Goal: Task Accomplishment & Management: Complete application form

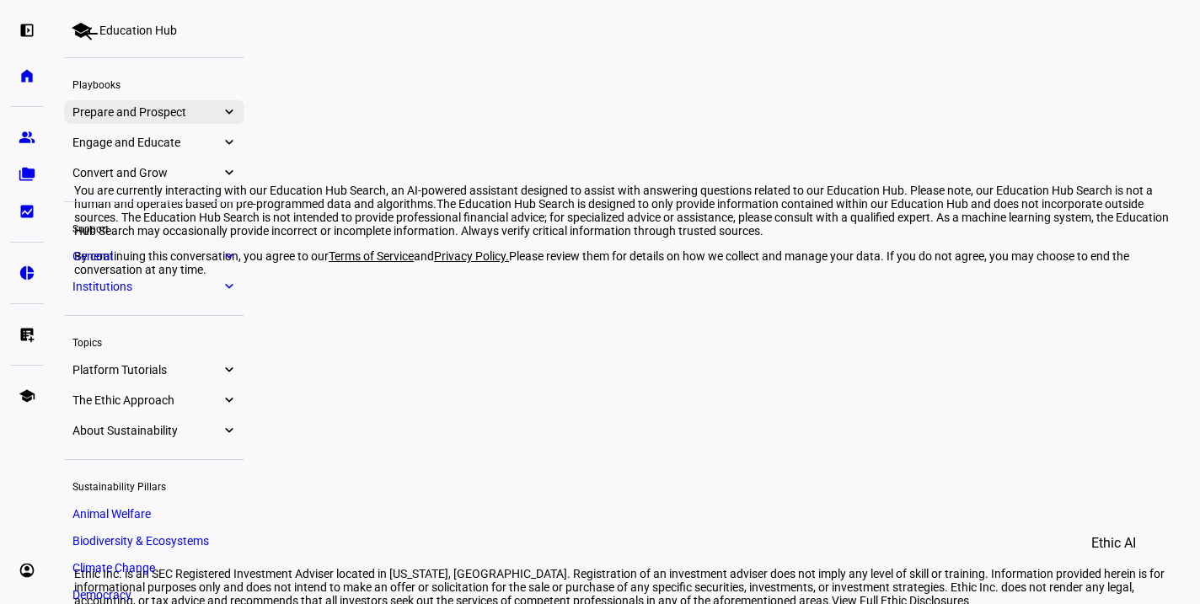
click at [235, 111] on link "Prepare and Prospect expand_more" at bounding box center [154, 112] width 180 height 24
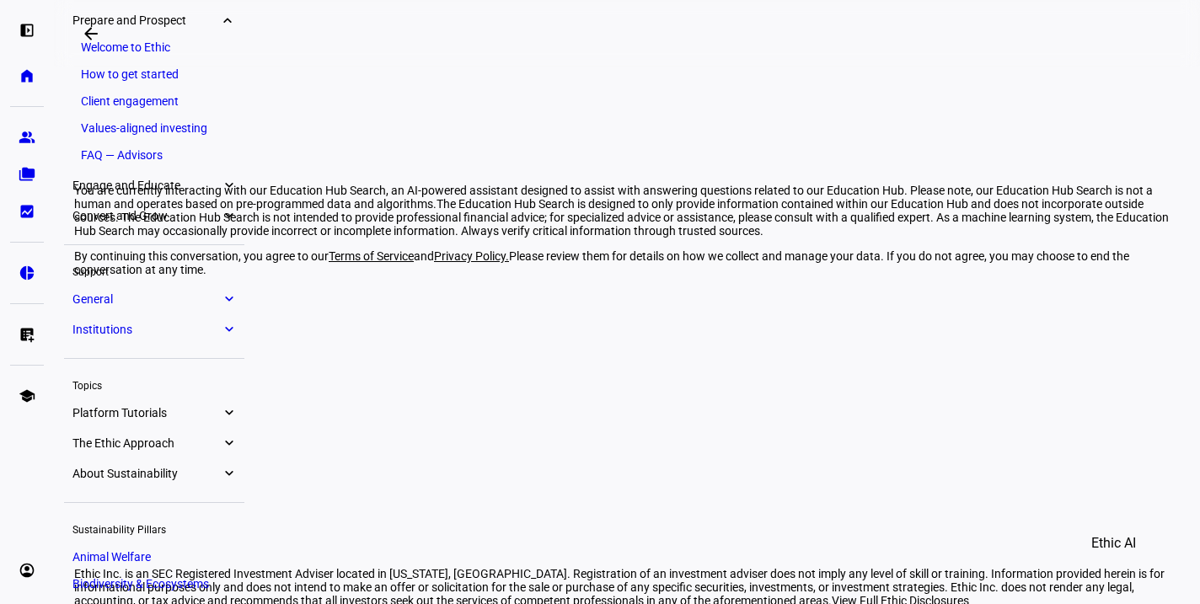
scroll to position [8, 0]
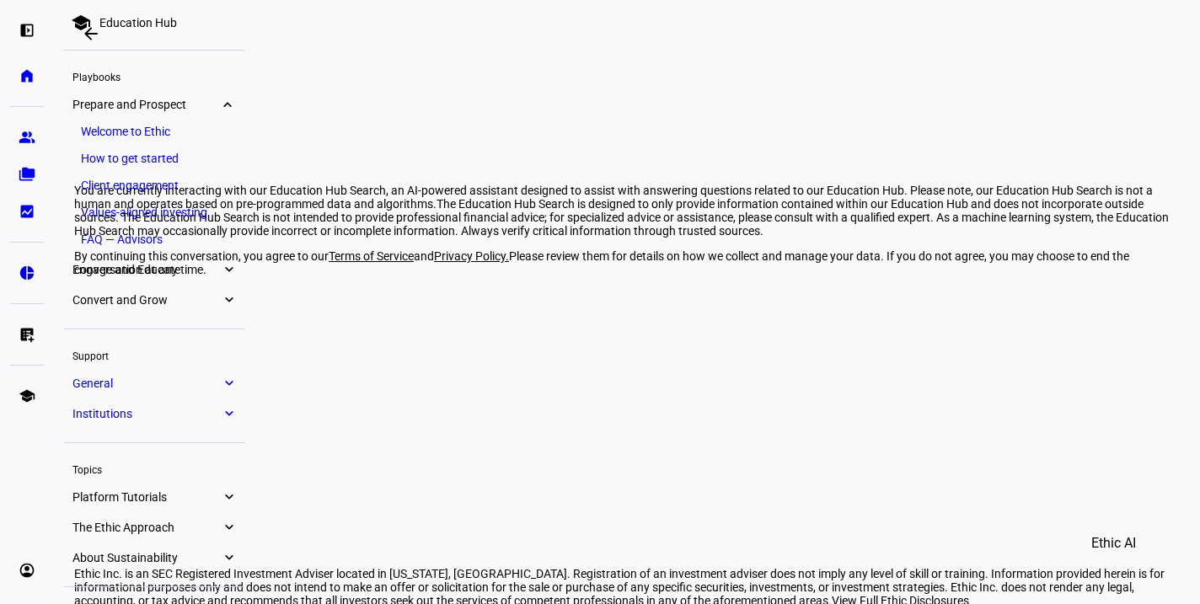
click at [130, 239] on link "FAQ — Advisors" at bounding box center [153, 240] width 163 height 24
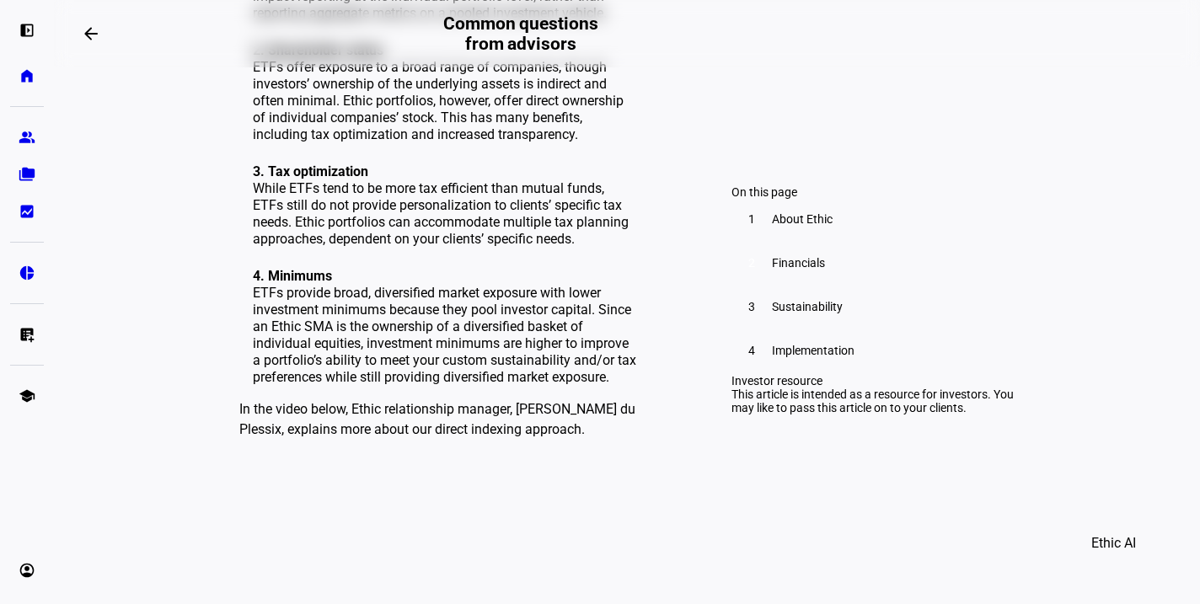
scroll to position [1601, 0]
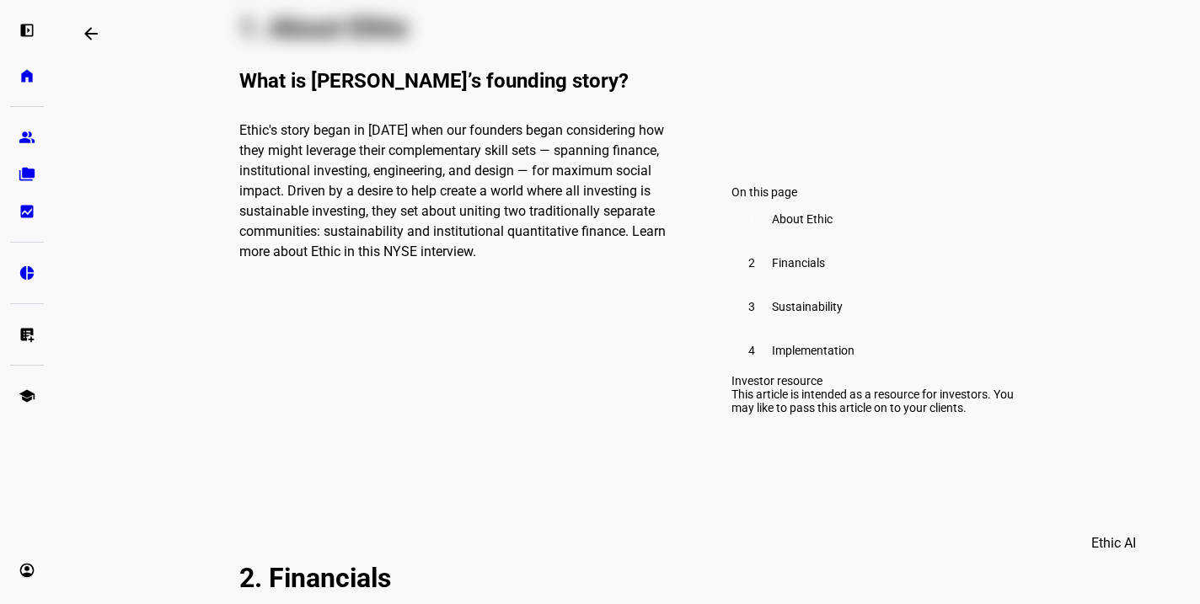
scroll to position [674, 0]
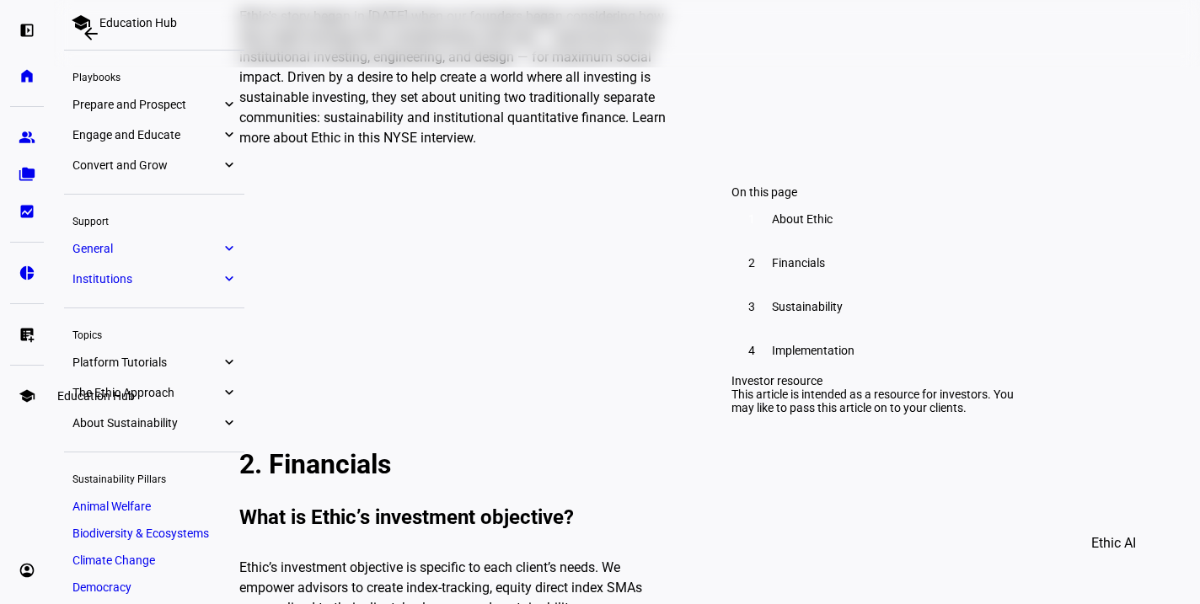
click at [34, 408] on link "school Education Hub" at bounding box center [27, 396] width 34 height 34
click at [169, 94] on link "Prepare and Prospect expand_more" at bounding box center [154, 105] width 180 height 24
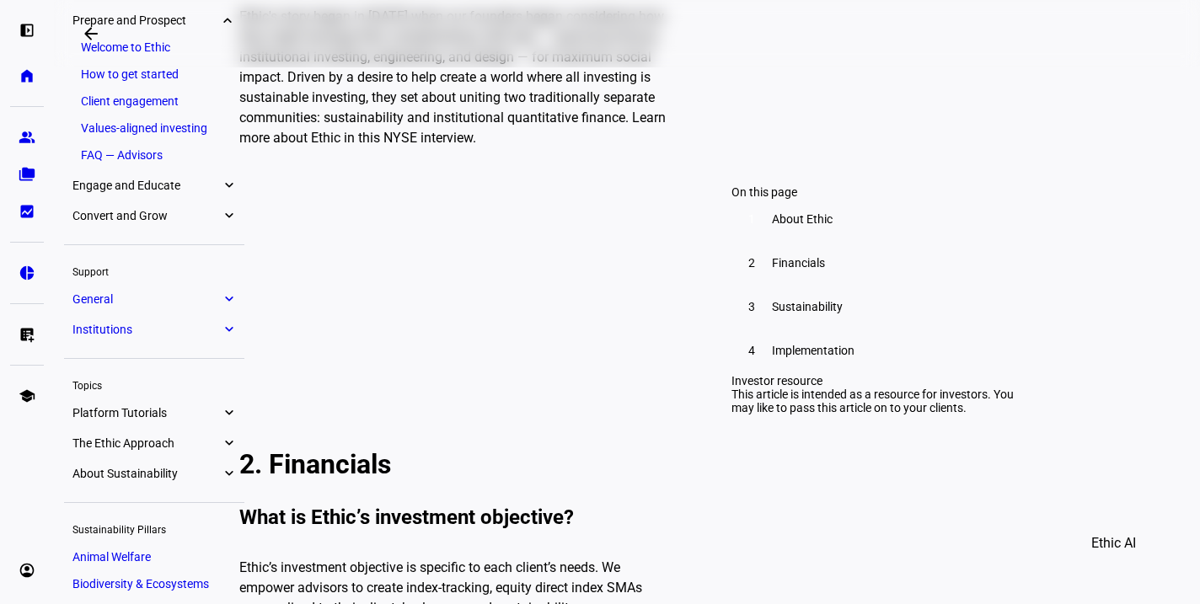
scroll to position [8, 0]
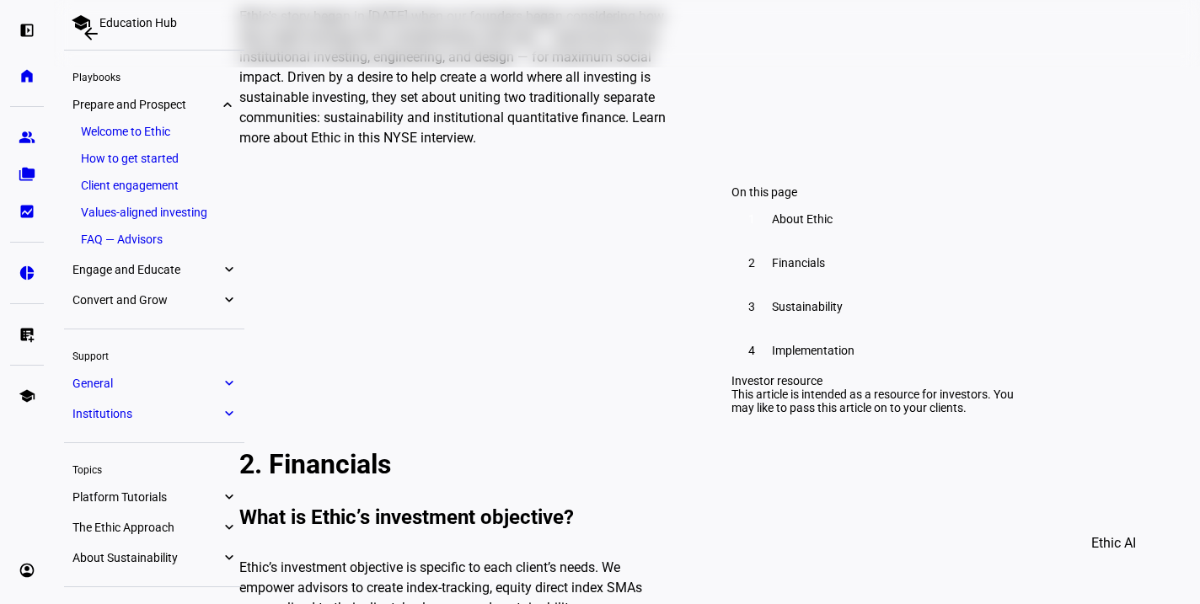
click at [155, 158] on link "How to get started" at bounding box center [153, 159] width 163 height 24
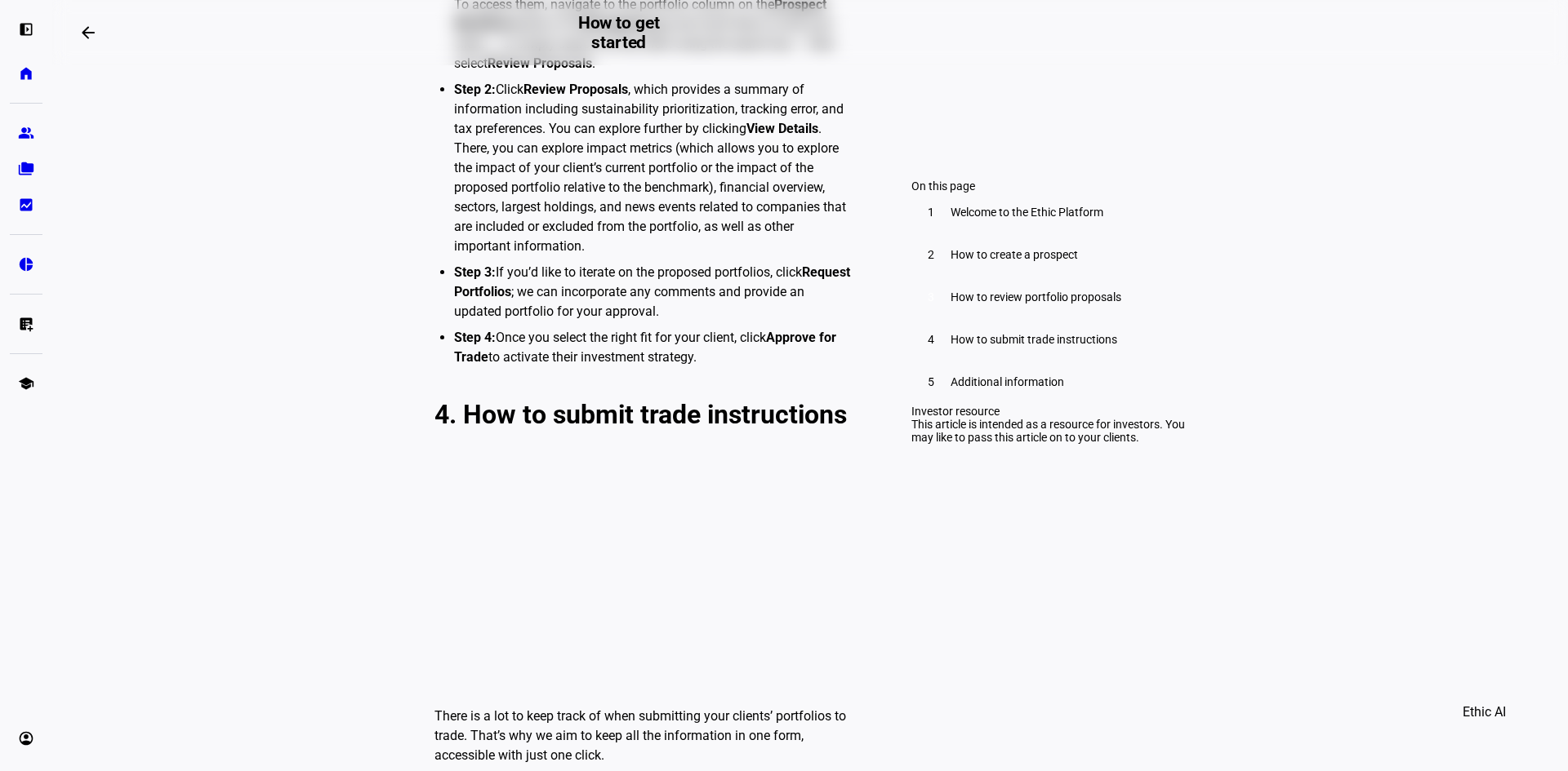
scroll to position [5060, 0]
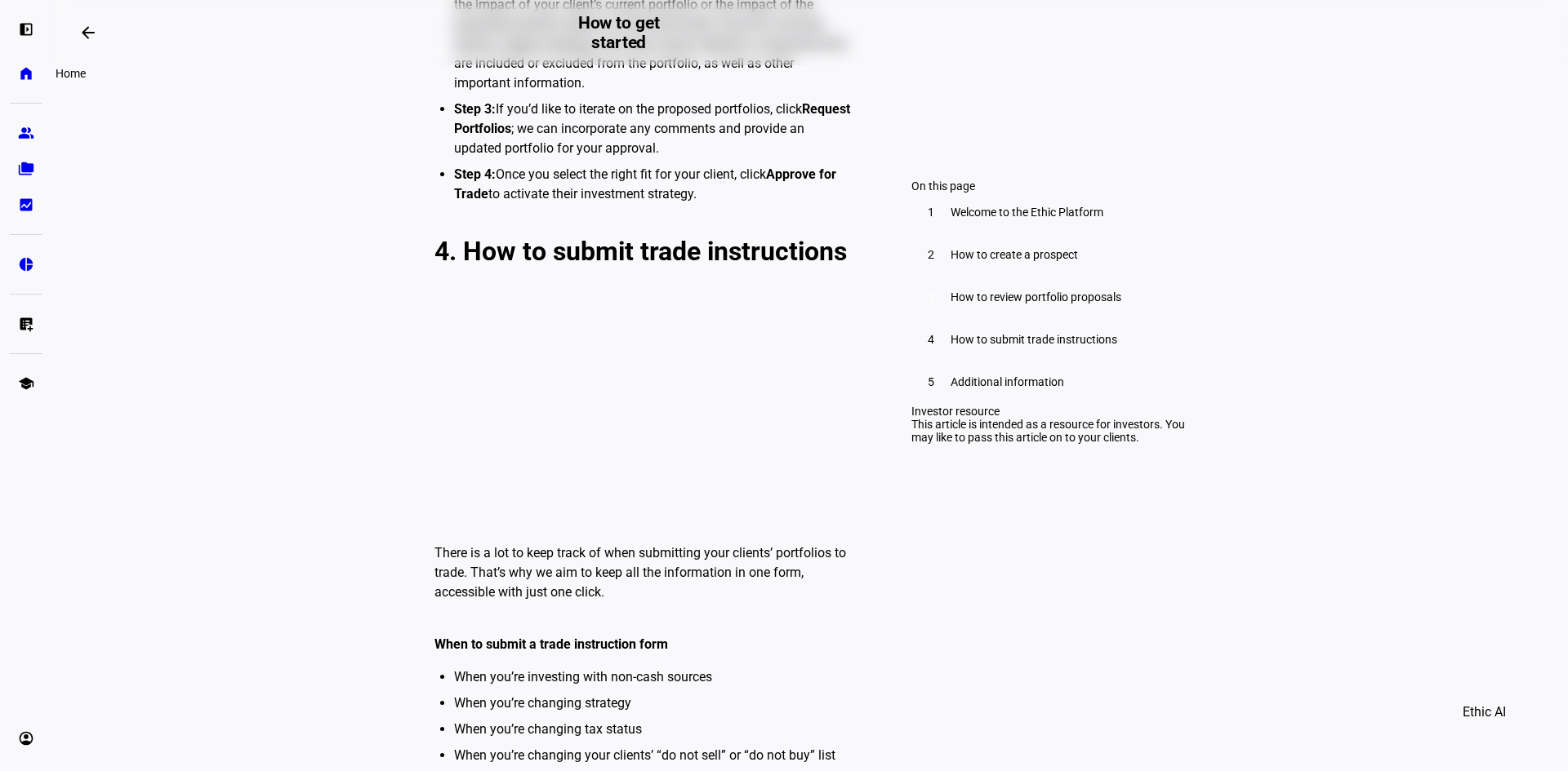
click at [30, 65] on eth-mat-symbol "home" at bounding box center [26, 73] width 16 height 16
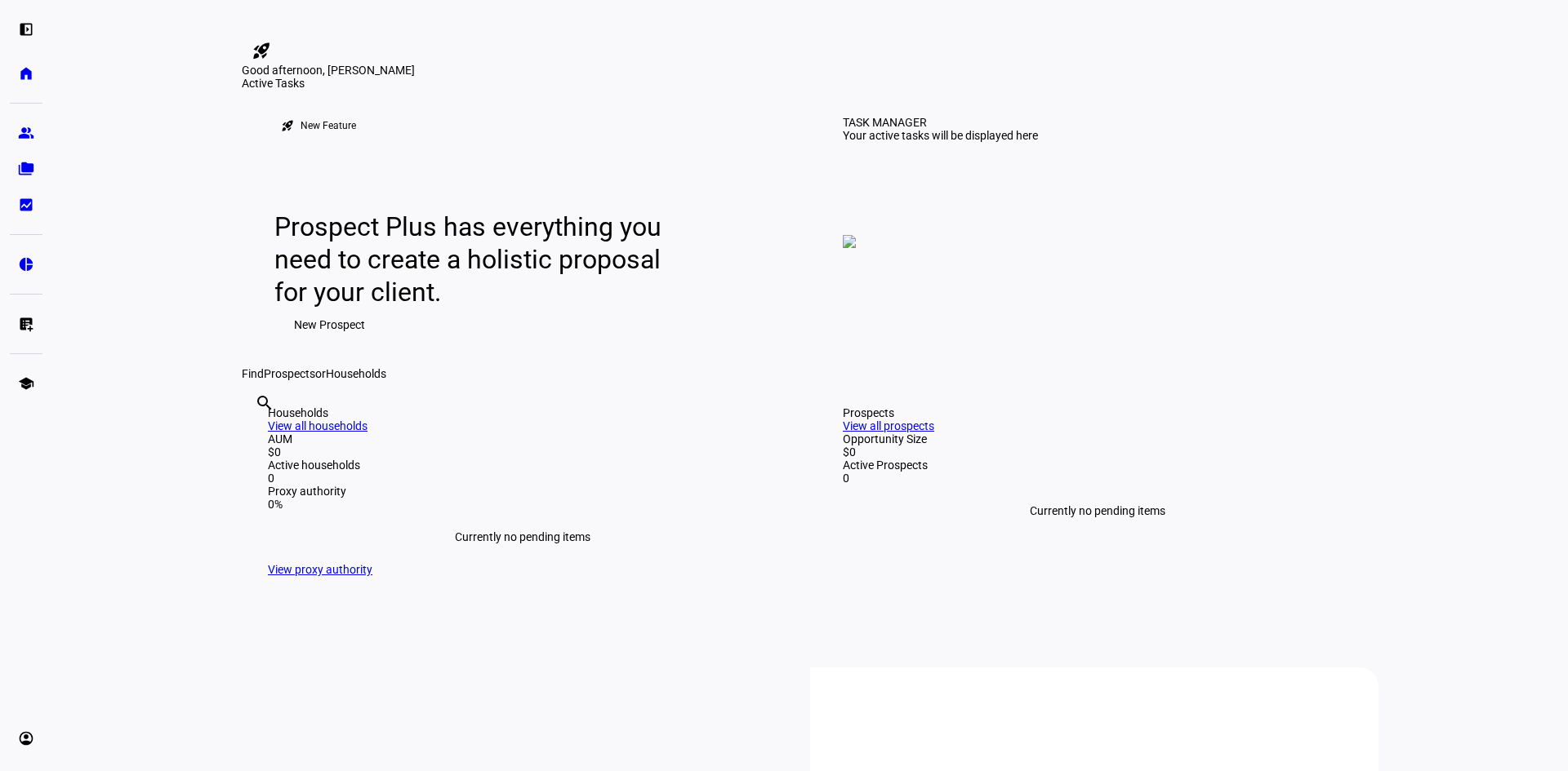
click at [347, 341] on span "New Prospect" at bounding box center [329, 325] width 71 height 33
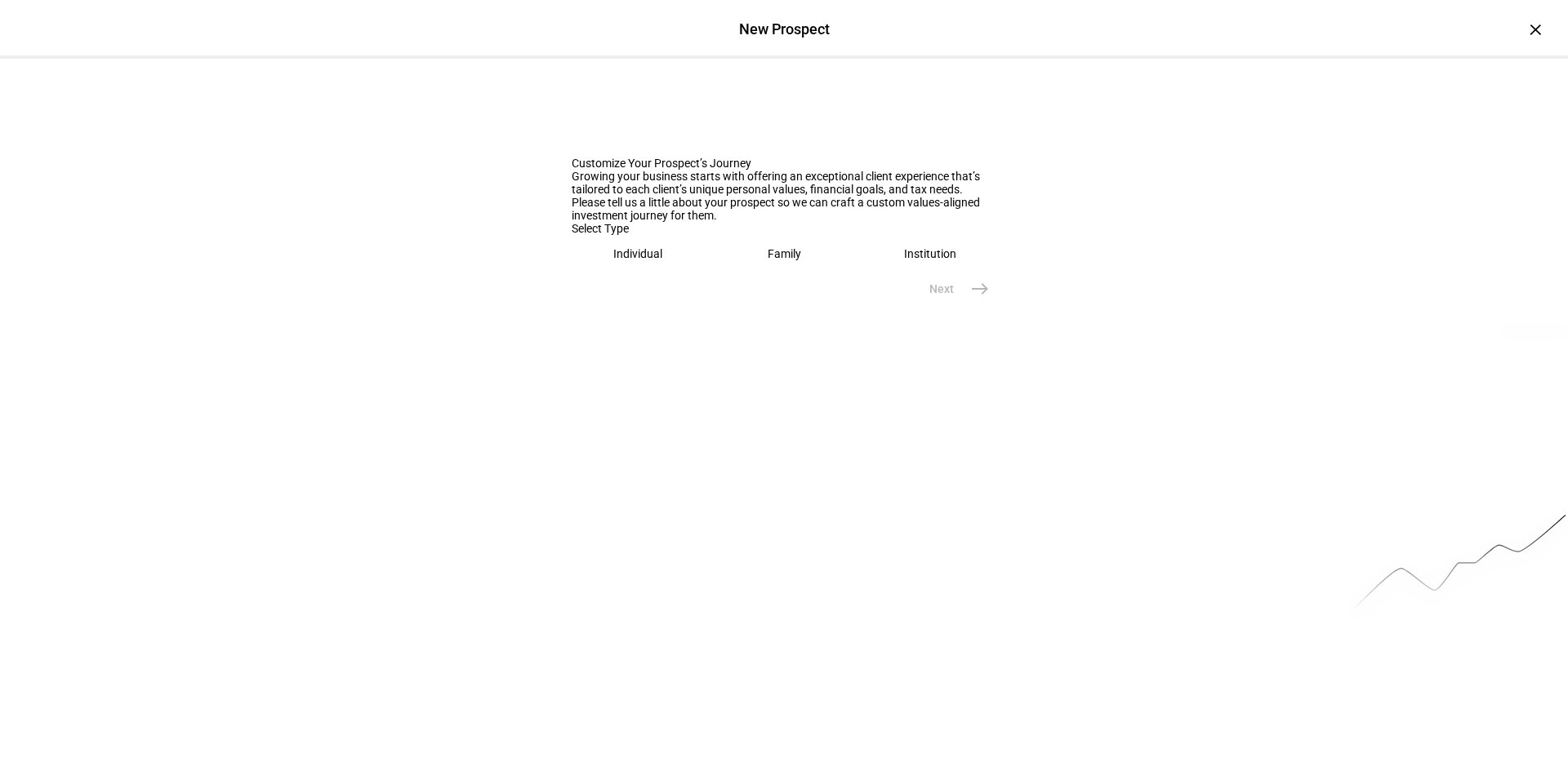
click at [767, 272] on eth-mega-radio-button "Family" at bounding box center [784, 254] width 133 height 38
click at [759, 331] on div at bounding box center [784, 308] width 424 height 46
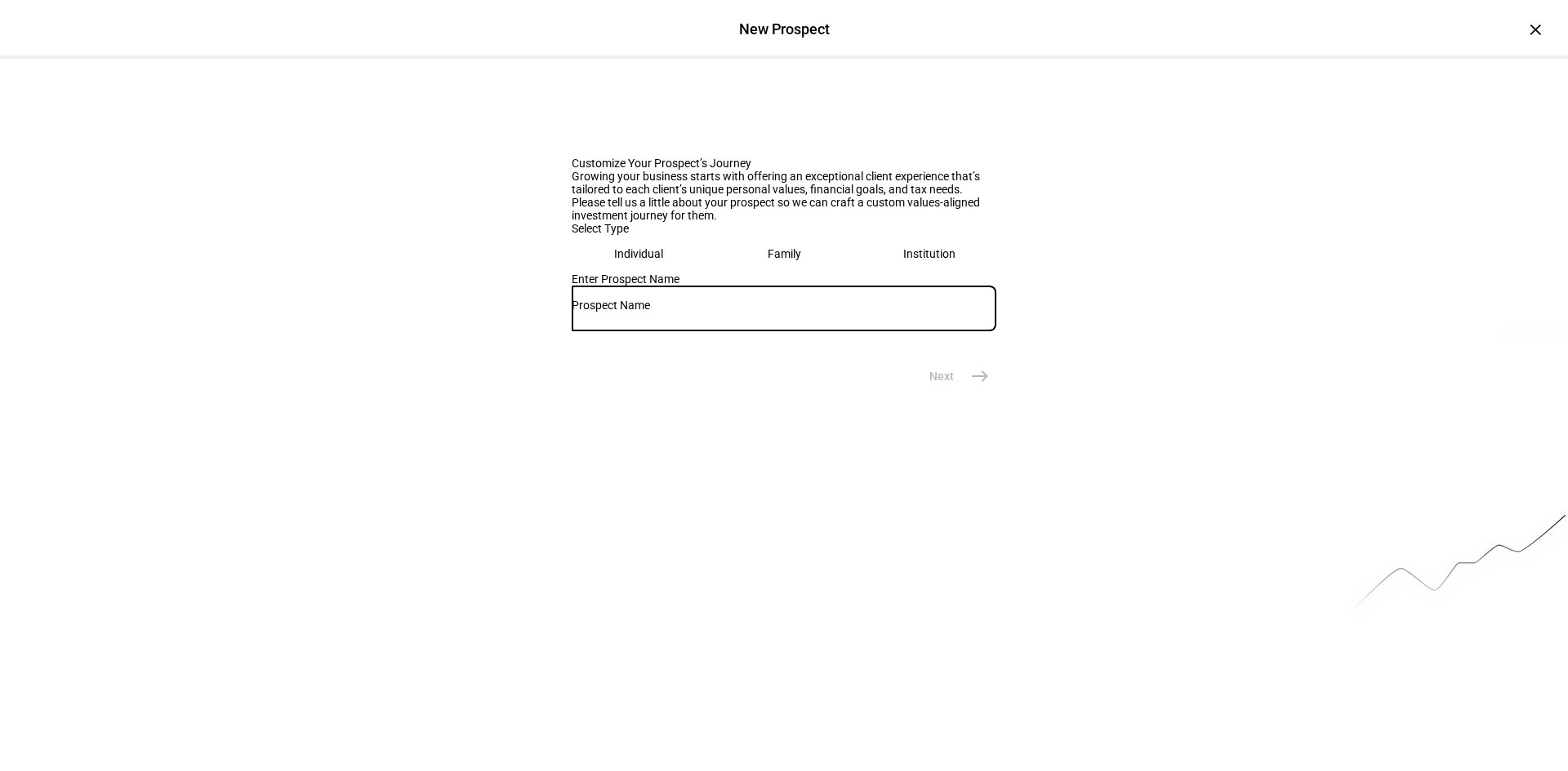
click at [764, 312] on input "text" at bounding box center [784, 304] width 424 height 13
click at [769, 312] on input "text" at bounding box center [784, 304] width 424 height 13
click at [595, 331] on div "[PERSON_NAME]" at bounding box center [784, 308] width 424 height 46
click at [595, 312] on input "[PERSON_NAME]" at bounding box center [784, 304] width 424 height 13
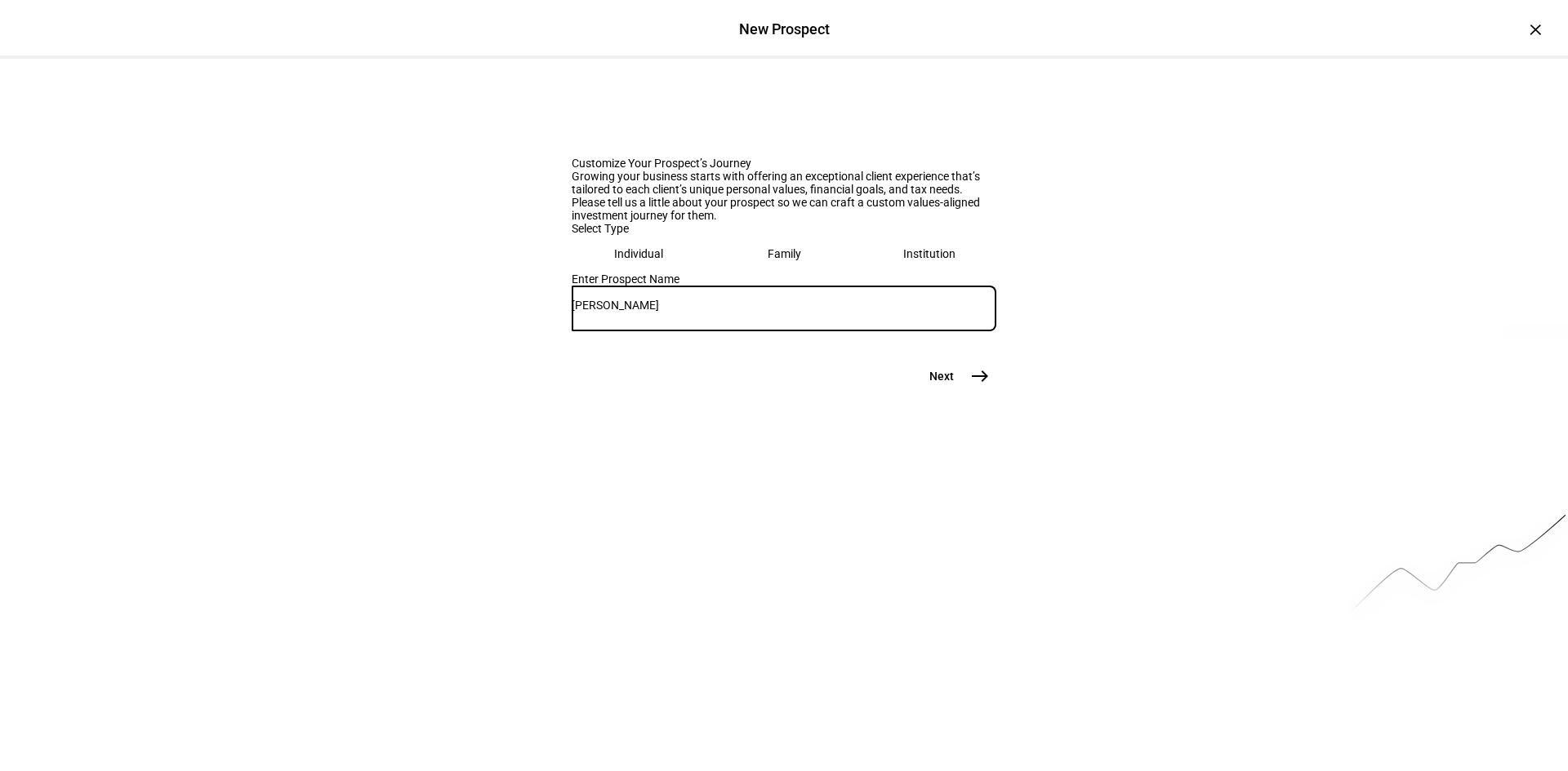
click at [595, 312] on input "[PERSON_NAME]" at bounding box center [784, 304] width 424 height 13
type input "[PERSON_NAME]"
click at [970, 386] on mat-icon "east" at bounding box center [980, 376] width 19 height 19
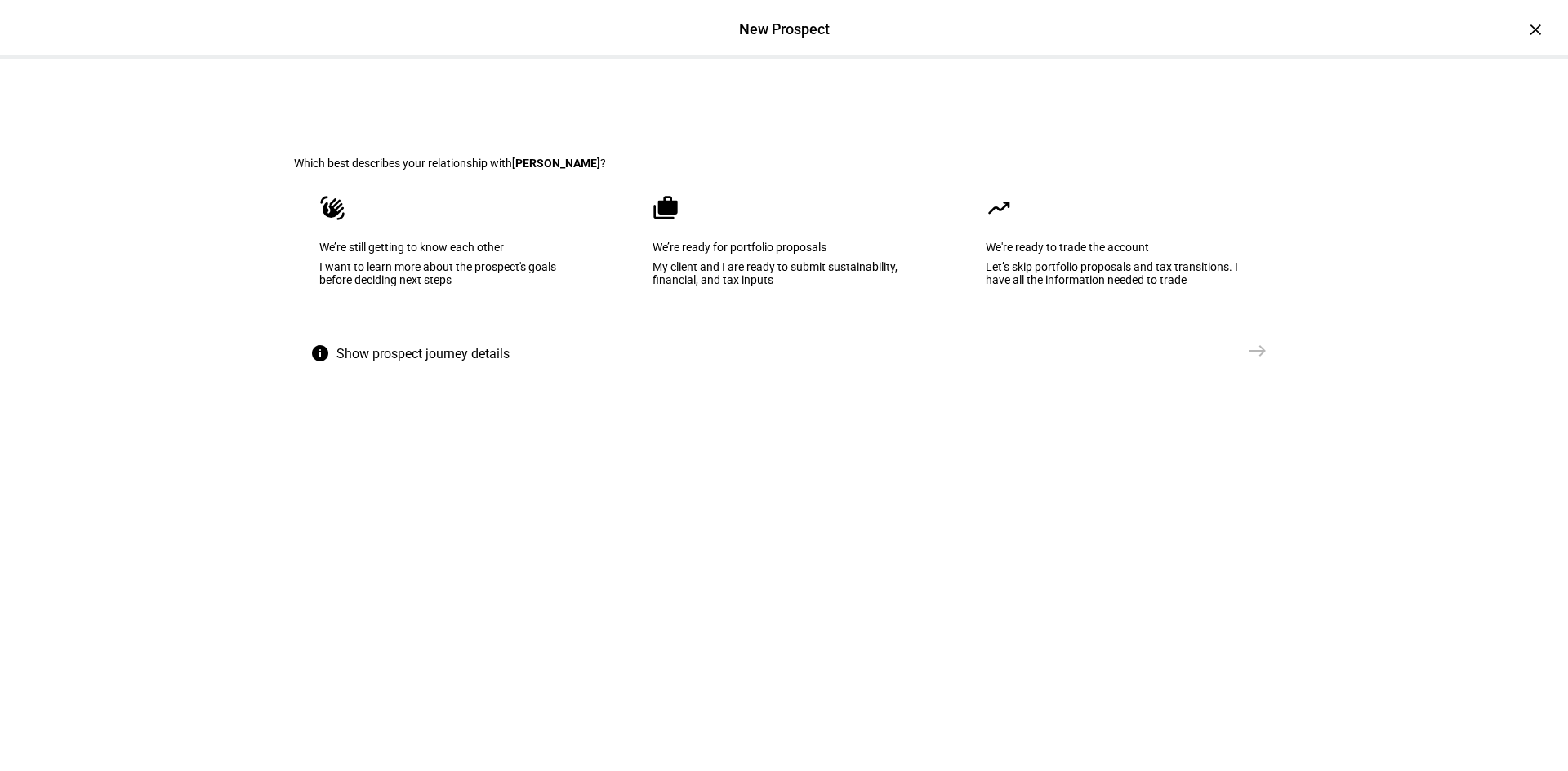
click at [413, 374] on span "Show prospect journey details" at bounding box center [423, 354] width 173 height 39
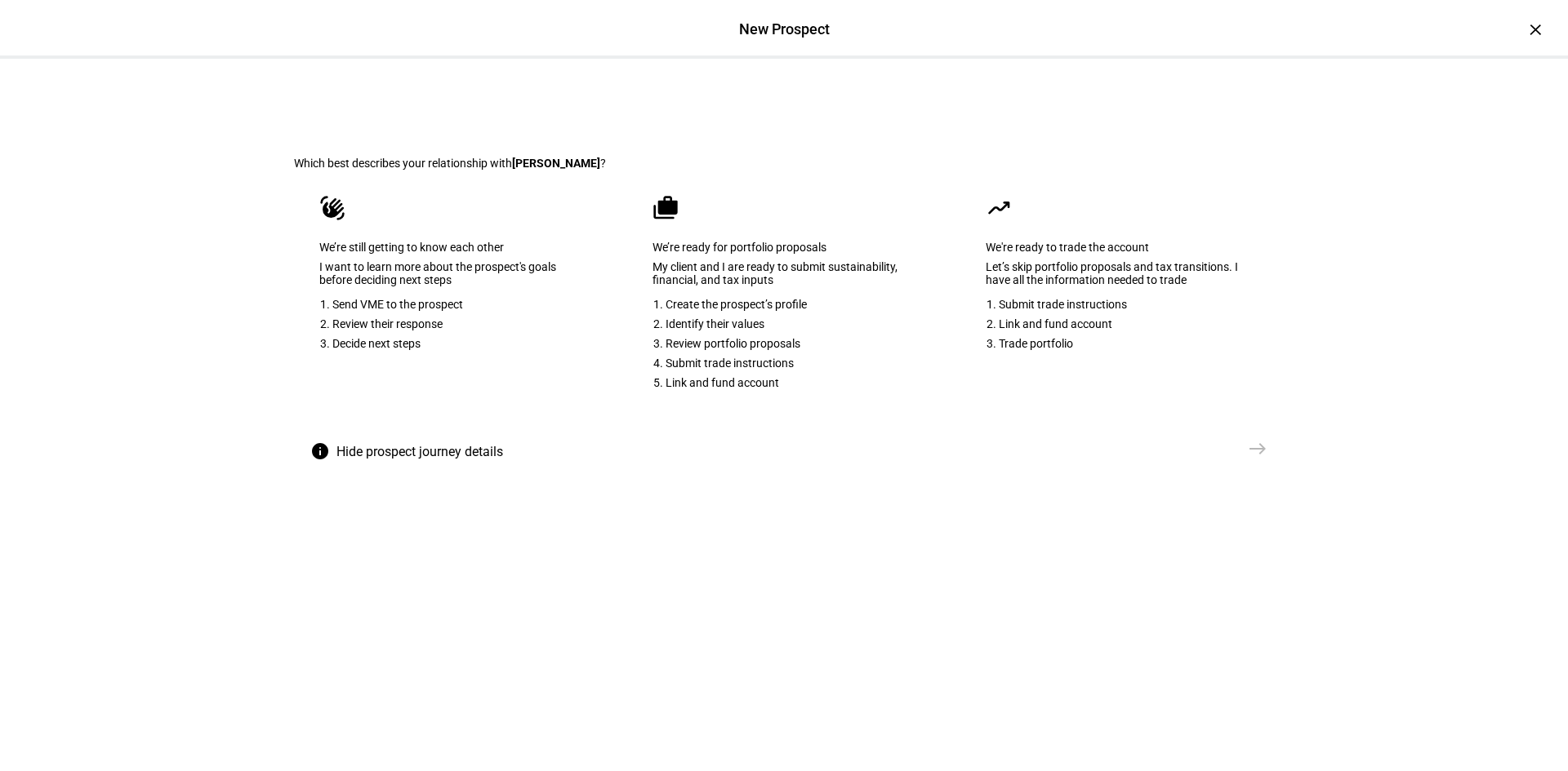
click at [454, 433] on eth-mega-radio-button "waving_hand We’re still getting to know each other I want to learn more about t…" at bounding box center [451, 300] width 314 height 262
click at [1162, 465] on span "east" at bounding box center [1258, 449] width 33 height 33
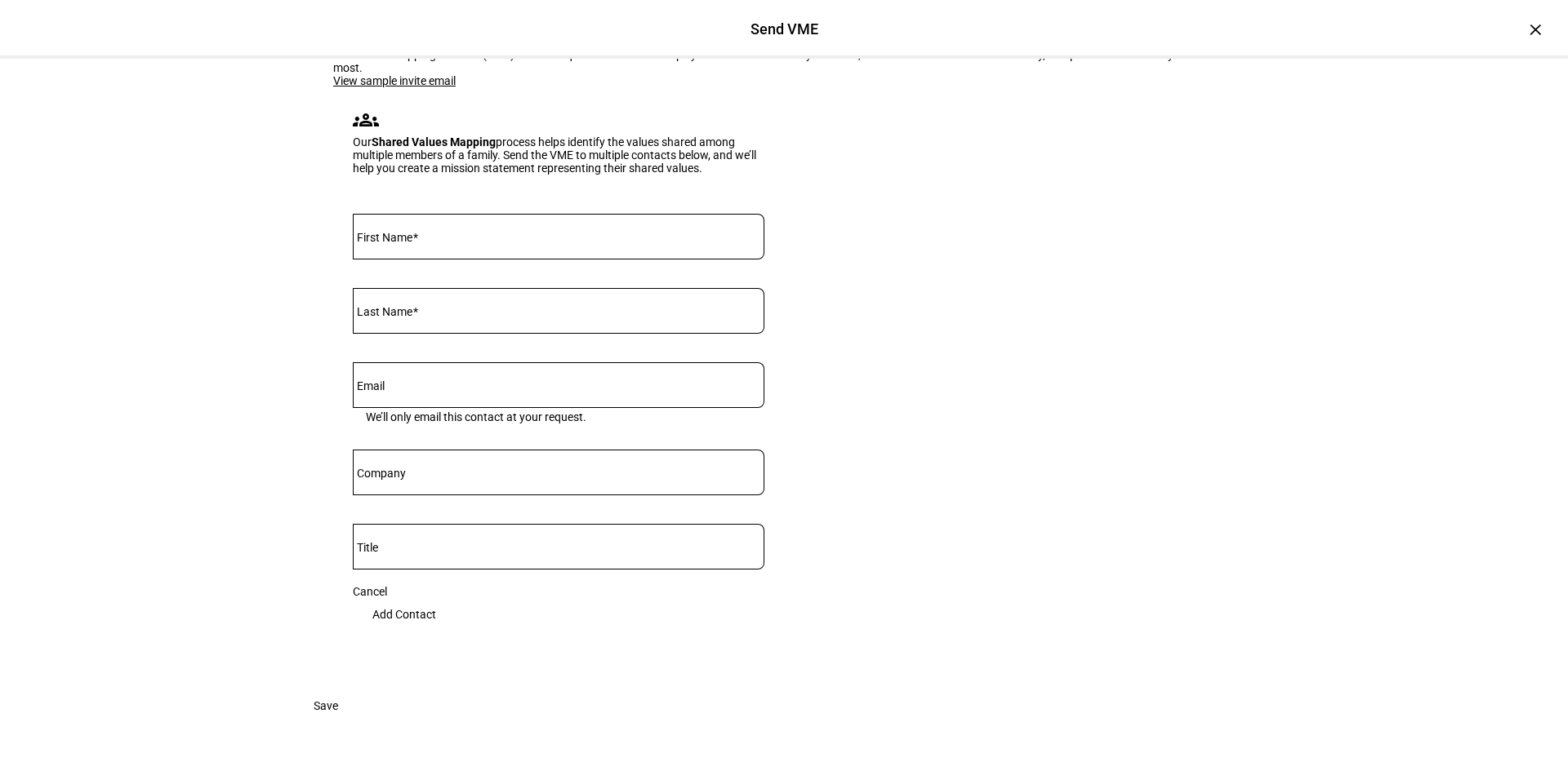
scroll to position [65, 0]
click at [411, 87] on link "View sample invite email" at bounding box center [394, 80] width 122 height 13
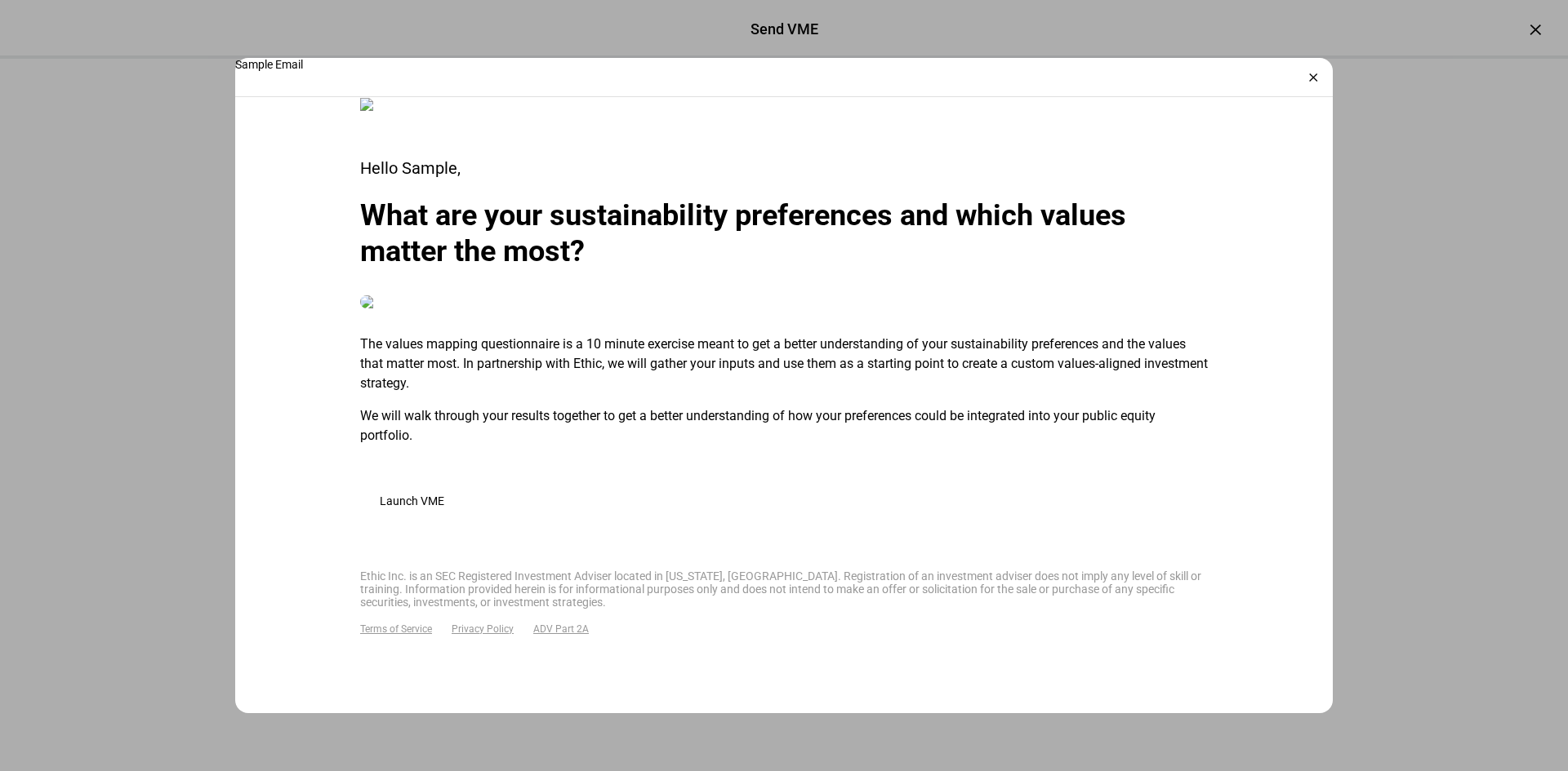
scroll to position [684, 0]
click at [1162, 510] on div at bounding box center [784, 386] width 1568 height 771
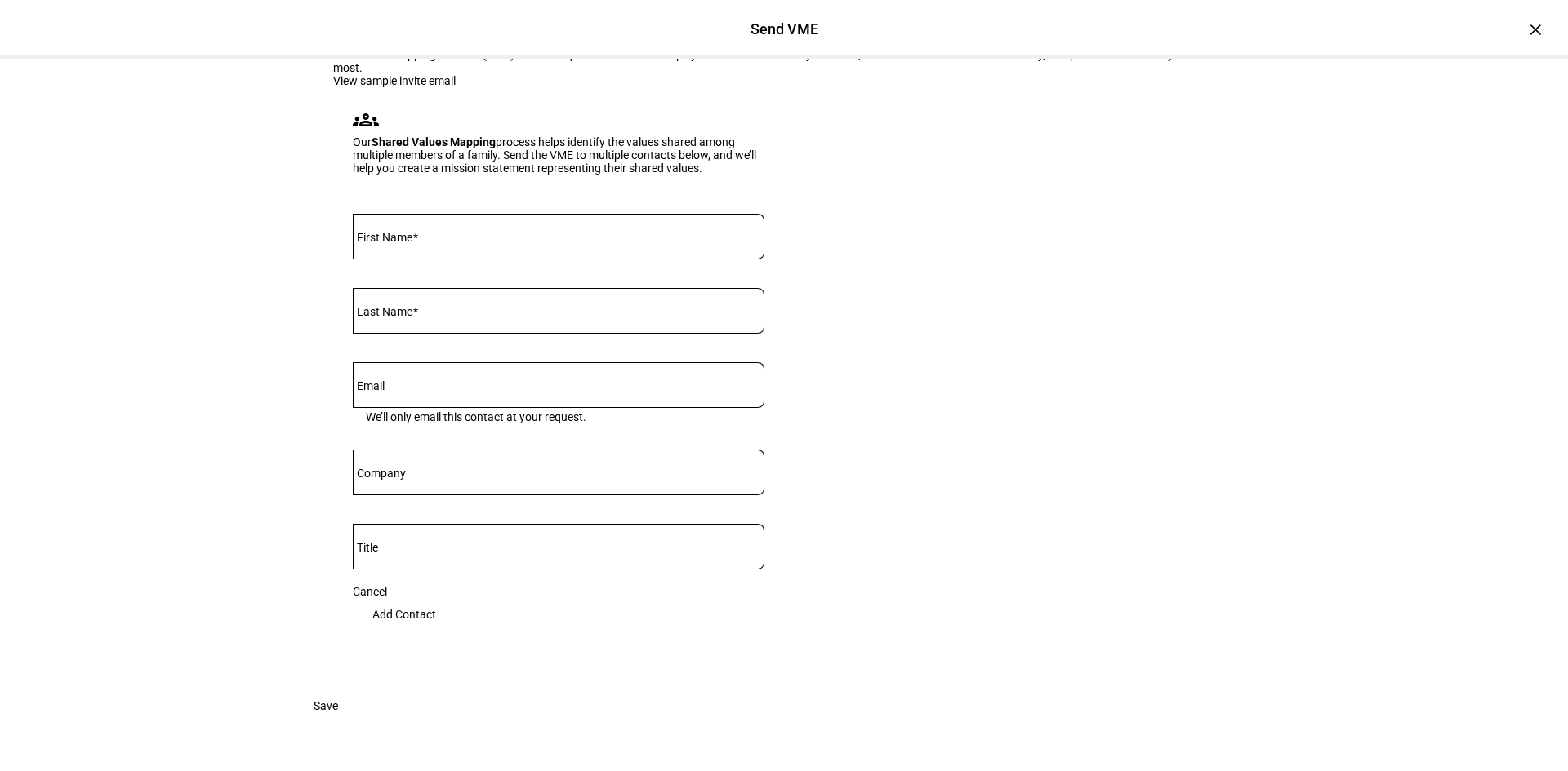
click at [584, 260] on div at bounding box center [558, 236] width 412 height 46
type input "[PERSON_NAME]"
click at [568, 388] on input "Email" at bounding box center [558, 382] width 412 height 13
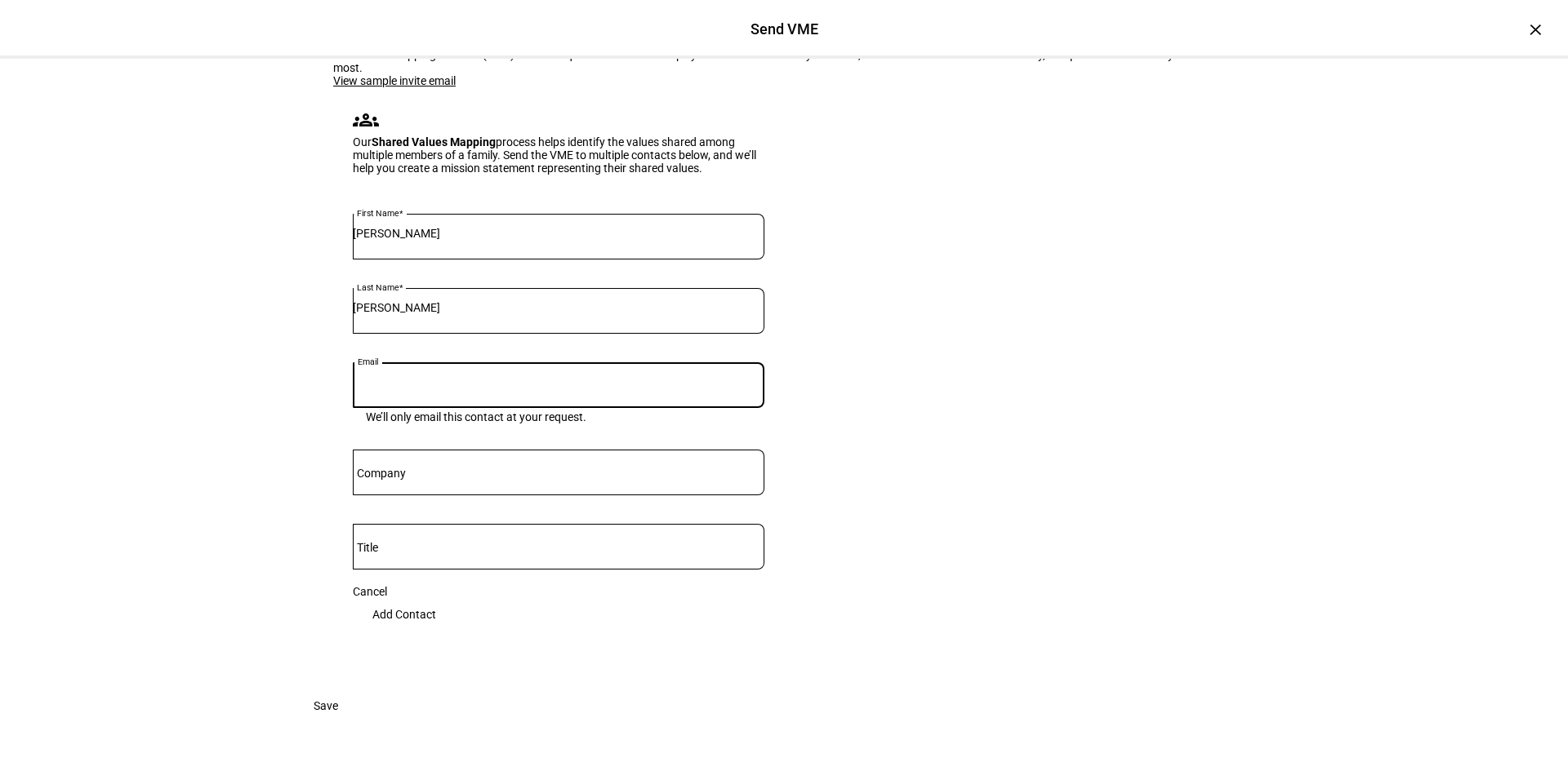
paste input "[EMAIL_ADDRESS][DOMAIN_NAME]"
type input "[EMAIL_ADDRESS][DOMAIN_NAME]"
click at [935, 501] on eth-form-card "Understand your clients’ values The Values Mapping Exercise (VME) is a short qu…" at bounding box center [783, 343] width 980 height 694
click at [436, 584] on span "Add Contact" at bounding box center [404, 615] width 64 height 33
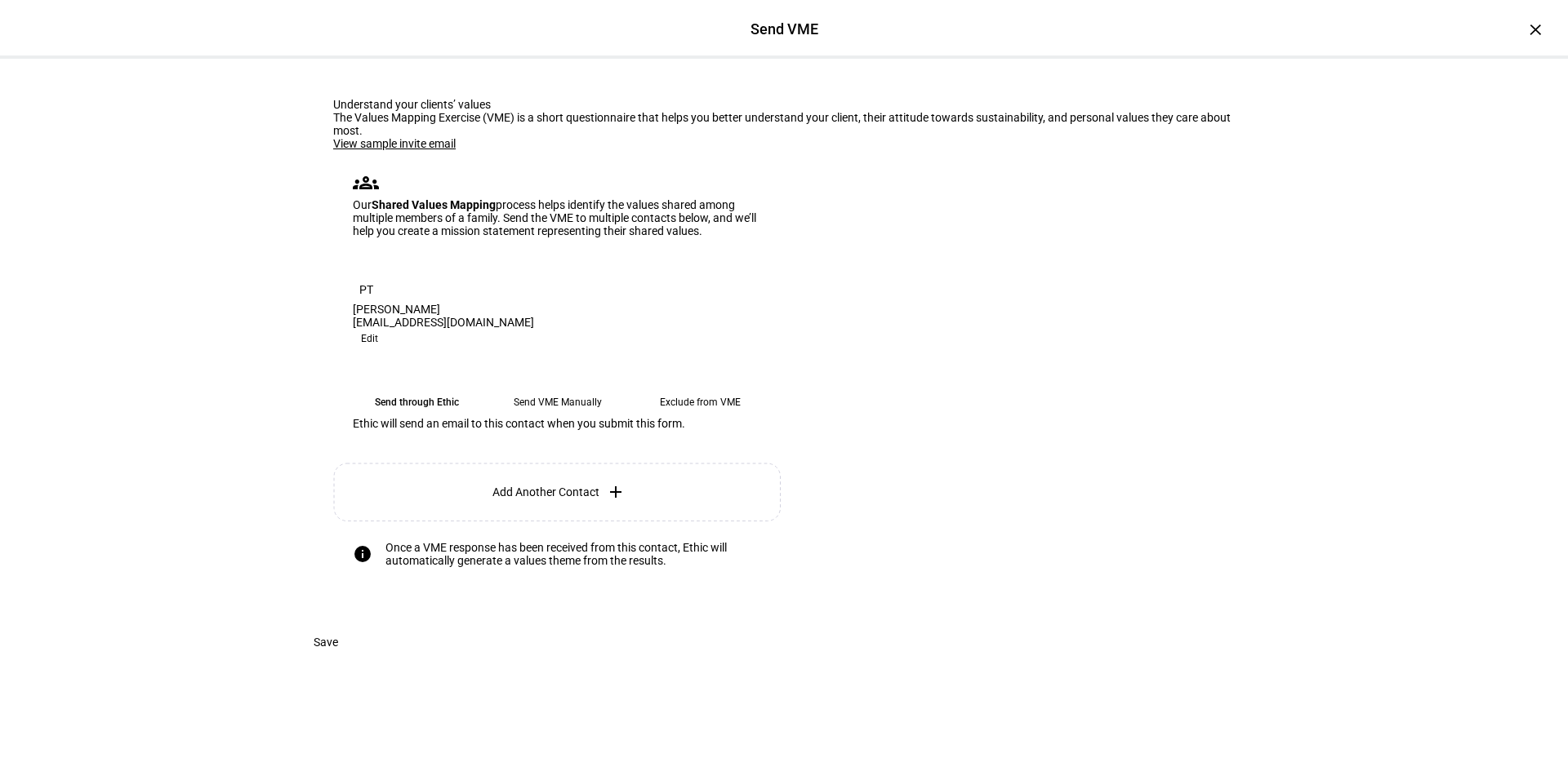
click at [492, 499] on span "Add Another Contact" at bounding box center [546, 491] width 107 height 13
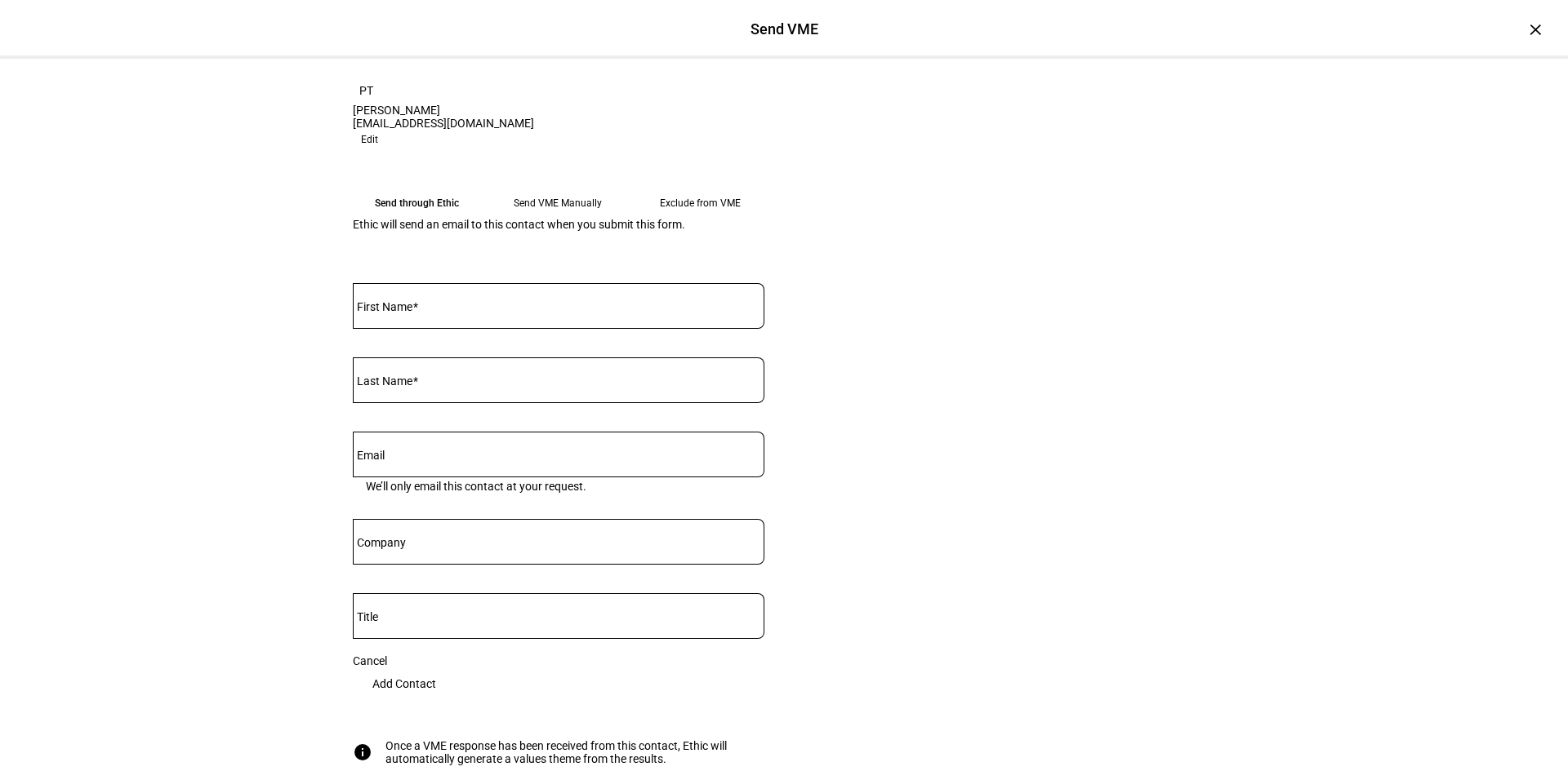
scroll to position [228, 0]
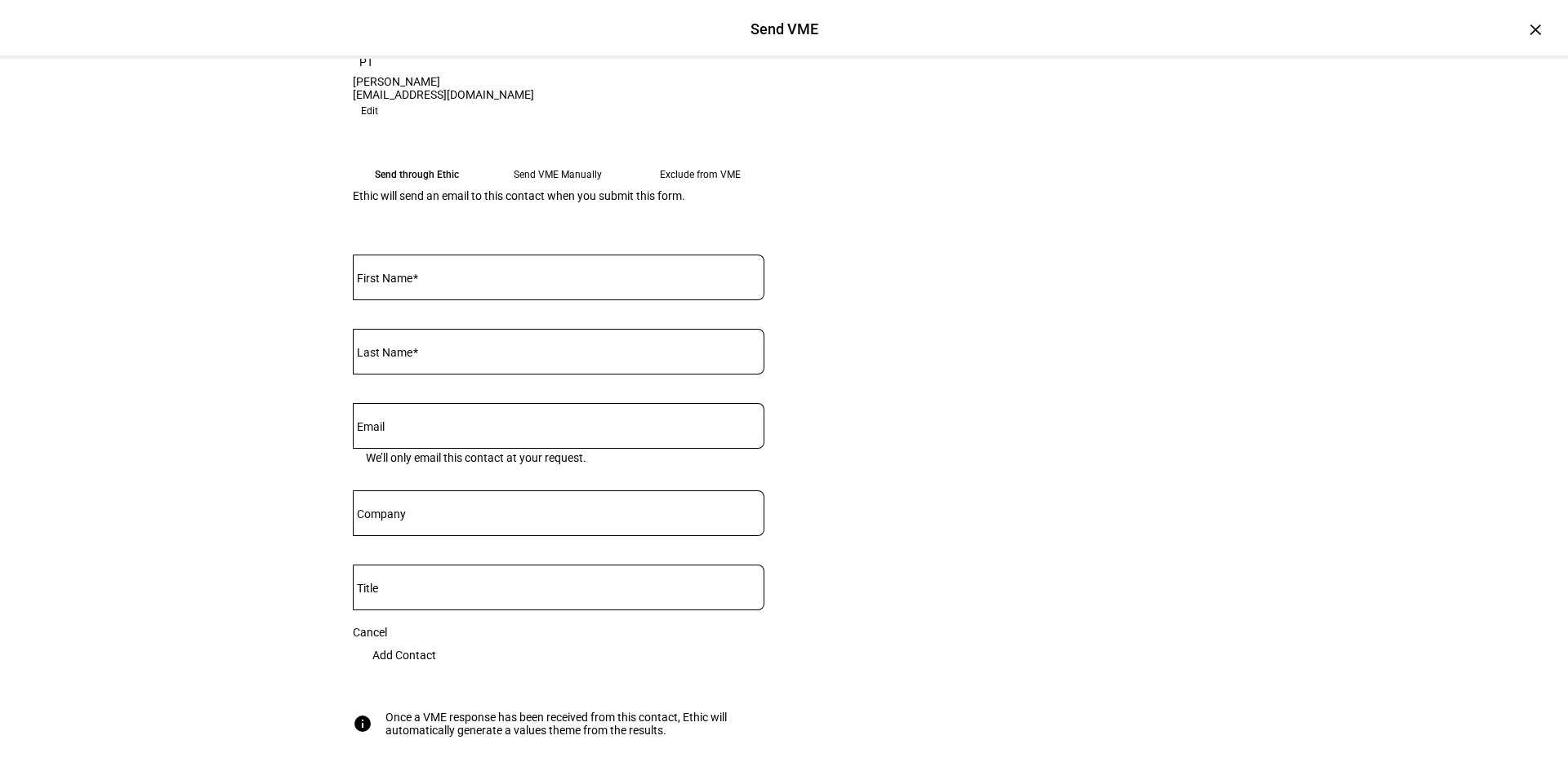
click at [455, 429] on input "Email" at bounding box center [558, 422] width 412 height 13
paste input "[EMAIL_ADDRESS][DOMAIN_NAME]"
type input "[EMAIL_ADDRESS][DOMAIN_NAME]"
click at [418, 285] on span at bounding box center [416, 278] width 6 height 13
click at [419, 281] on input "First Name" at bounding box center [558, 273] width 412 height 13
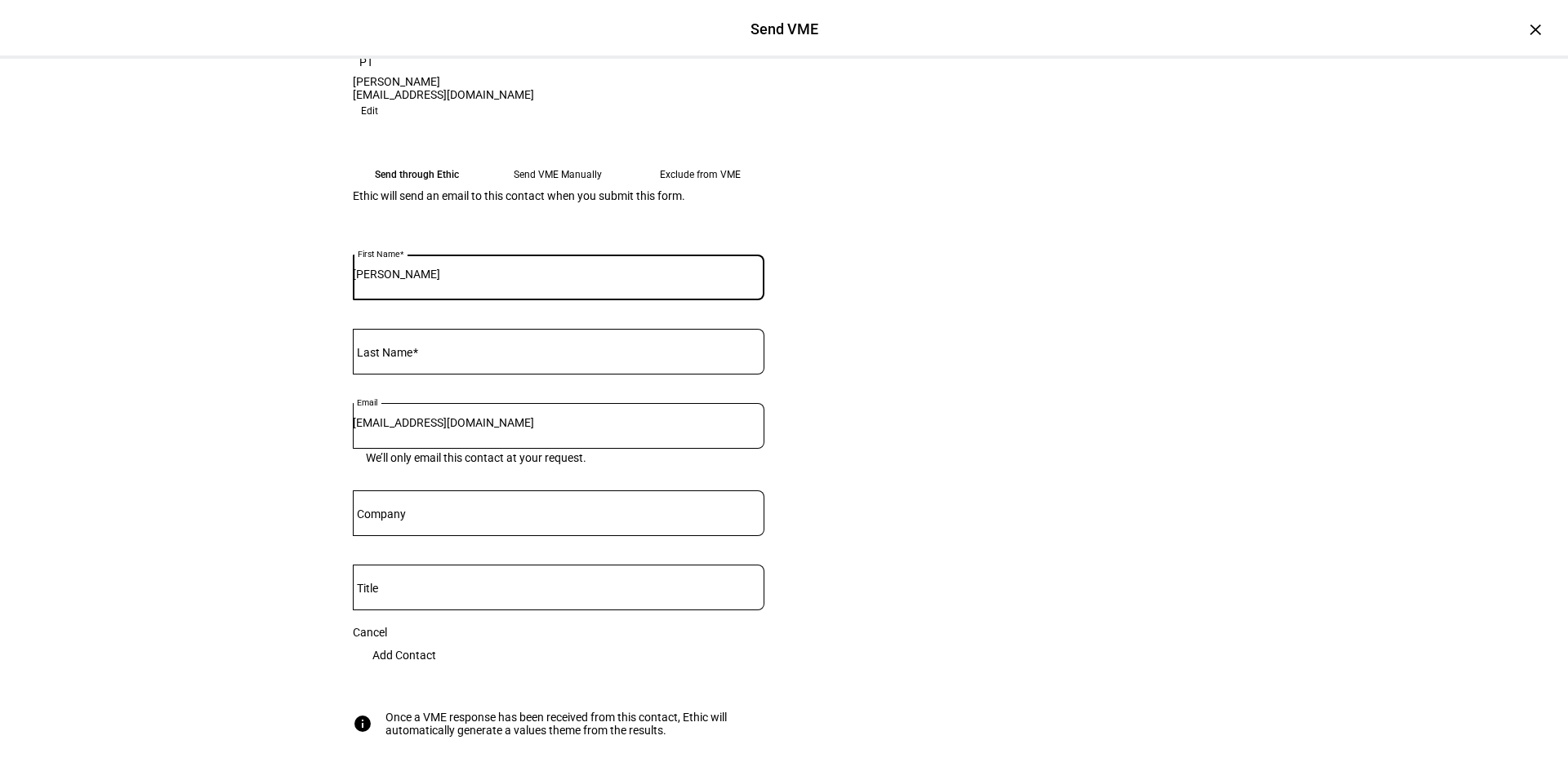
type input "[PERSON_NAME]"
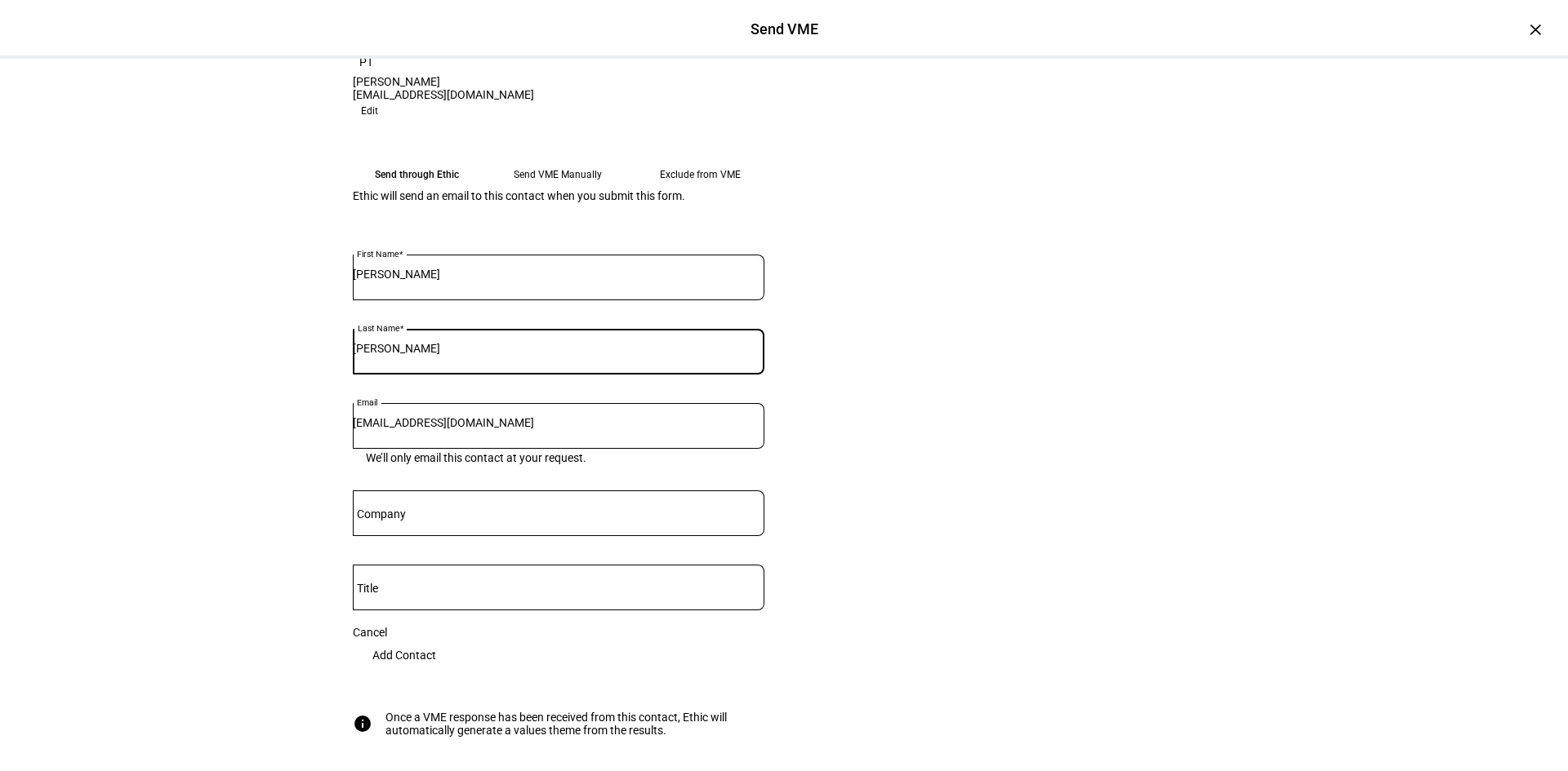
type input "[PERSON_NAME]"
click at [896, 466] on eth-form-card "Understand your clients’ values The Values Mapping Exercise (VME) is a short qu…" at bounding box center [783, 314] width 980 height 965
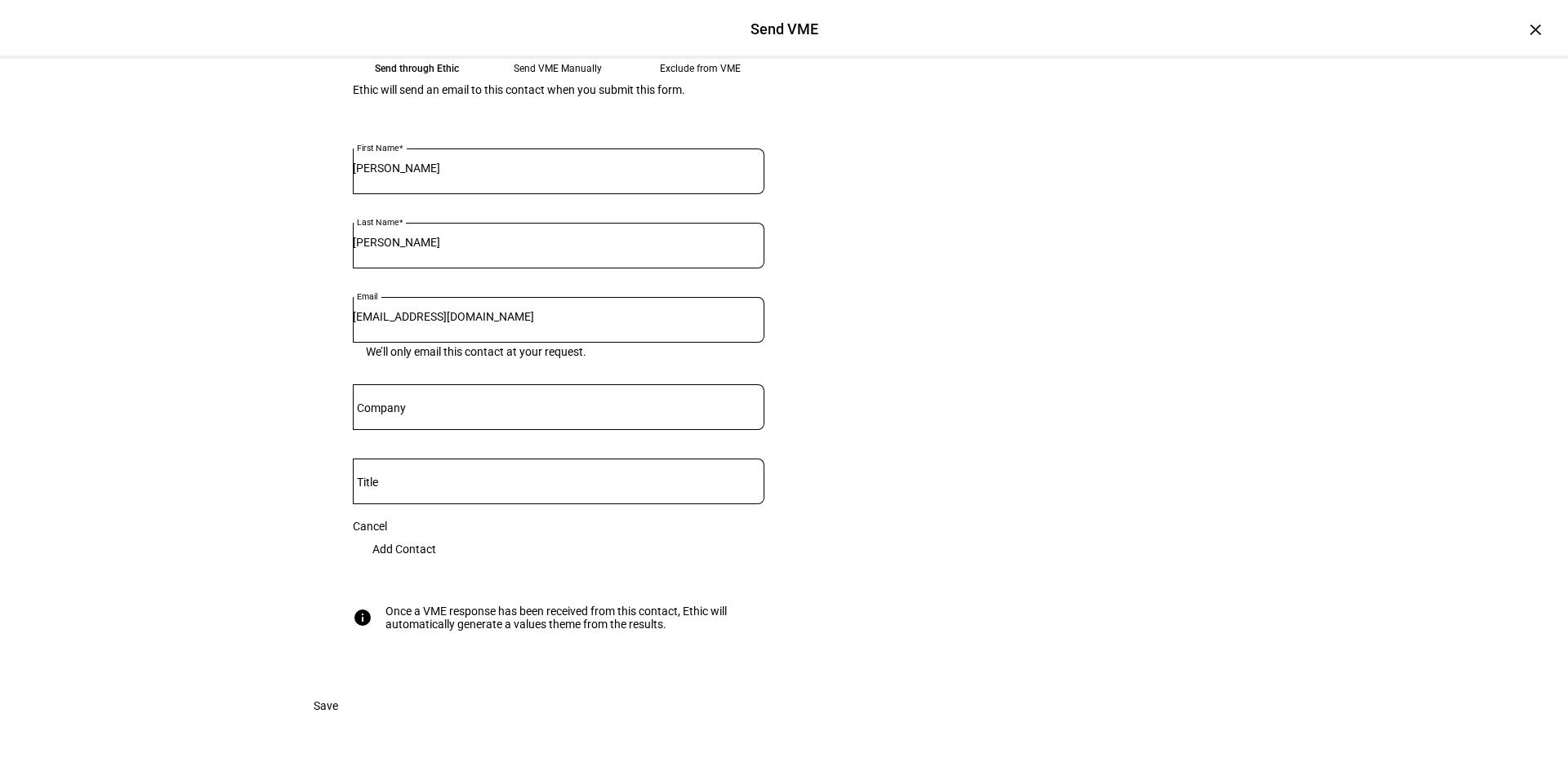
scroll to position [603, 0]
click at [455, 533] on span at bounding box center [404, 549] width 103 height 33
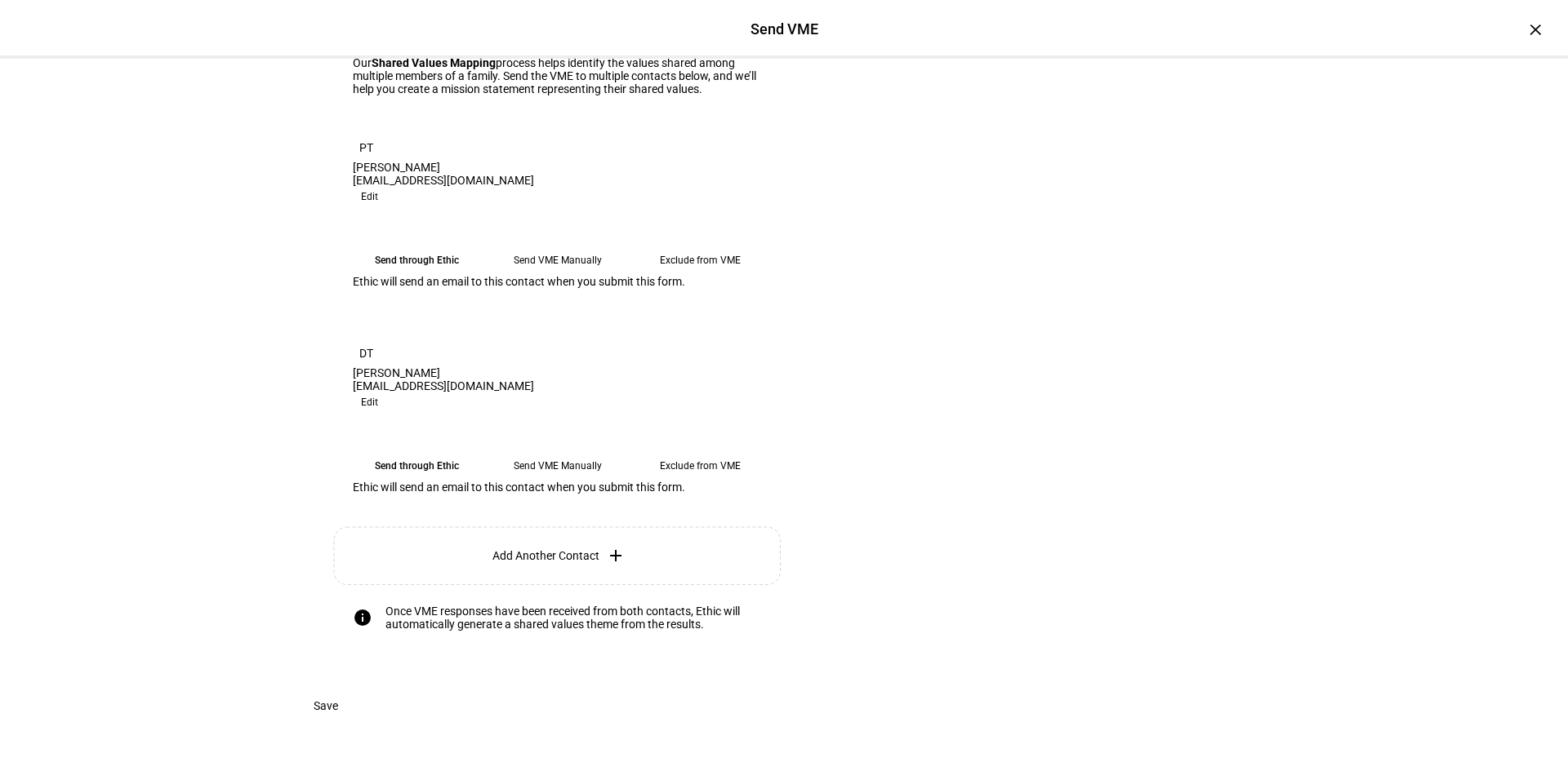
scroll to position [164, 0]
click at [546, 275] on eth-mega-radio-button "Send VME Manually" at bounding box center [557, 261] width 129 height 29
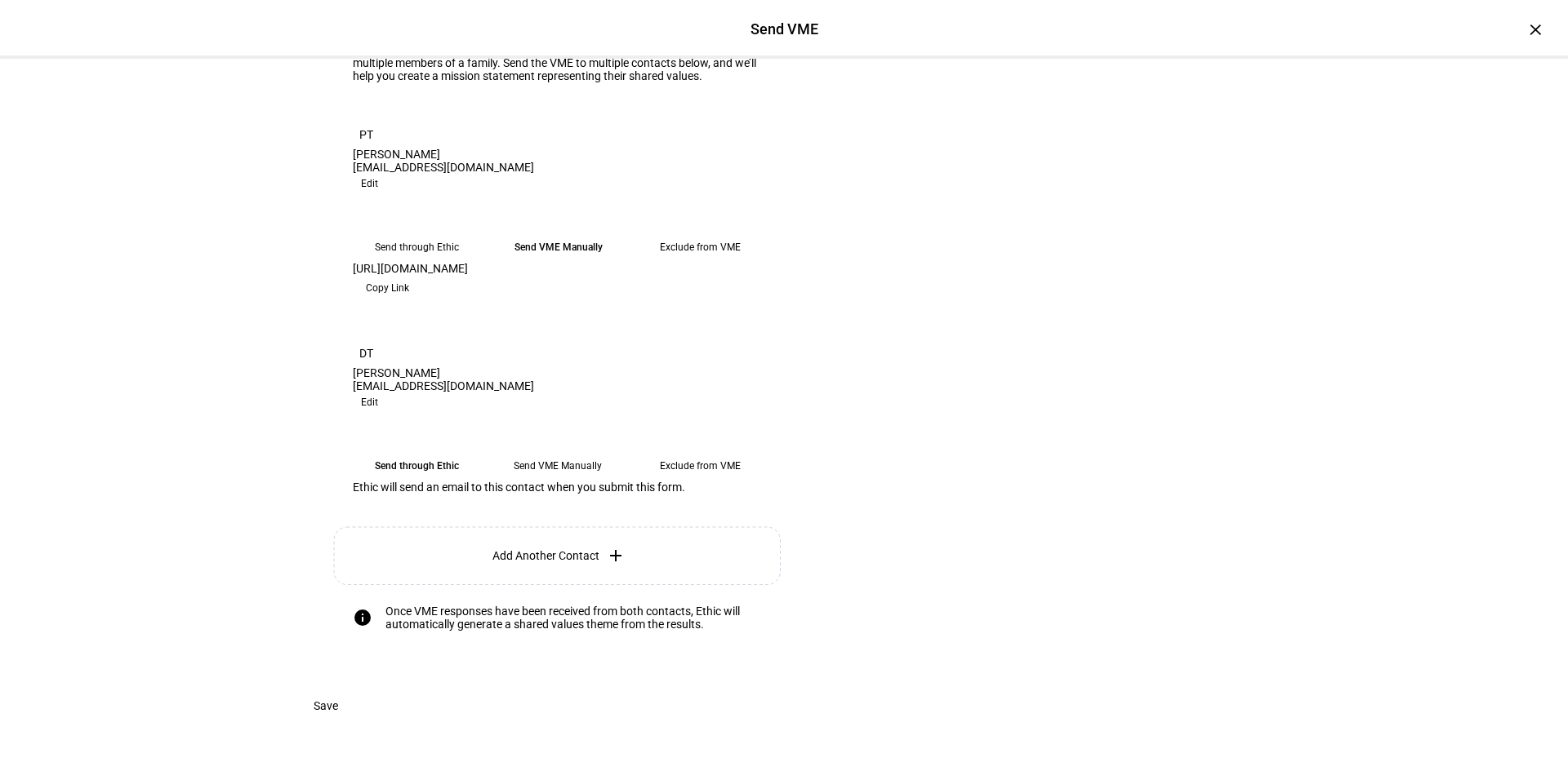
click at [574, 480] on eth-mega-radio-button "Send VME Manually" at bounding box center [557, 466] width 129 height 29
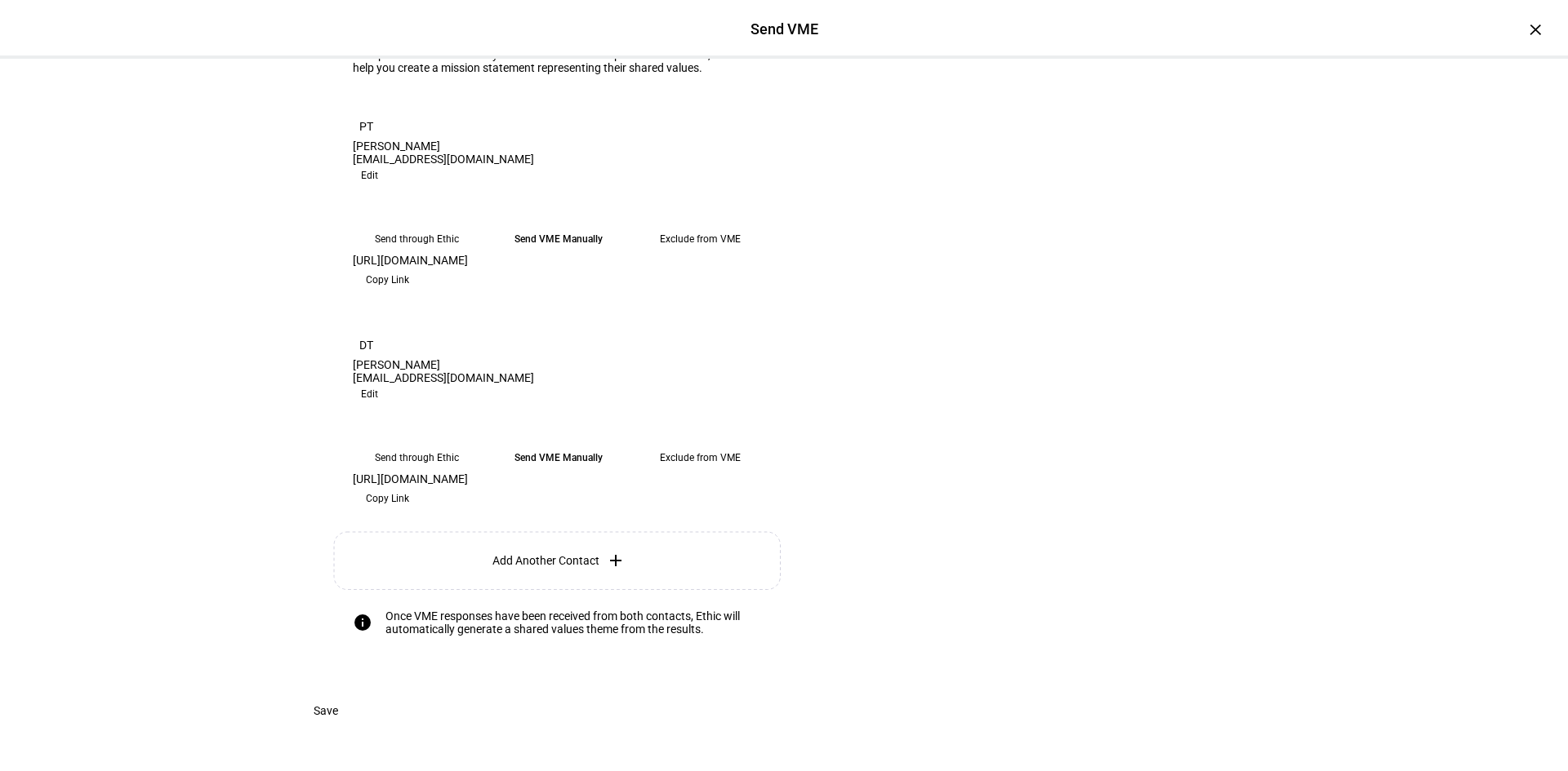
click at [409, 293] on span "Copy Link" at bounding box center [387, 280] width 44 height 26
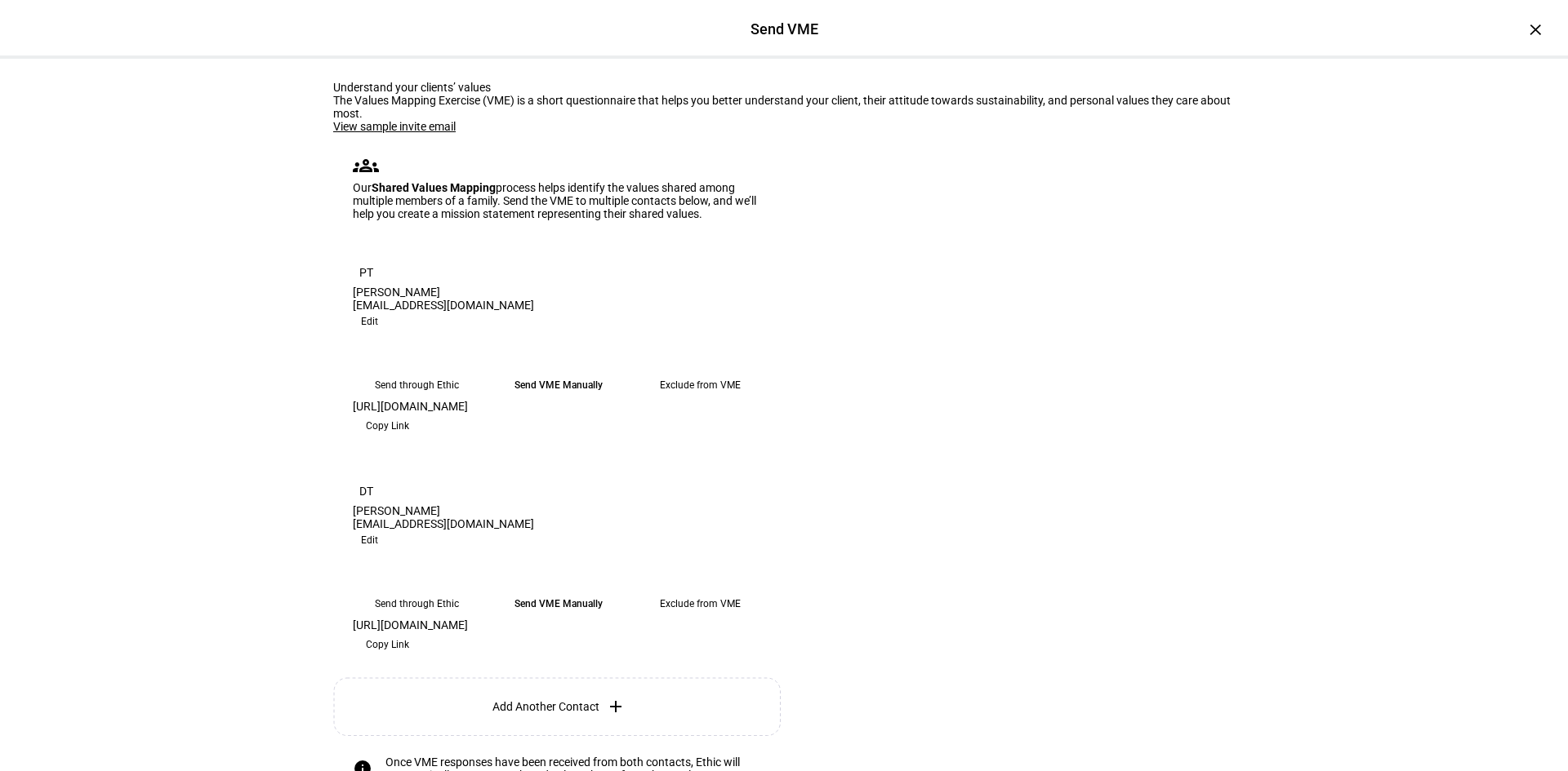
scroll to position [0, 0]
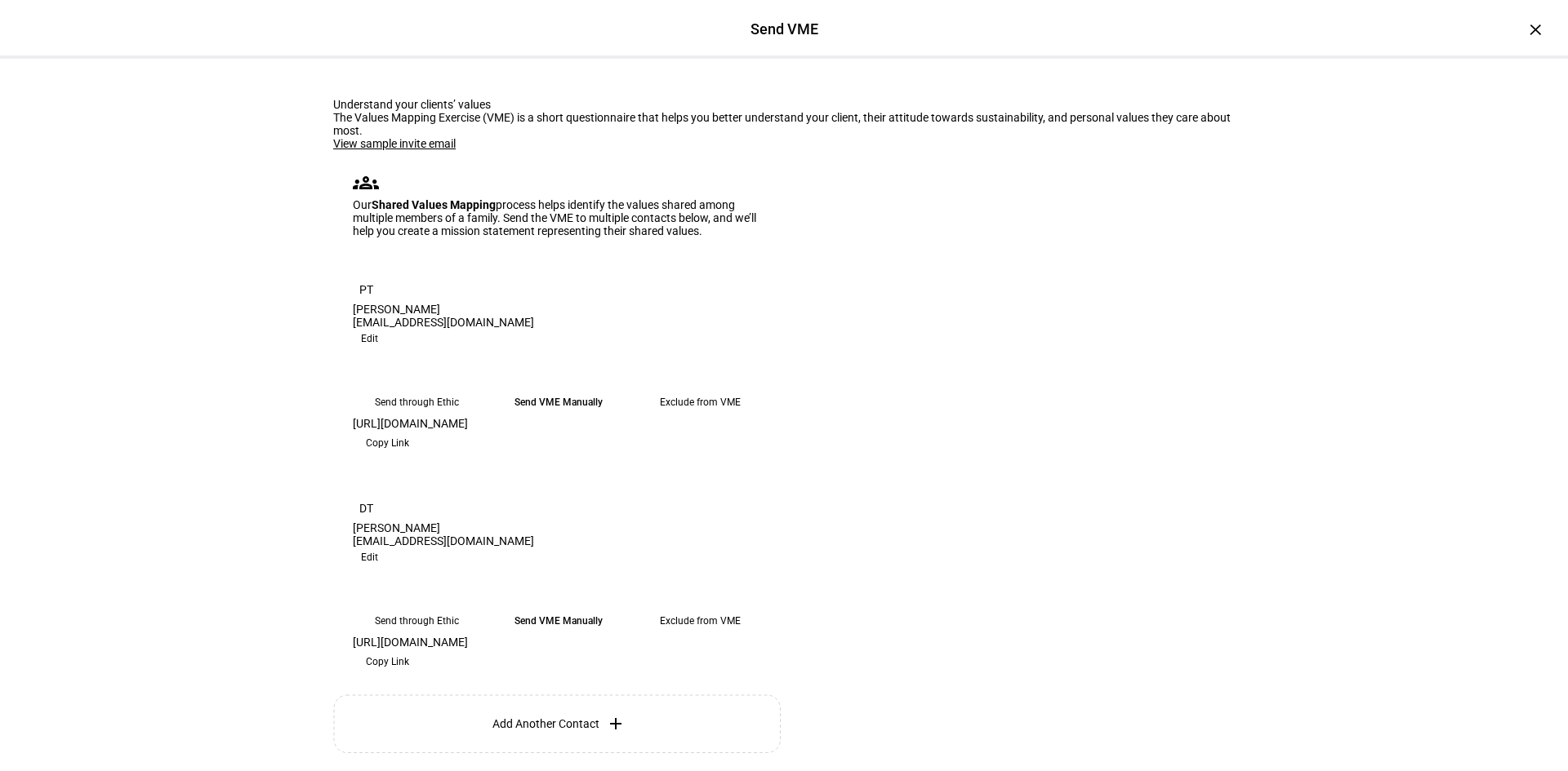
click at [402, 150] on link "View sample invite email" at bounding box center [394, 143] width 122 height 13
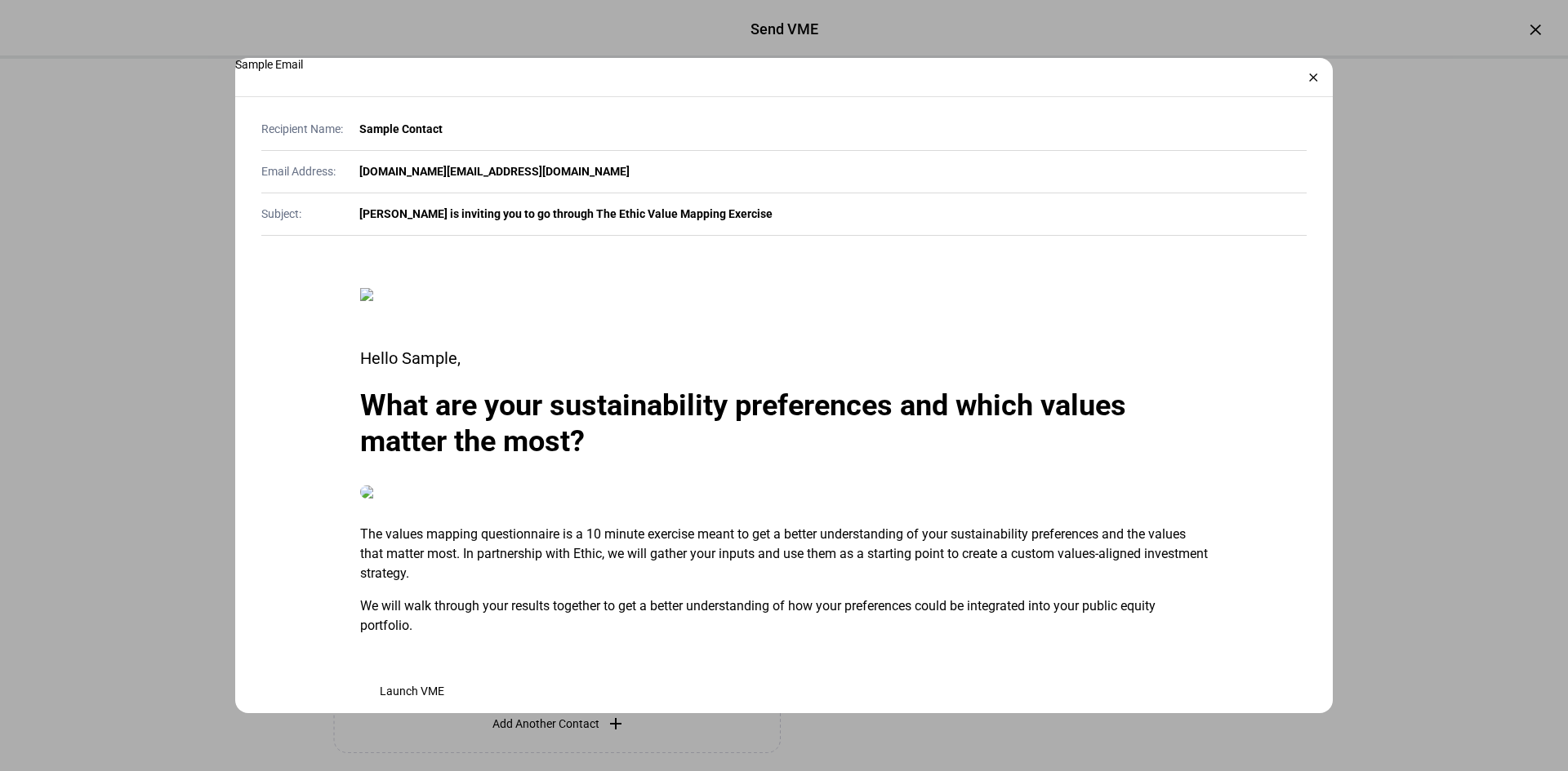
click at [226, 276] on div at bounding box center [784, 386] width 1568 height 771
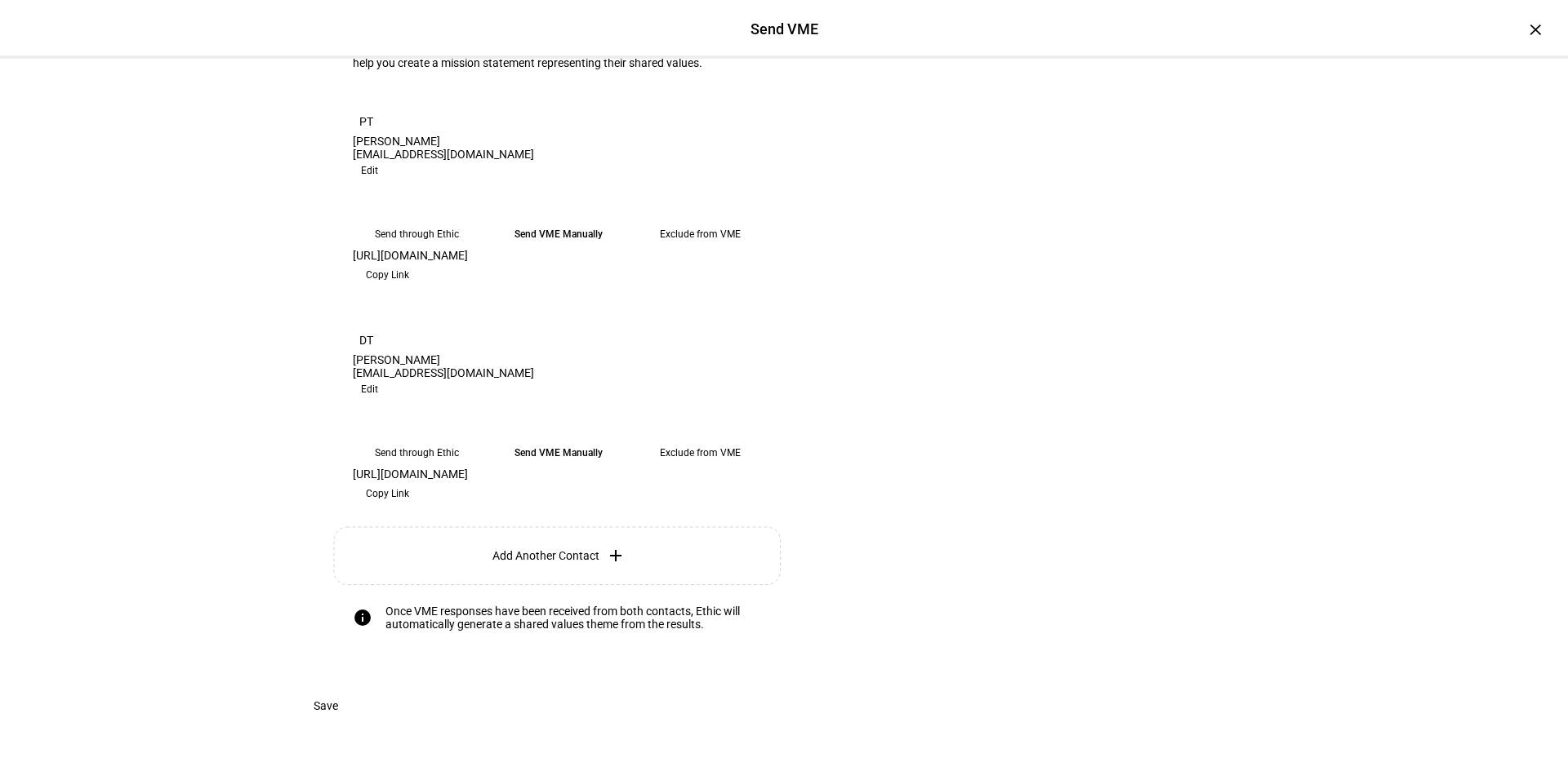
scroll to position [430, 0]
click at [338, 584] on span "Save" at bounding box center [326, 706] width 24 height 33
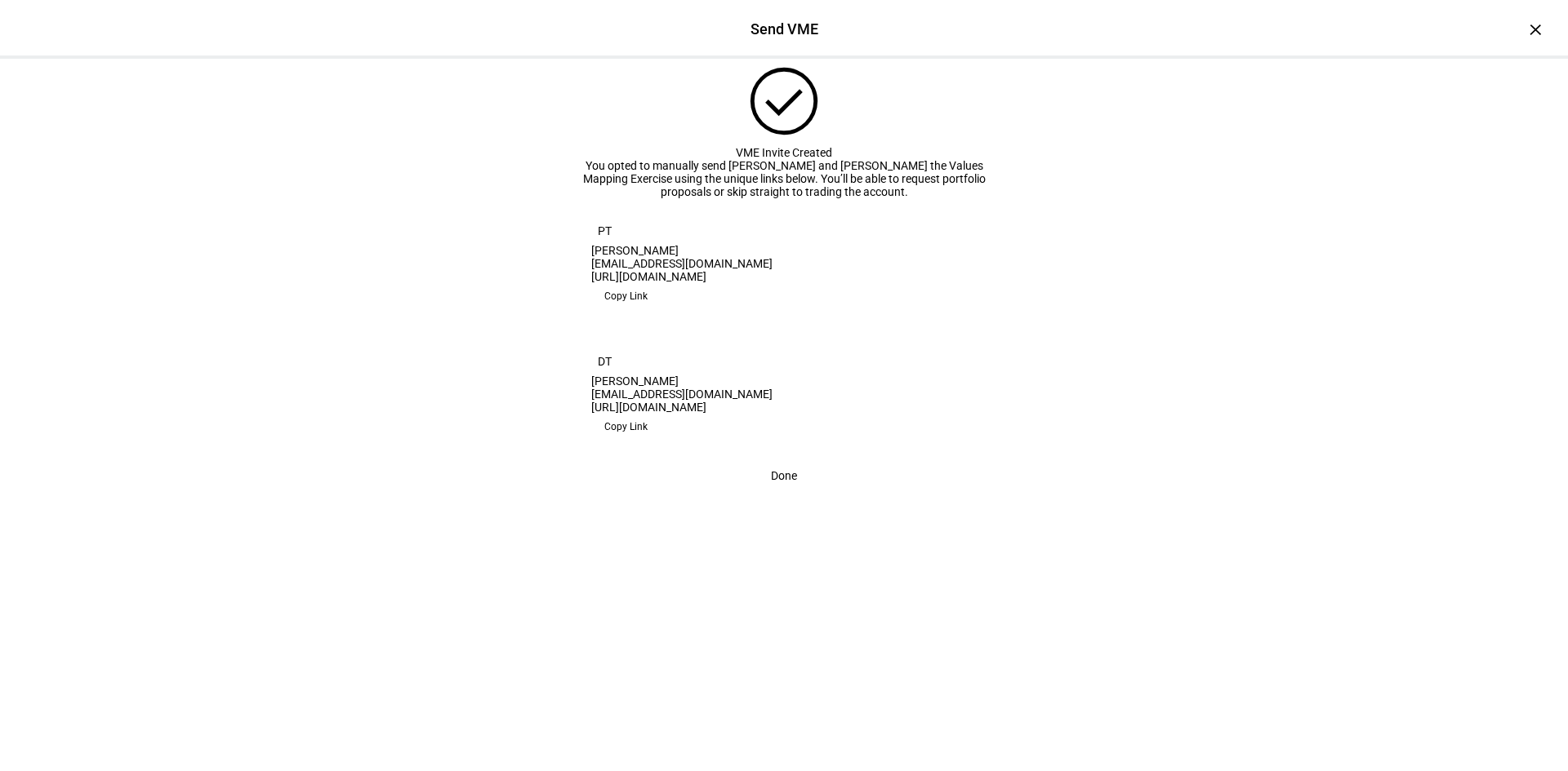
click at [770, 492] on span "Done" at bounding box center [783, 476] width 26 height 33
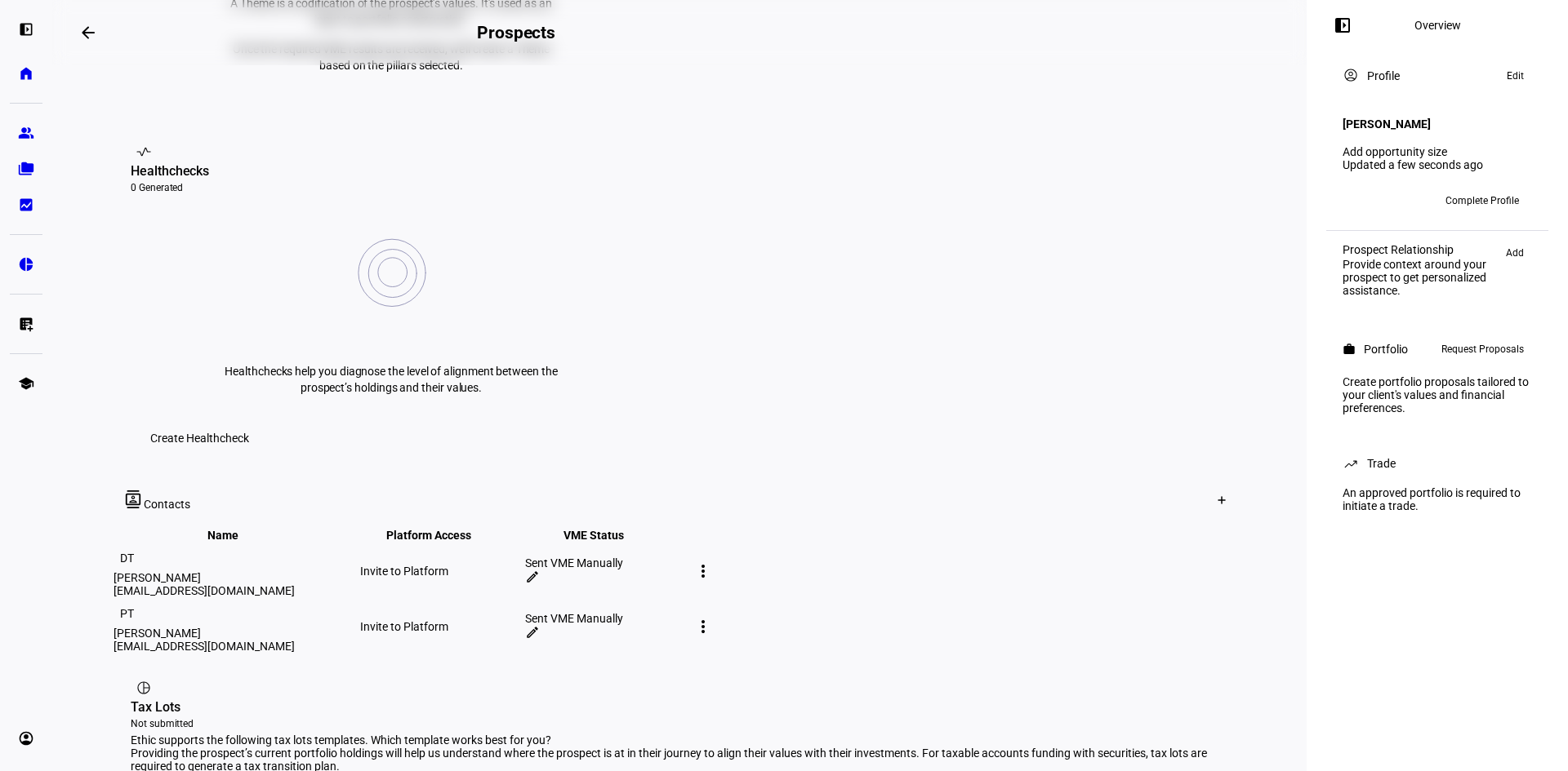
scroll to position [571, 0]
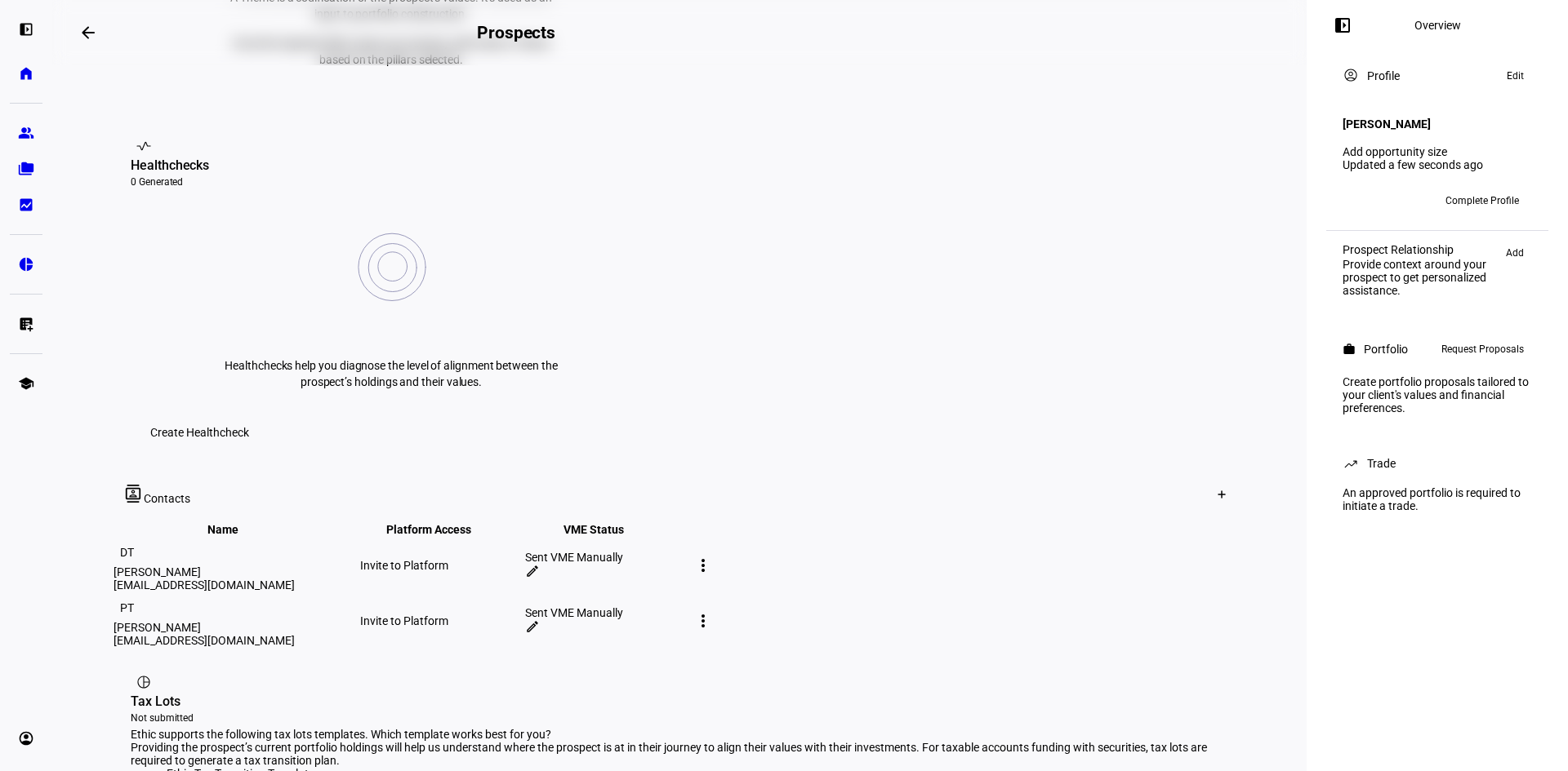
click at [713, 556] on mat-icon "more_vert" at bounding box center [703, 566] width 19 height 19
click at [1162, 399] on div "edit Edit contact" at bounding box center [1256, 402] width 102 height 22
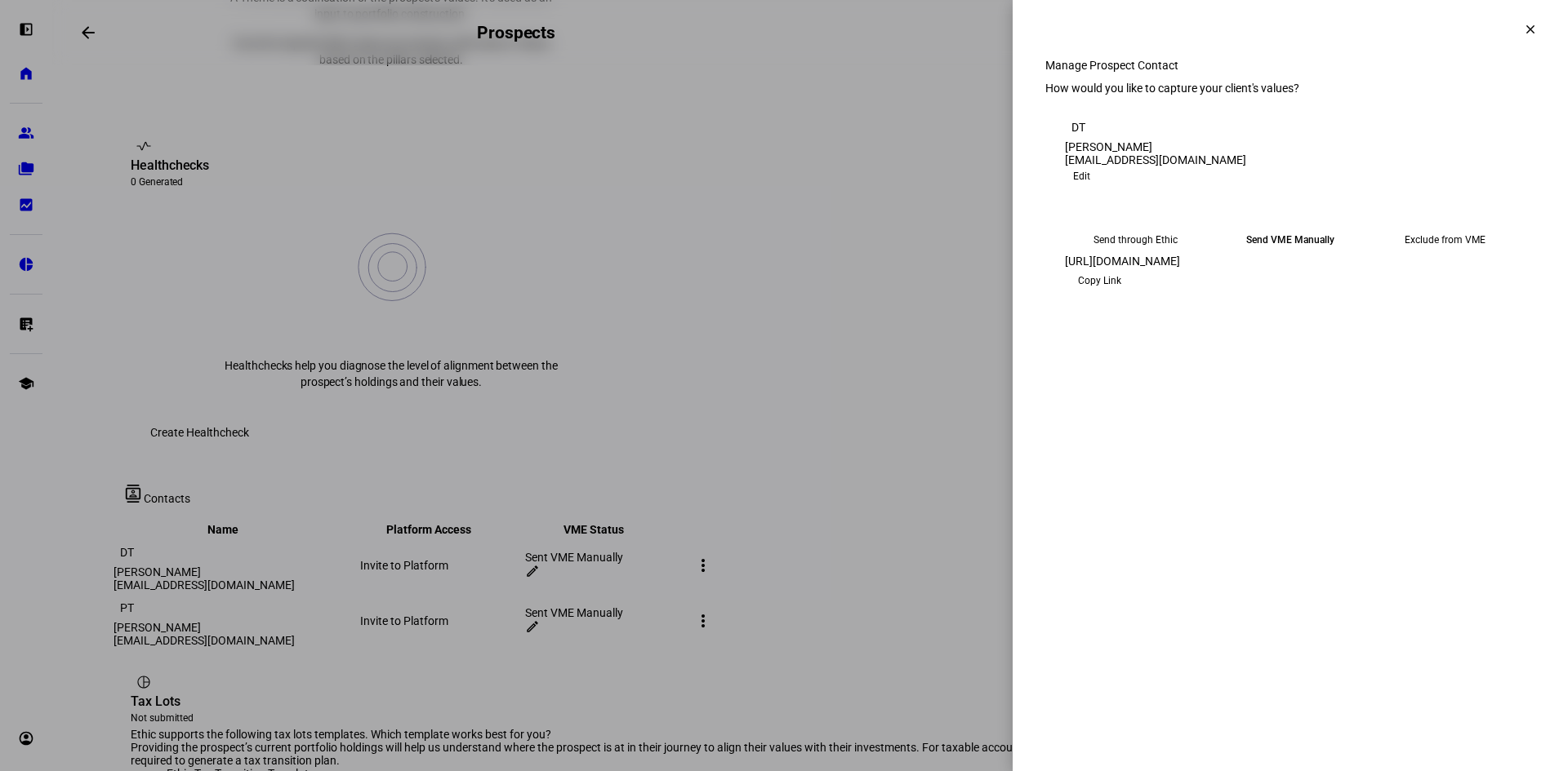
click at [1090, 186] on span "Edit" at bounding box center [1082, 176] width 17 height 19
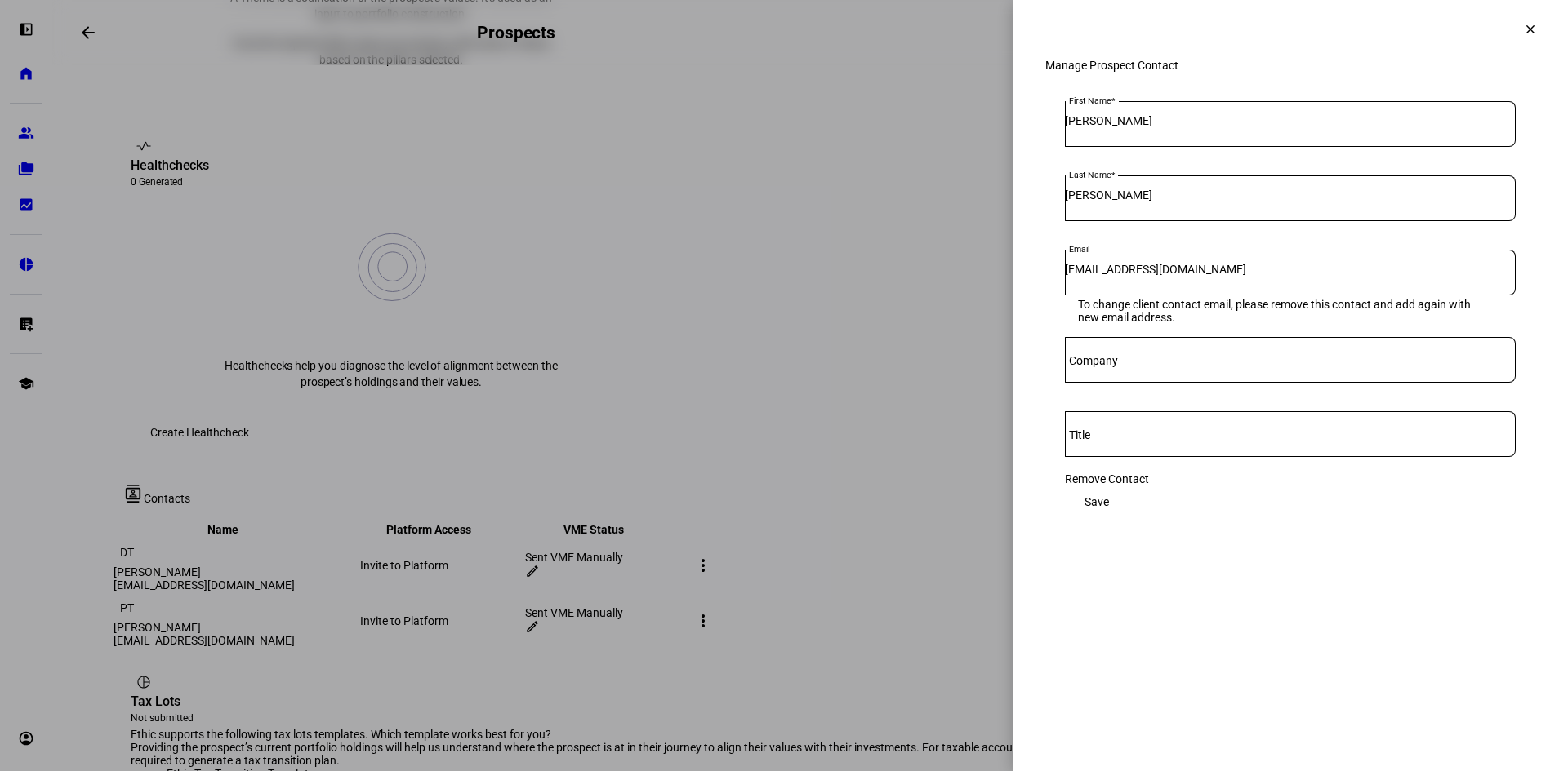
click at [812, 488] on div at bounding box center [784, 386] width 1568 height 771
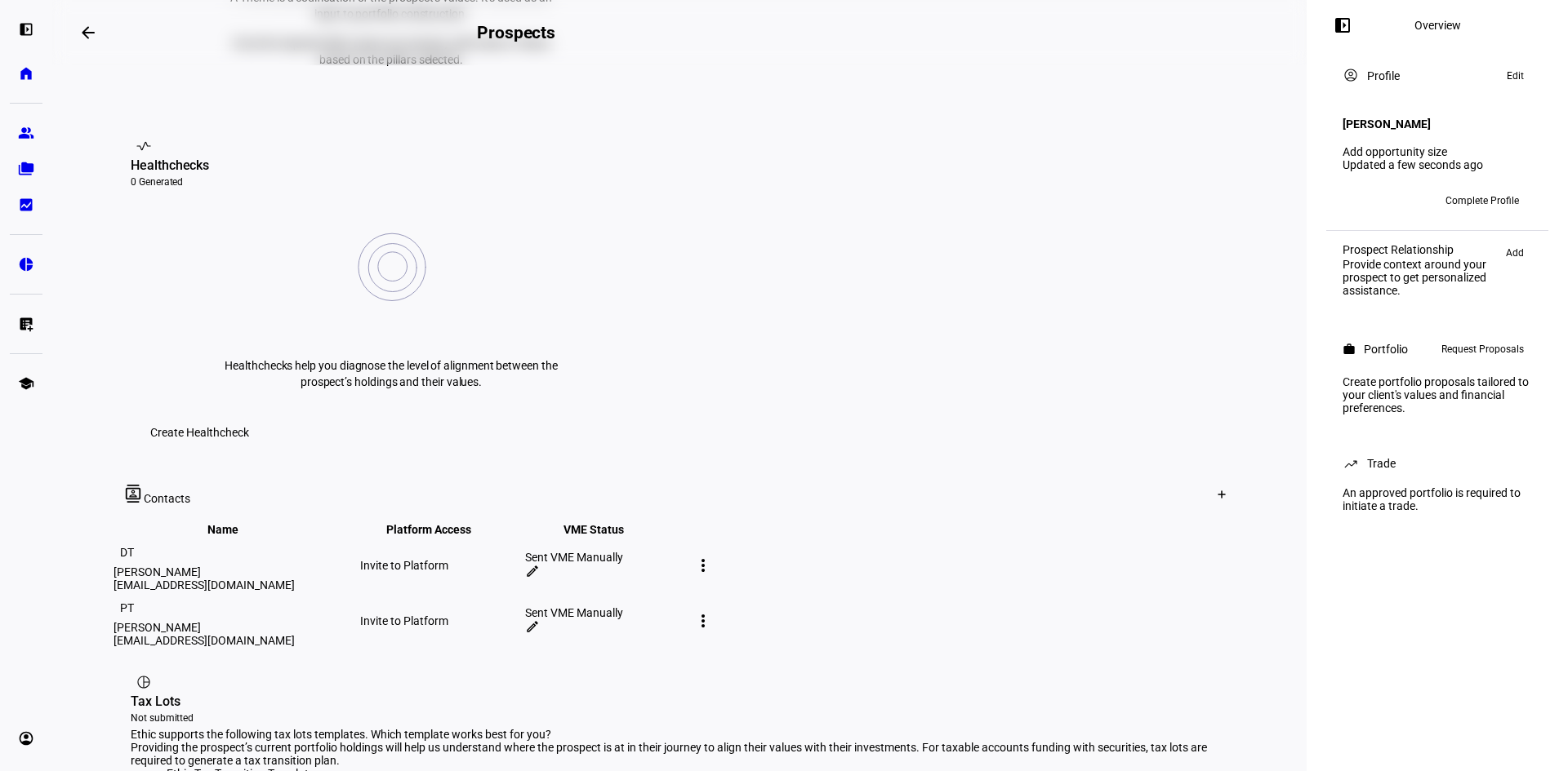
click at [1162, 72] on span "Edit" at bounding box center [1516, 76] width 17 height 19
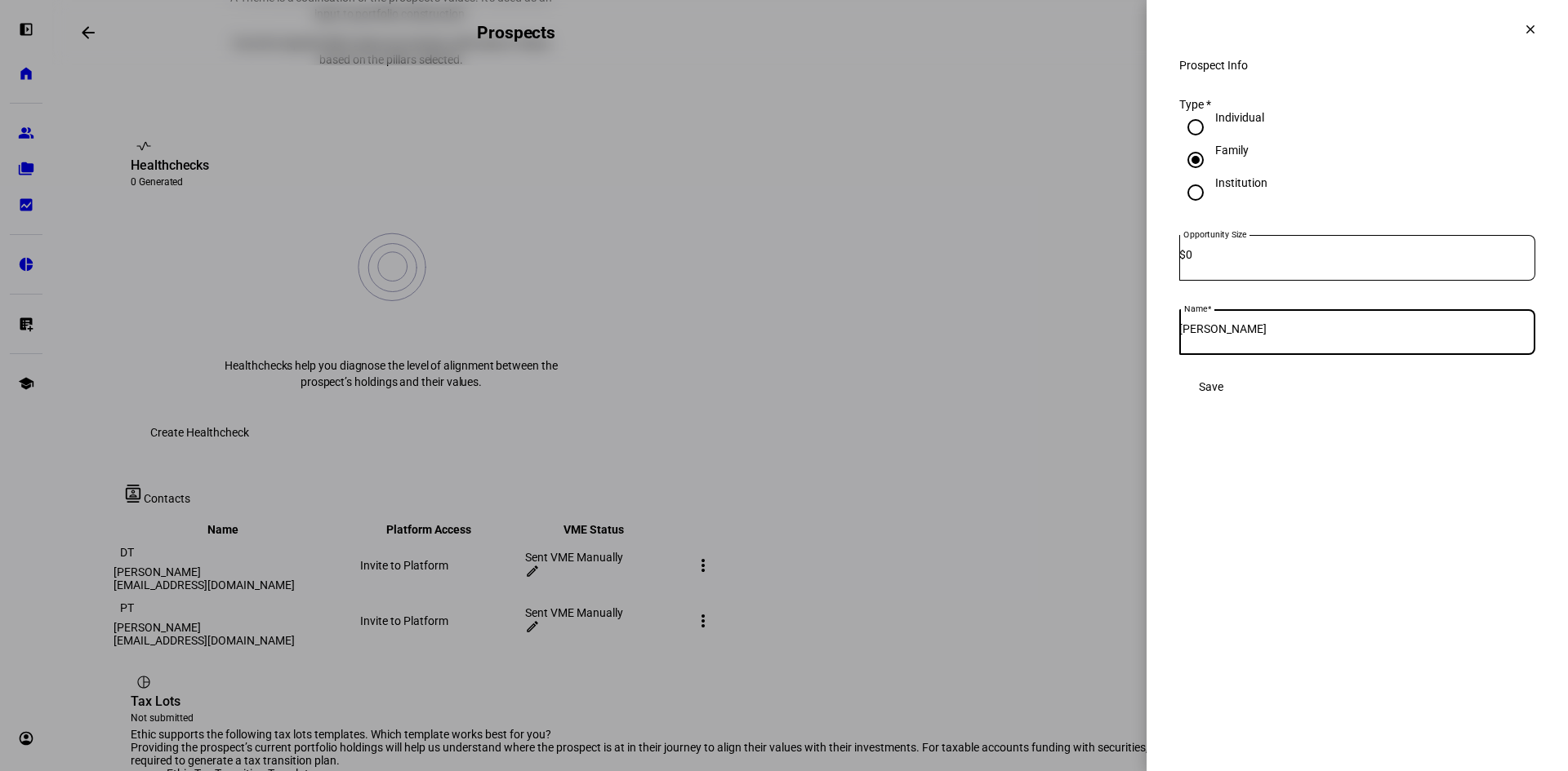
click at [1162, 335] on input "[PERSON_NAME]" at bounding box center [1357, 328] width 356 height 13
drag, startPoint x: 1310, startPoint y: 333, endPoint x: 1048, endPoint y: 329, distance: 262.0
click at [1048, 329] on div "Prospect Info clear Prospect Info Type * Individual Family Institution Opportun…" at bounding box center [784, 386] width 1568 height 771
type input "[PERSON_NAME] Family"
click at [1162, 403] on span at bounding box center [1211, 387] width 64 height 33
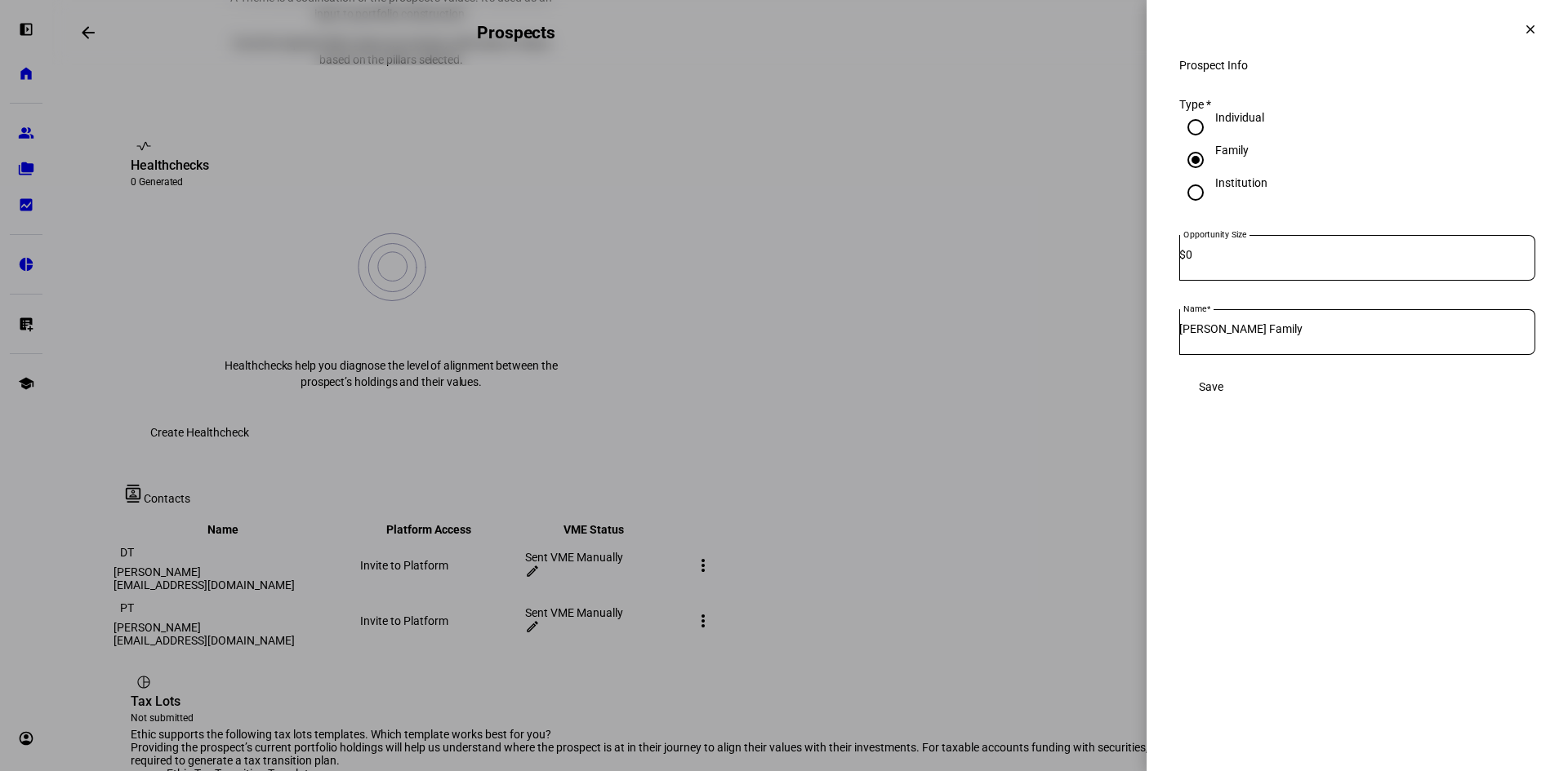
click at [1162, 393] on span "Save" at bounding box center [1210, 386] width 24 height 13
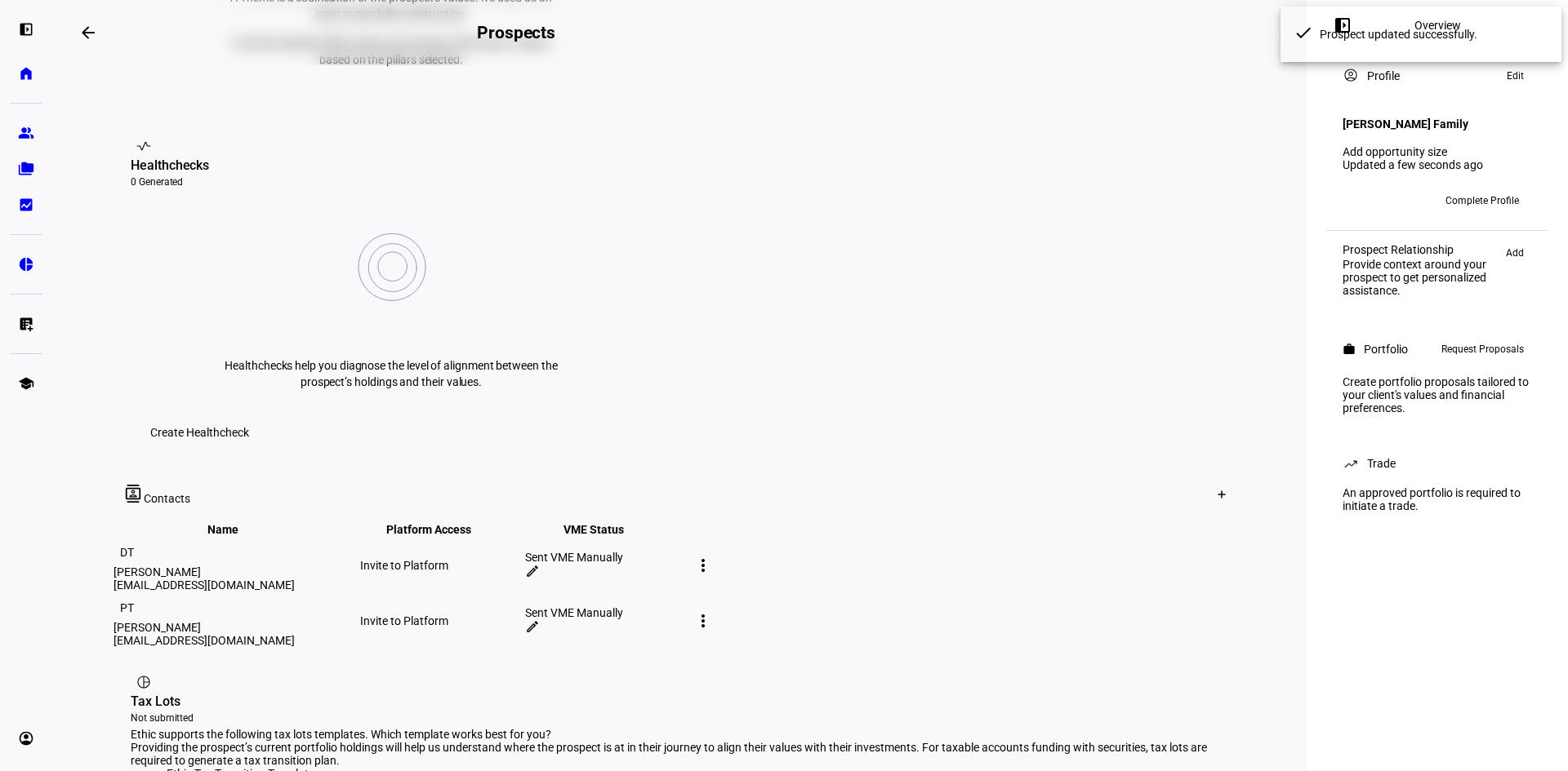
click at [1162, 195] on span "Complete Profile" at bounding box center [1482, 200] width 74 height 26
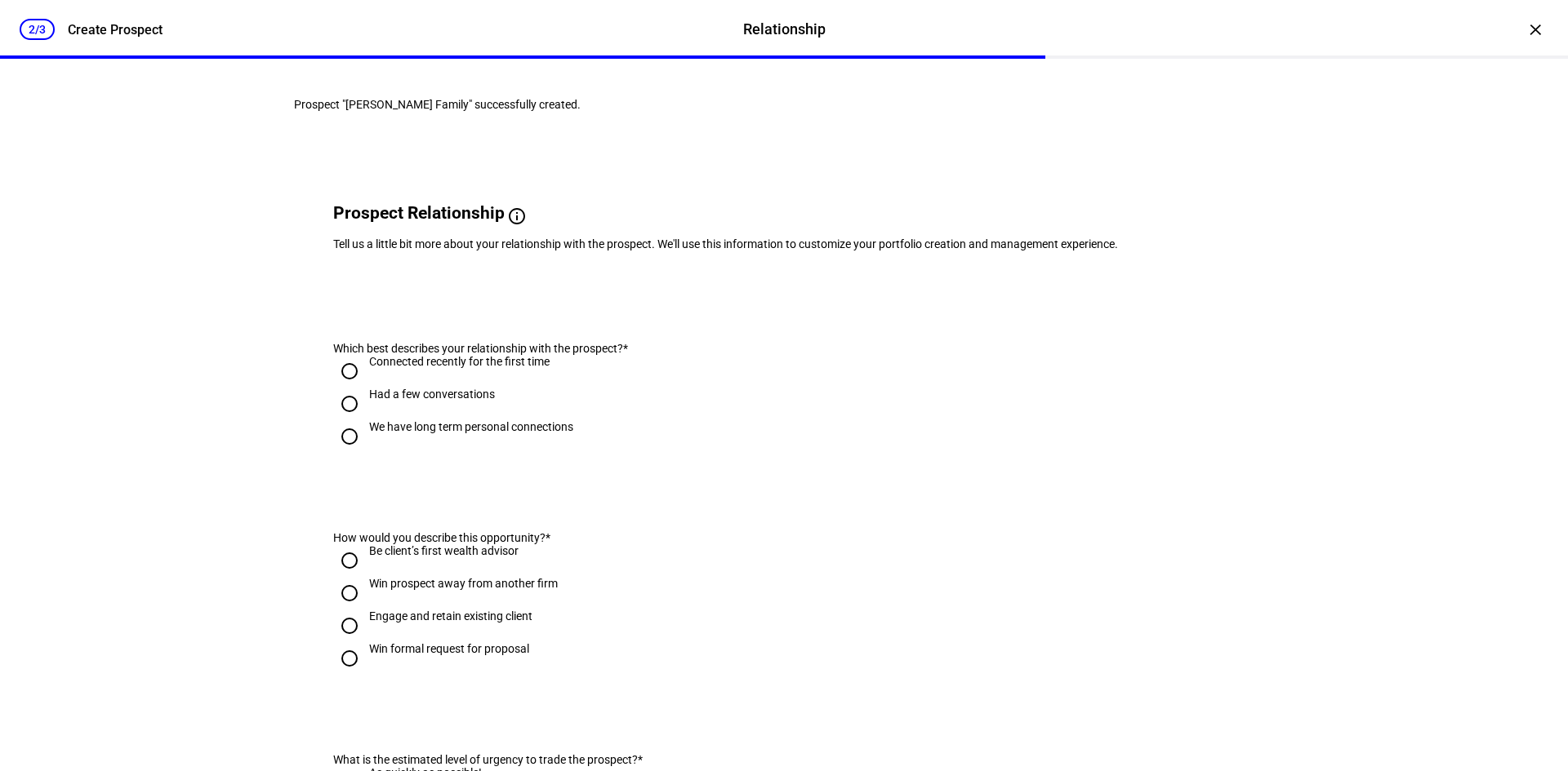
click at [486, 433] on div "We have long term personal connections" at bounding box center [471, 426] width 204 height 13
click at [365, 453] on input "We have long term personal connections" at bounding box center [350, 437] width 33 height 33
radio input "true"
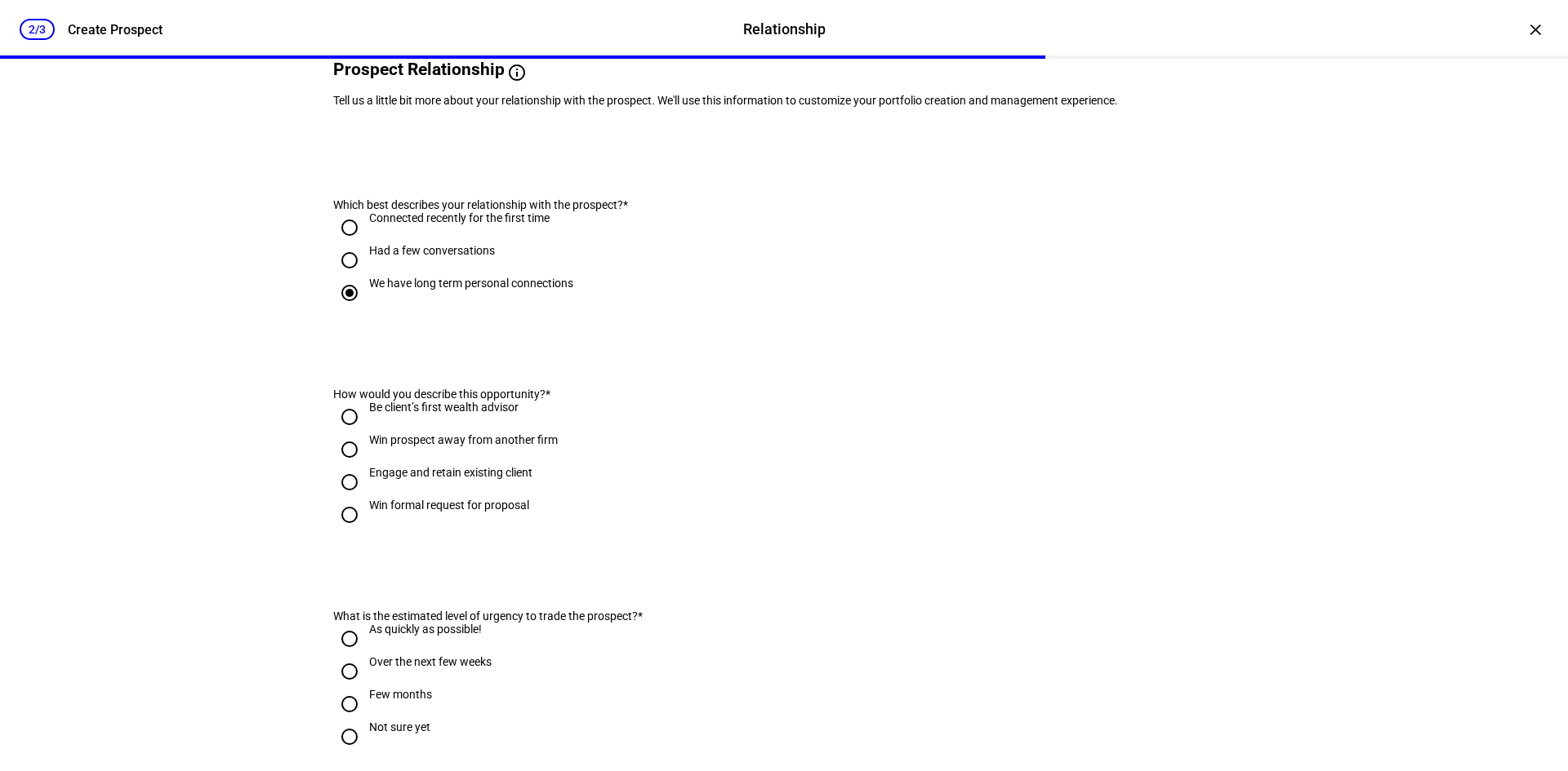
scroll to position [164, 0]
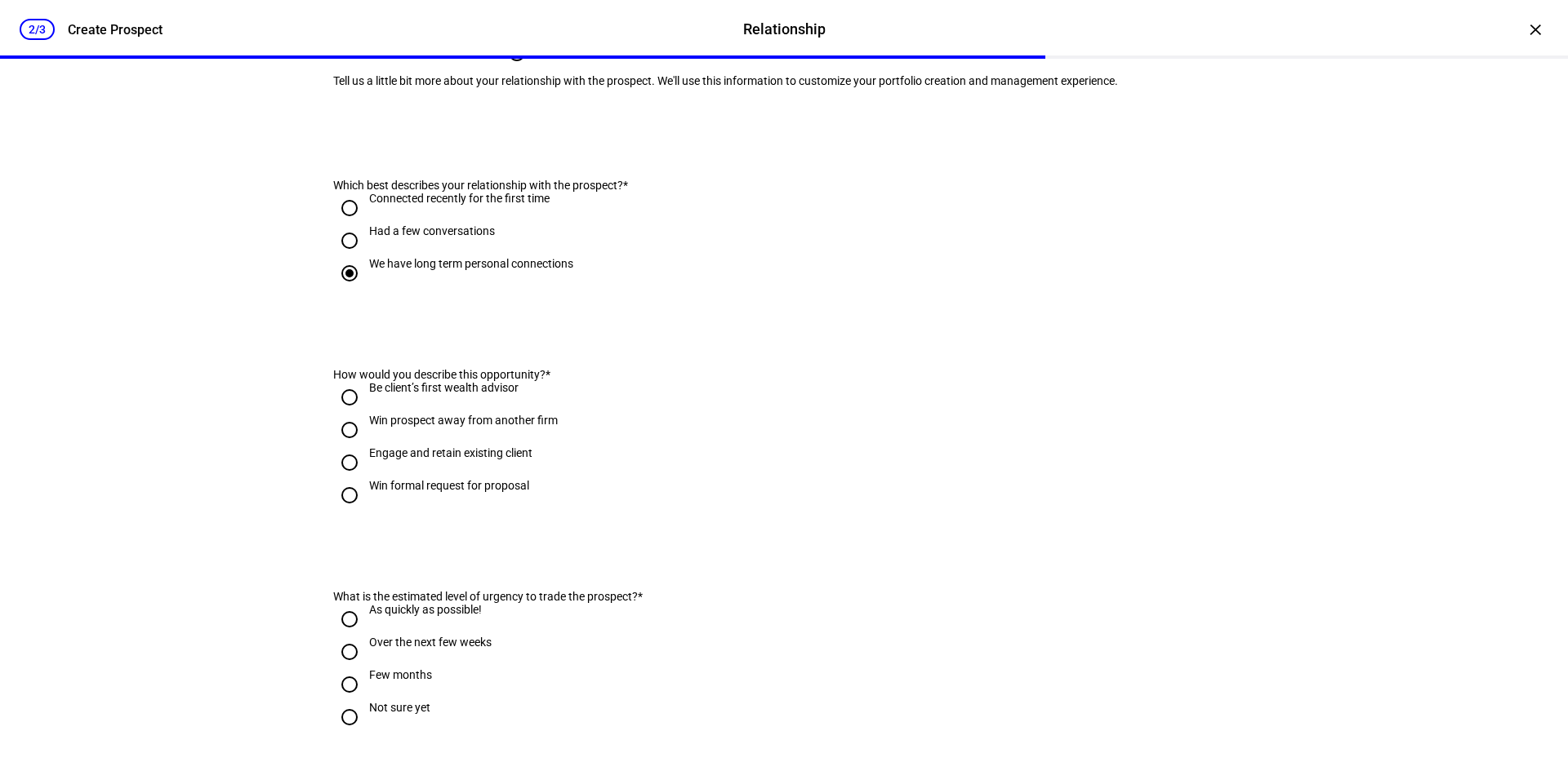
click at [423, 459] on div "Engage and retain existing client" at bounding box center [451, 452] width 164 height 13
click at [365, 479] on input "Engage and retain existing client" at bounding box center [350, 463] width 33 height 33
radio input "true"
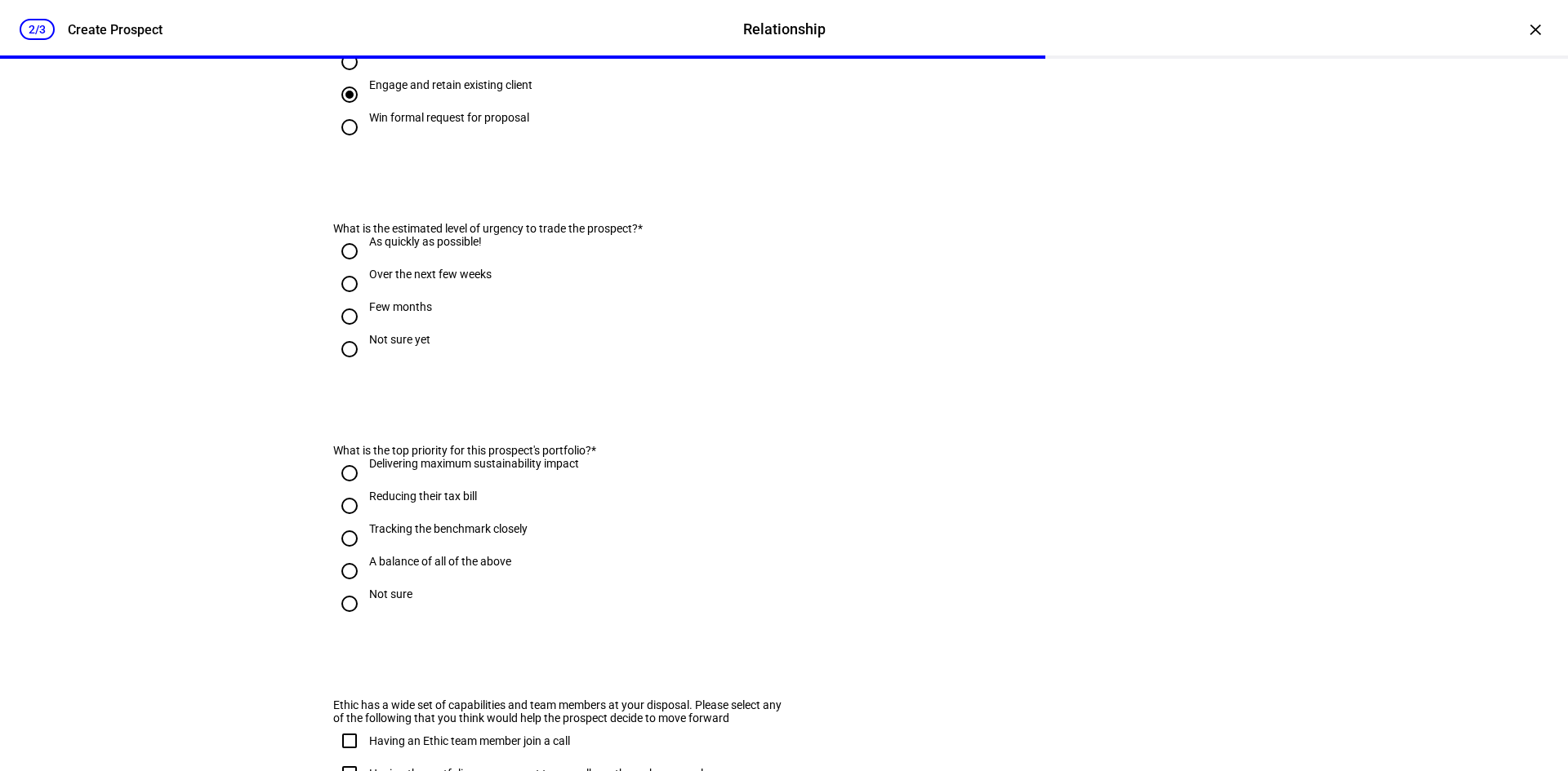
scroll to position [571, 0]
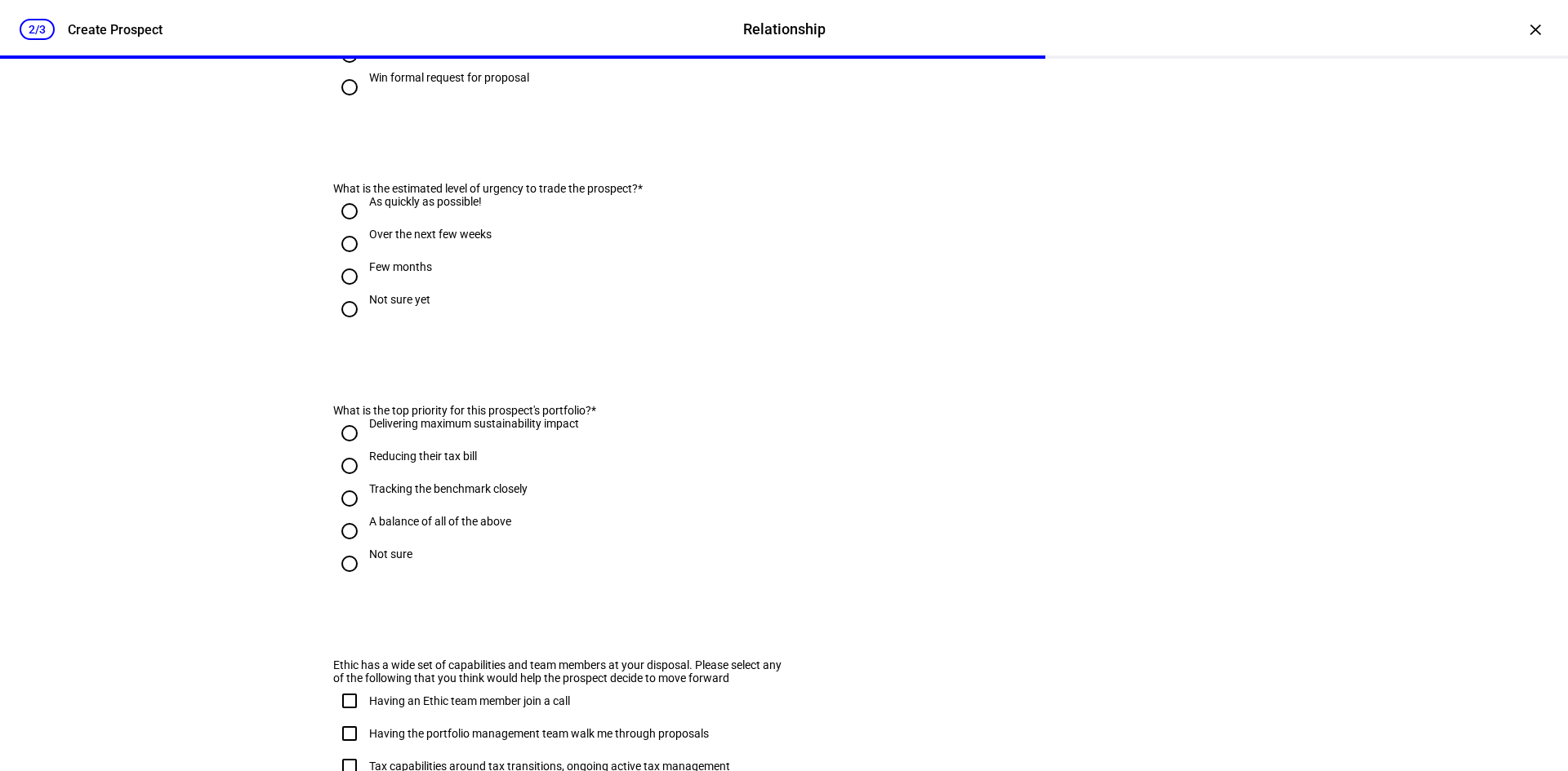
click at [402, 306] on div "Not sure yet" at bounding box center [399, 298] width 61 height 13
click at [365, 325] on input "Not sure yet" at bounding box center [350, 309] width 33 height 33
radio input "true"
click at [393, 273] on div "Few months" at bounding box center [400, 266] width 63 height 13
click at [365, 293] on input "Few months" at bounding box center [350, 277] width 33 height 33
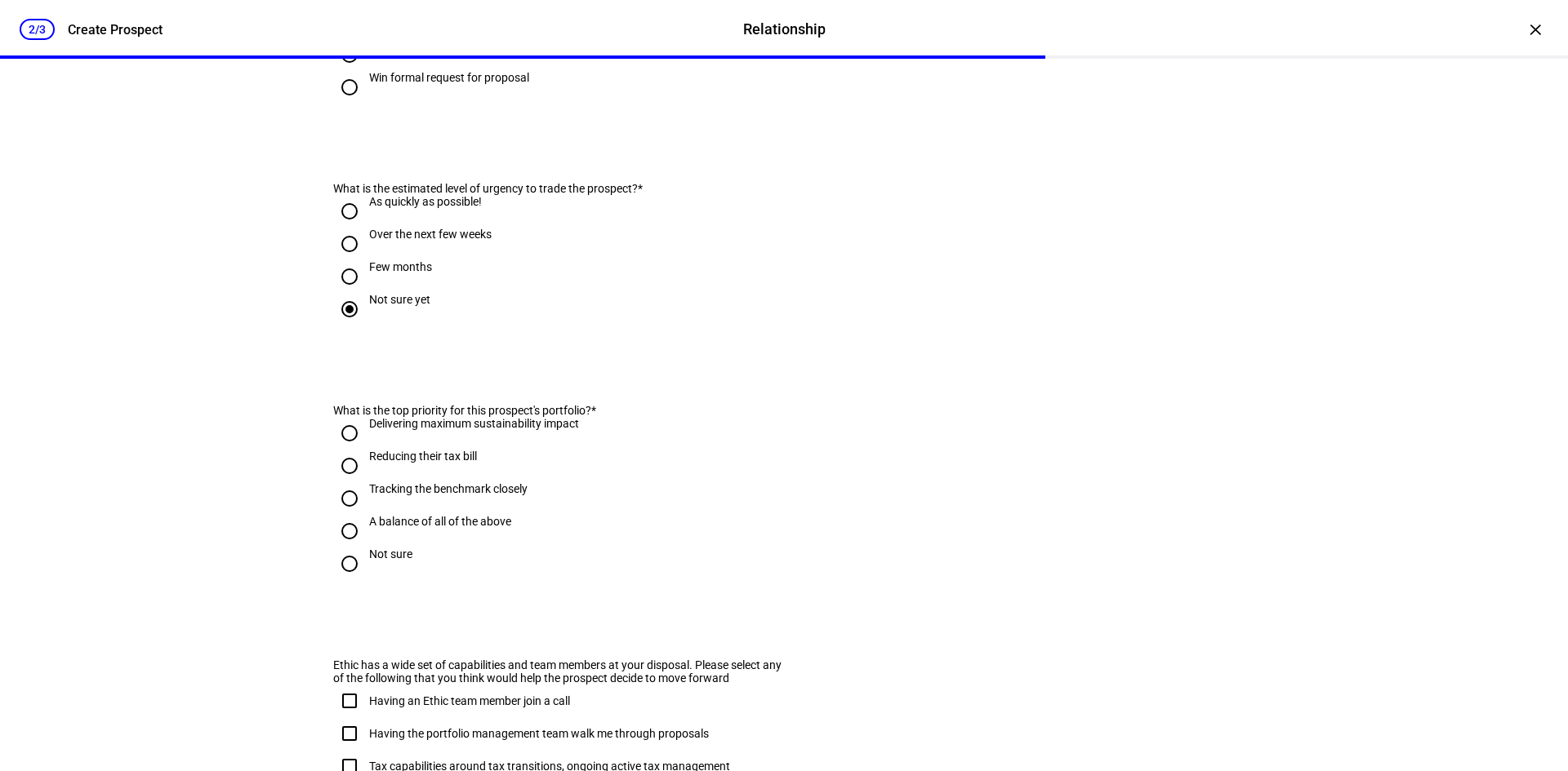
radio input "true"
click at [403, 528] on div "A balance of all of the above" at bounding box center [440, 521] width 142 height 13
click at [365, 547] on input "A balance of all of the above" at bounding box center [350, 532] width 33 height 33
radio input "true"
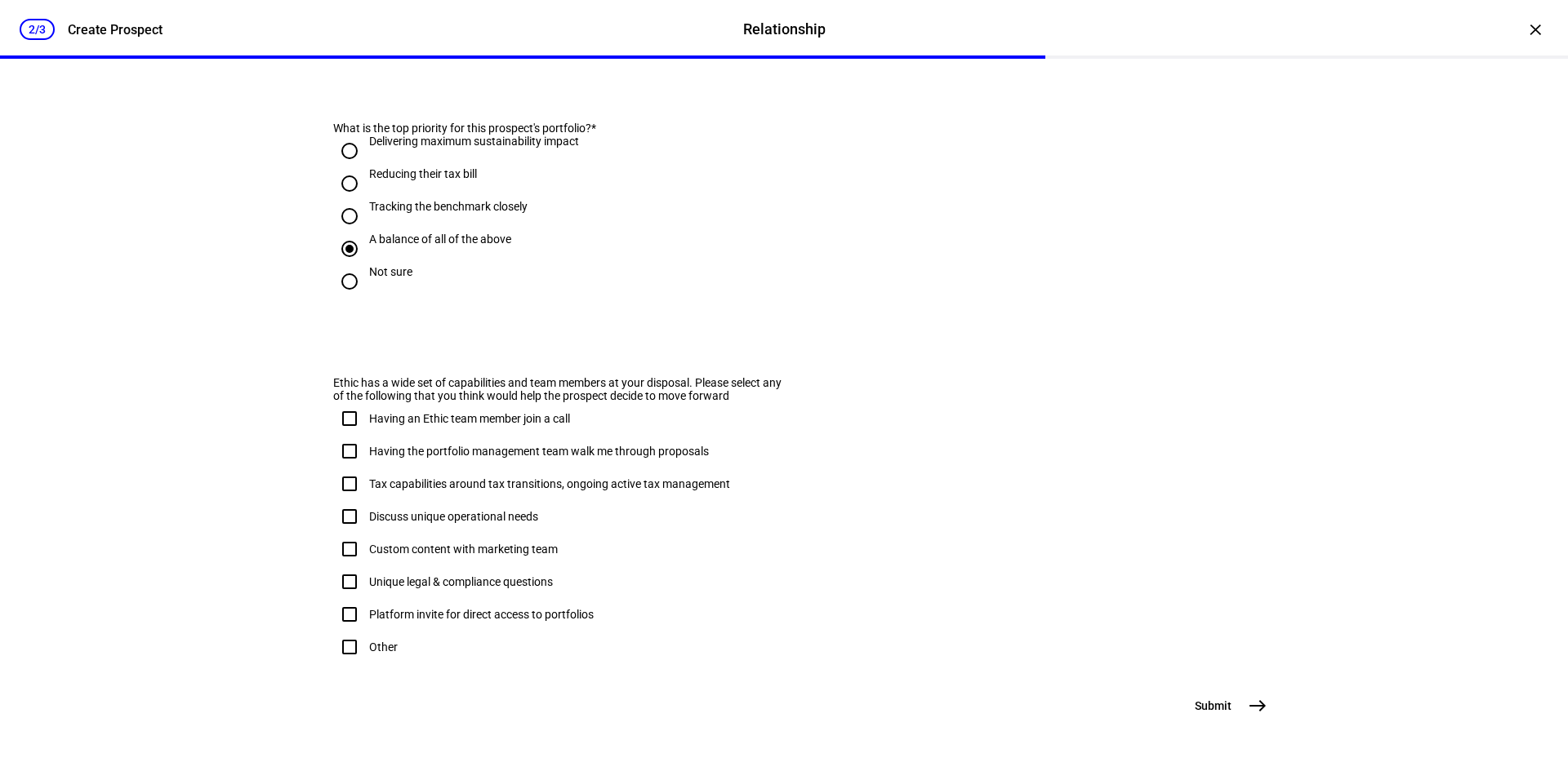
scroll to position [898, 0]
click at [421, 468] on div "Having the portfolio management team walk me through proposals" at bounding box center [521, 451] width 376 height 33
click at [345, 458] on input "Having the portfolio management team walk me through proposals" at bounding box center [350, 451] width 33 height 33
checkbox input "true"
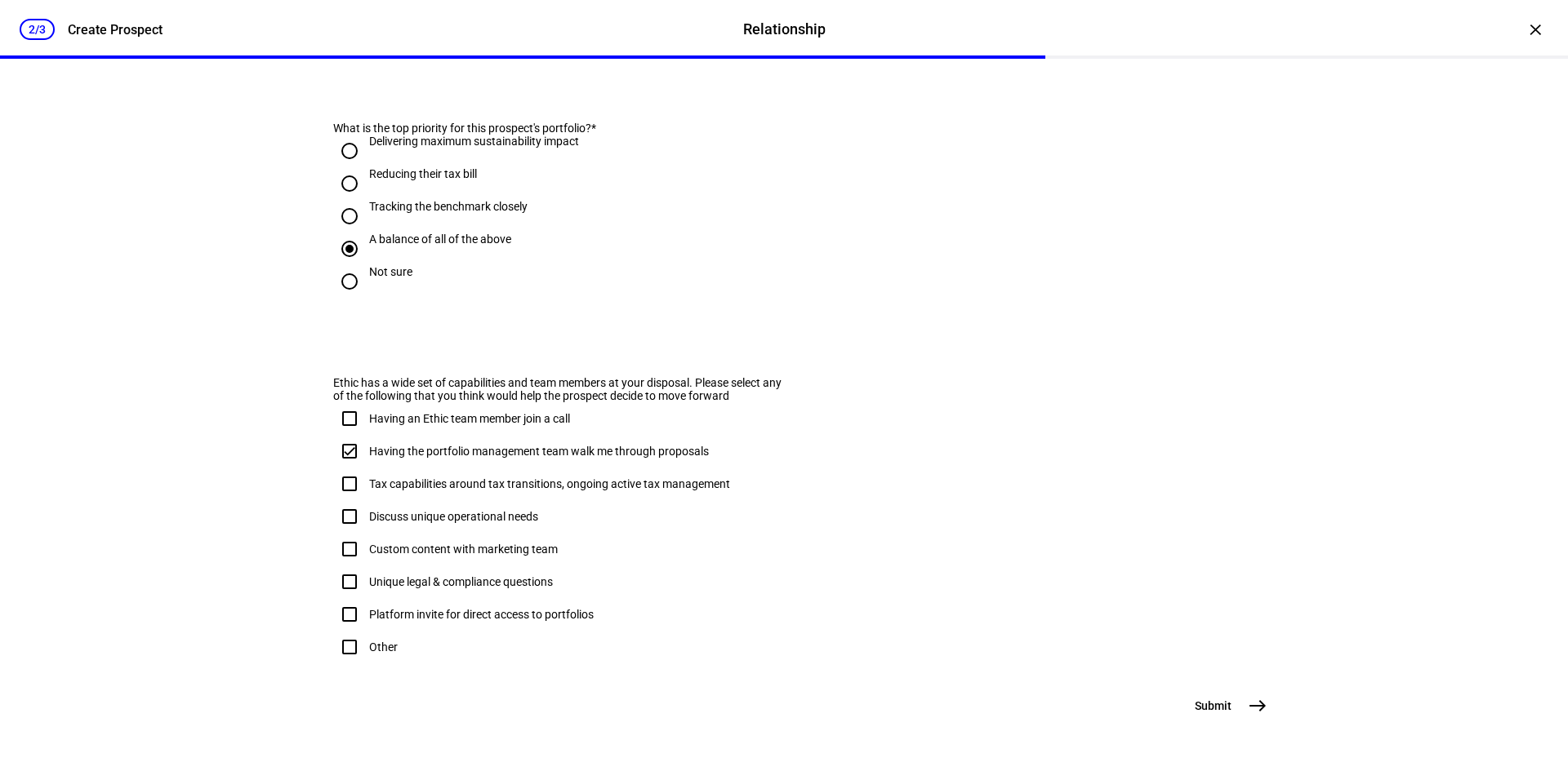
click at [1162, 584] on span "east" at bounding box center [1258, 706] width 33 height 33
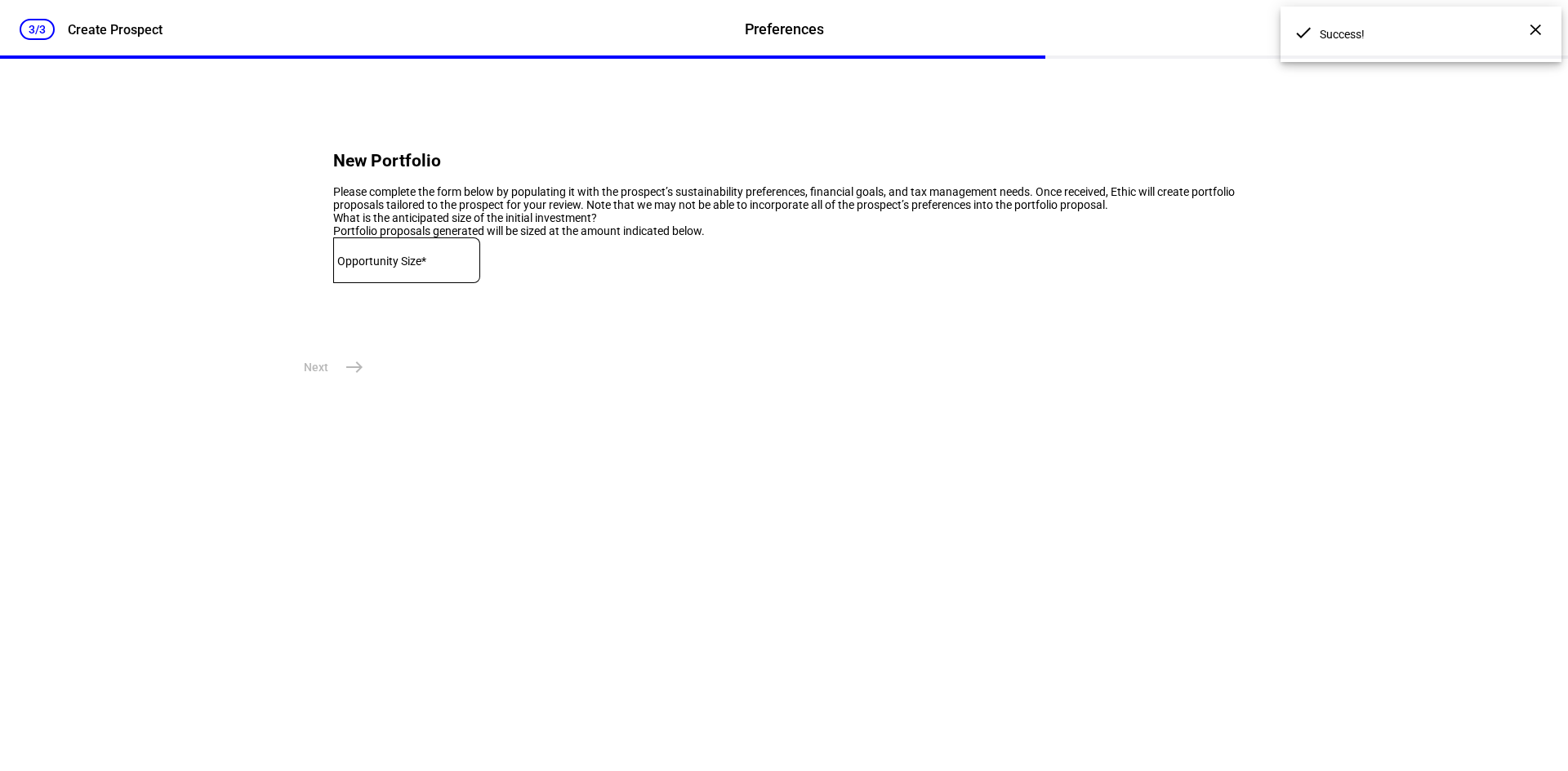
scroll to position [0, 0]
click at [388, 267] on mat-label "Opportunity Size*" at bounding box center [382, 261] width 89 height 13
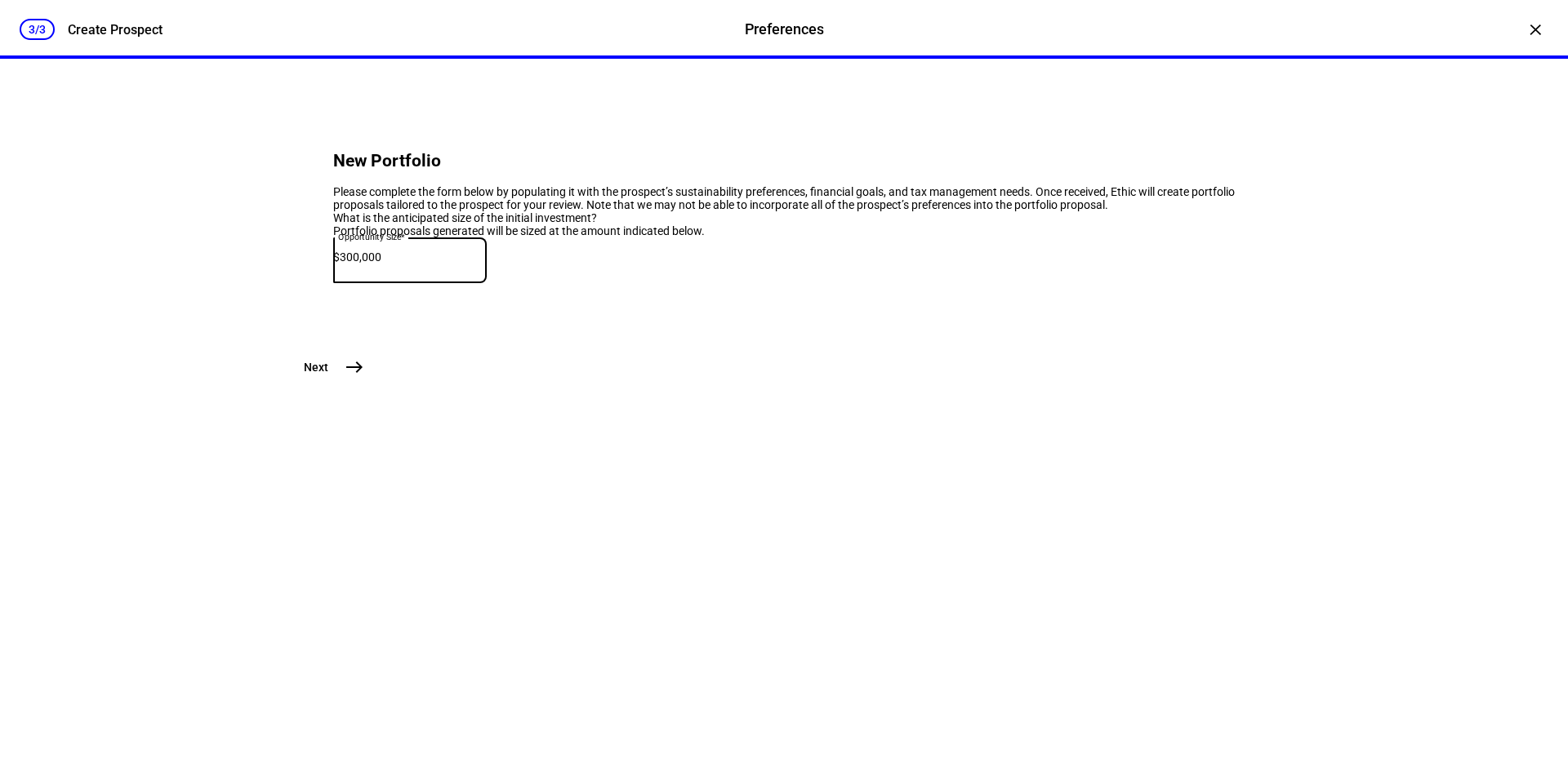
type input "300,000"
click at [338, 384] on span "east" at bounding box center [355, 367] width 33 height 33
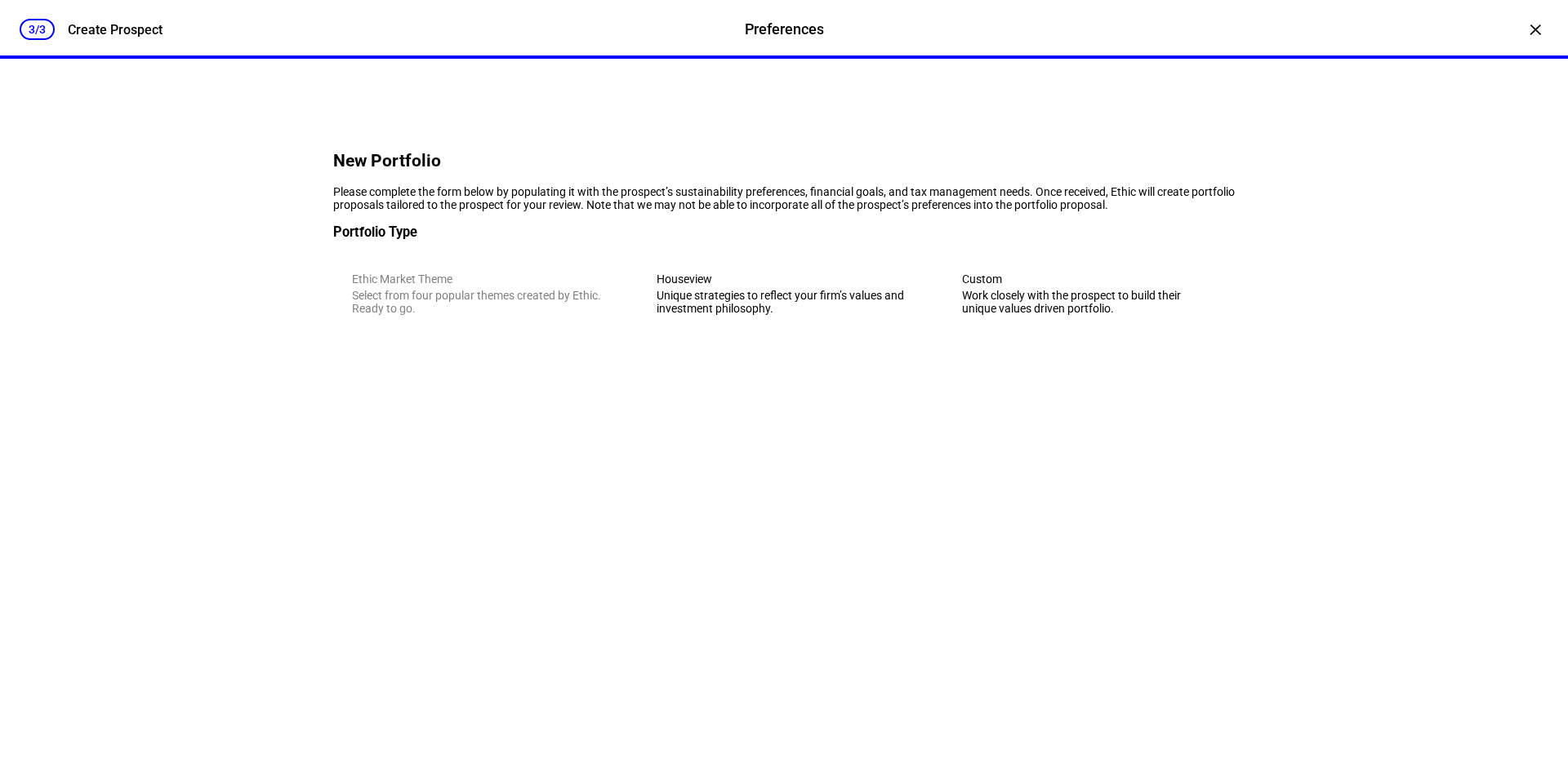
click at [999, 315] on div "Work closely with the prospect to build their unique values driven portfolio." at bounding box center [1089, 301] width 254 height 26
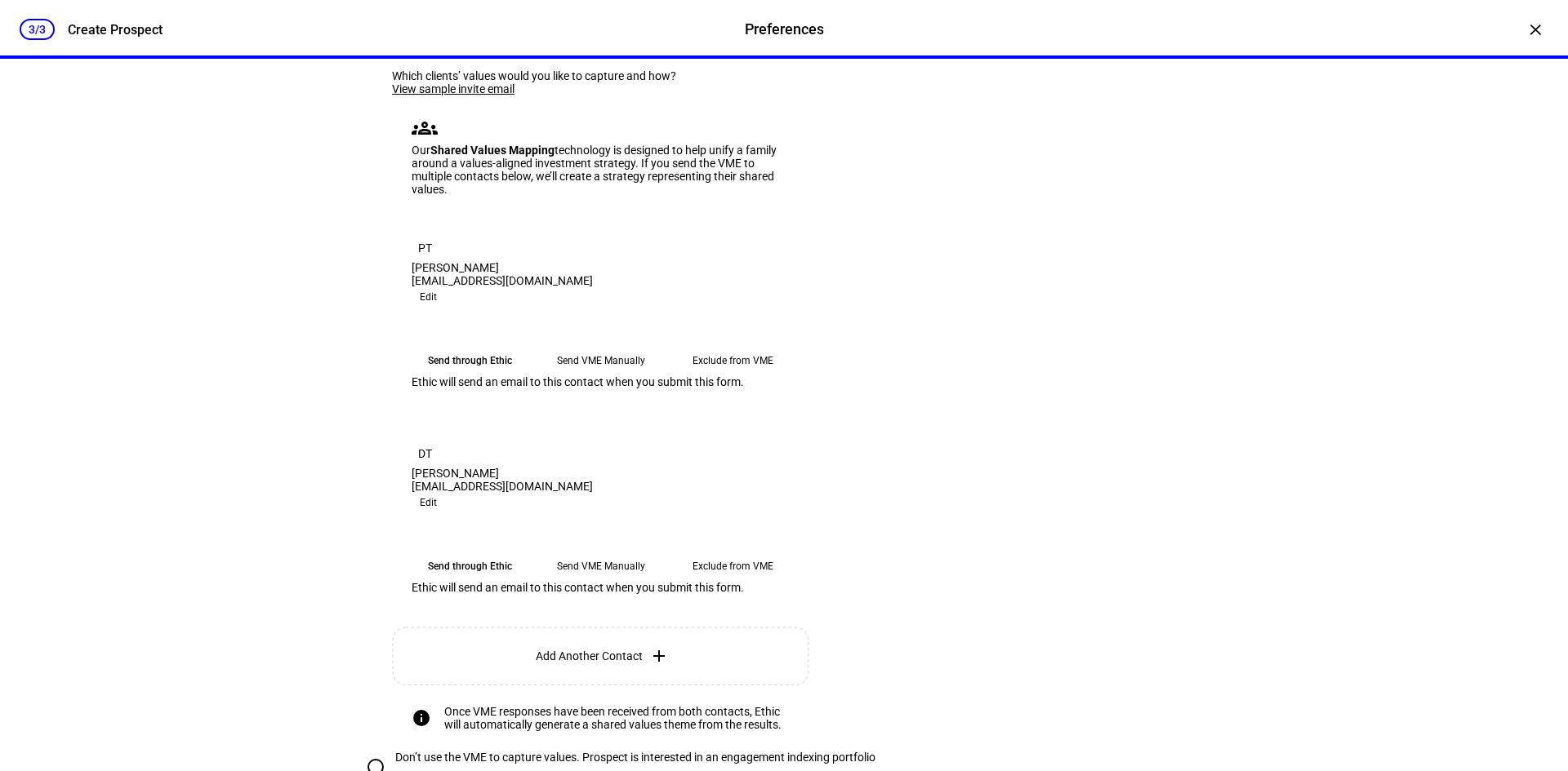
scroll to position [490, 0]
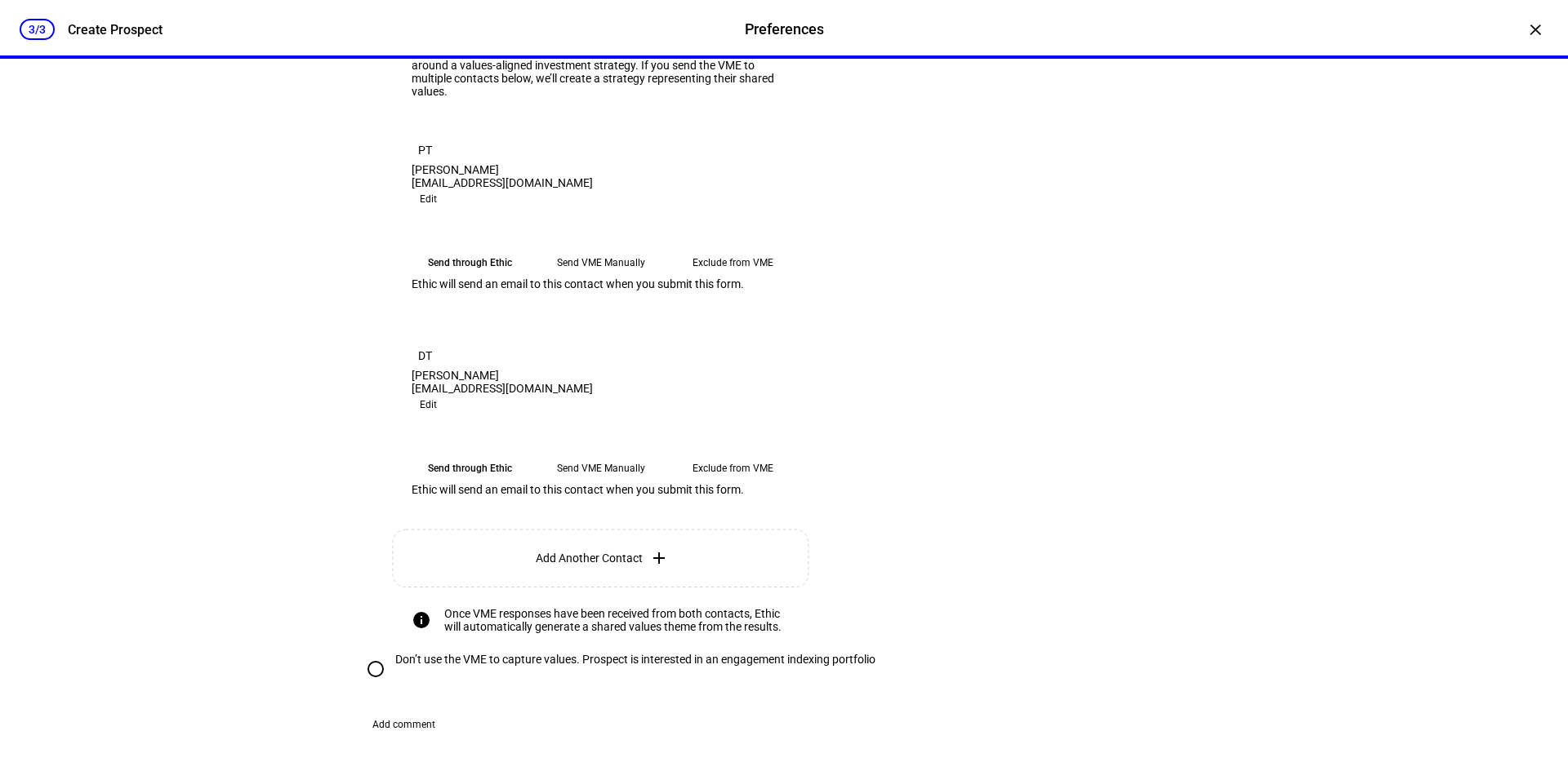
click at [576, 277] on eth-mega-radio-button "Send VME Manually" at bounding box center [601, 262] width 118 height 29
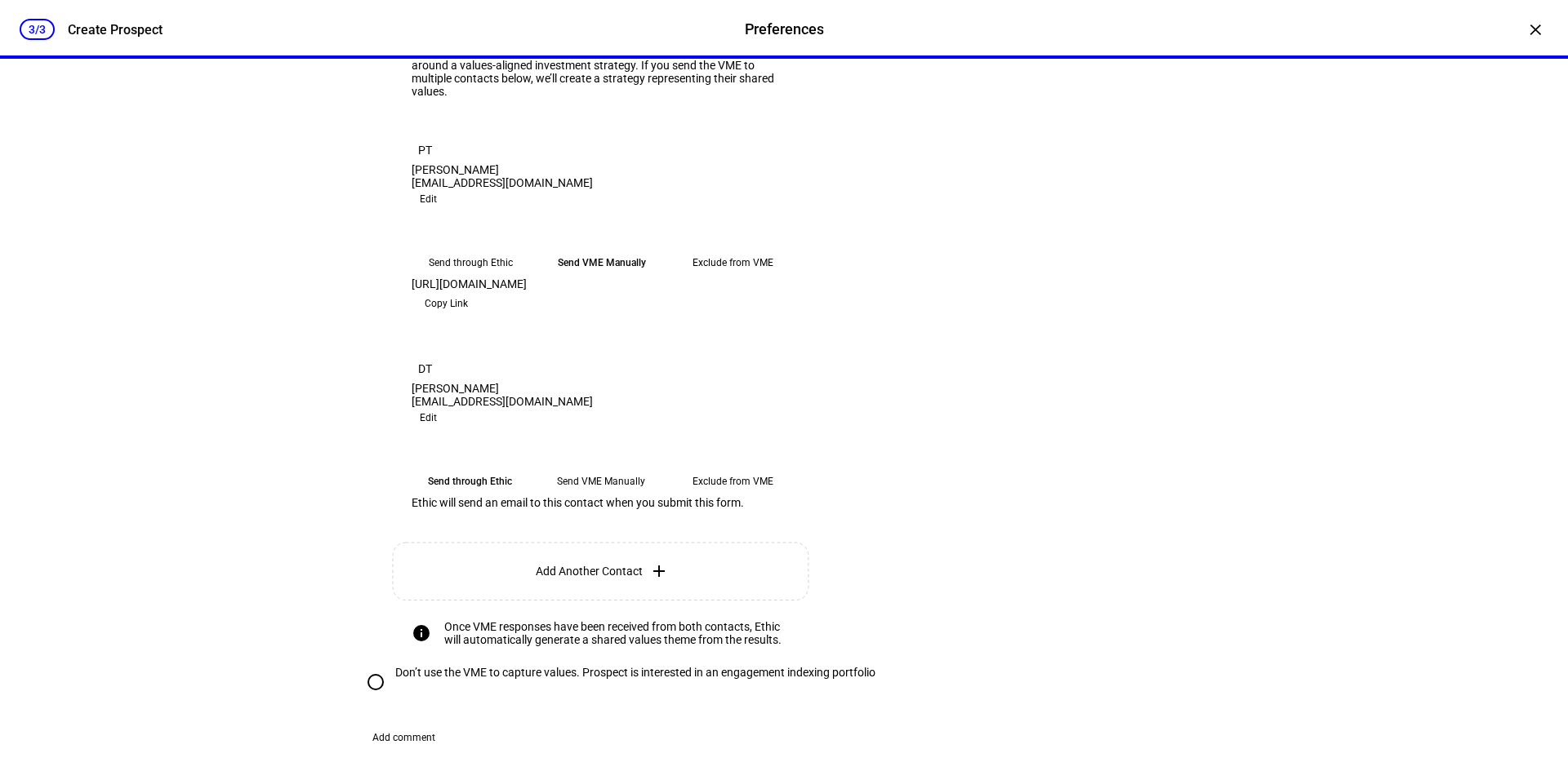
click at [592, 496] on eth-mega-radio-button "Send VME Manually" at bounding box center [601, 481] width 118 height 29
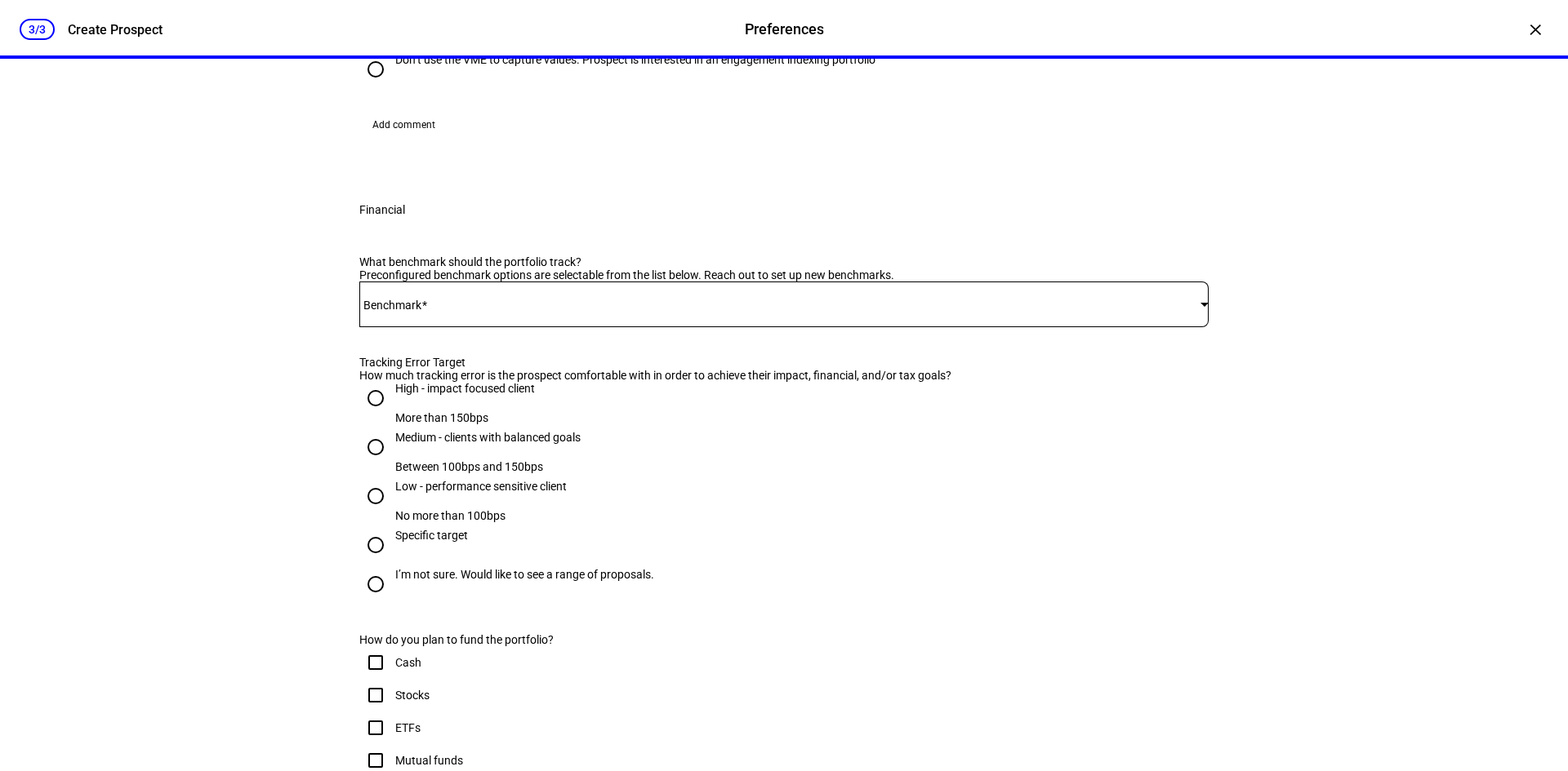
scroll to position [1143, 0]
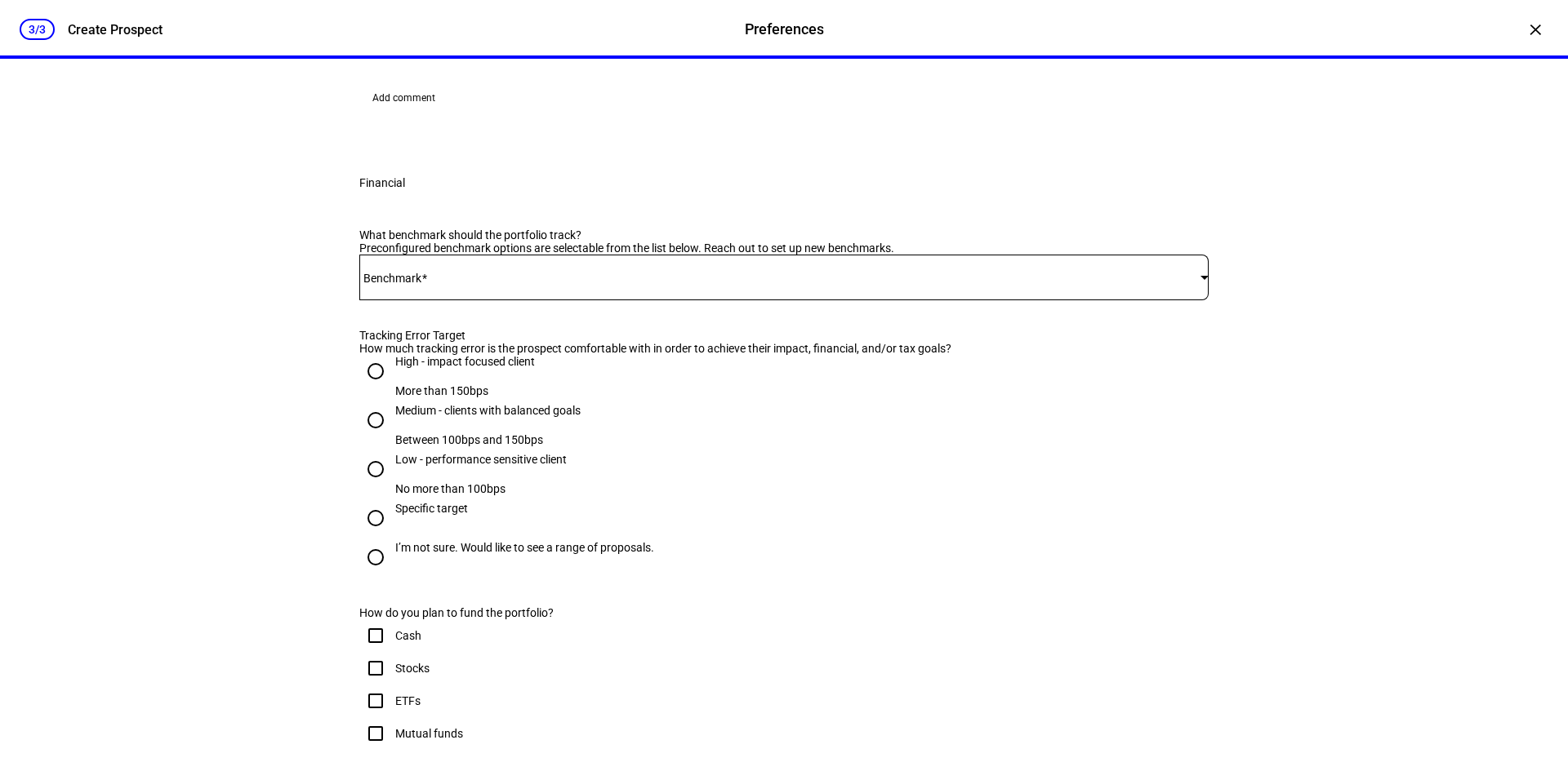
click at [568, 284] on span at bounding box center [780, 277] width 841 height 13
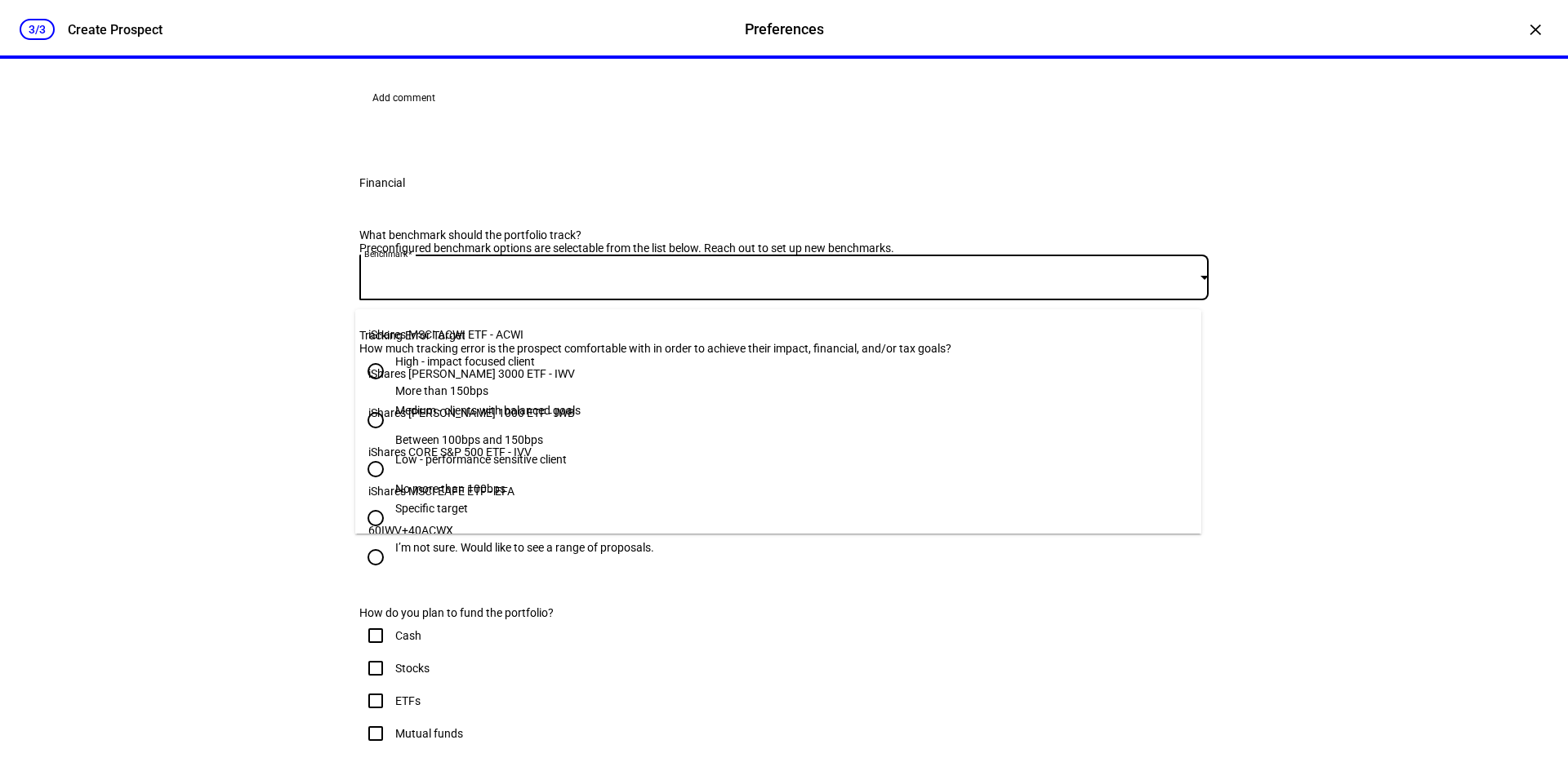
scroll to position [0, 0]
click at [458, 369] on span "iShares [PERSON_NAME] 3000 ETF - IWV" at bounding box center [471, 374] width 206 height 13
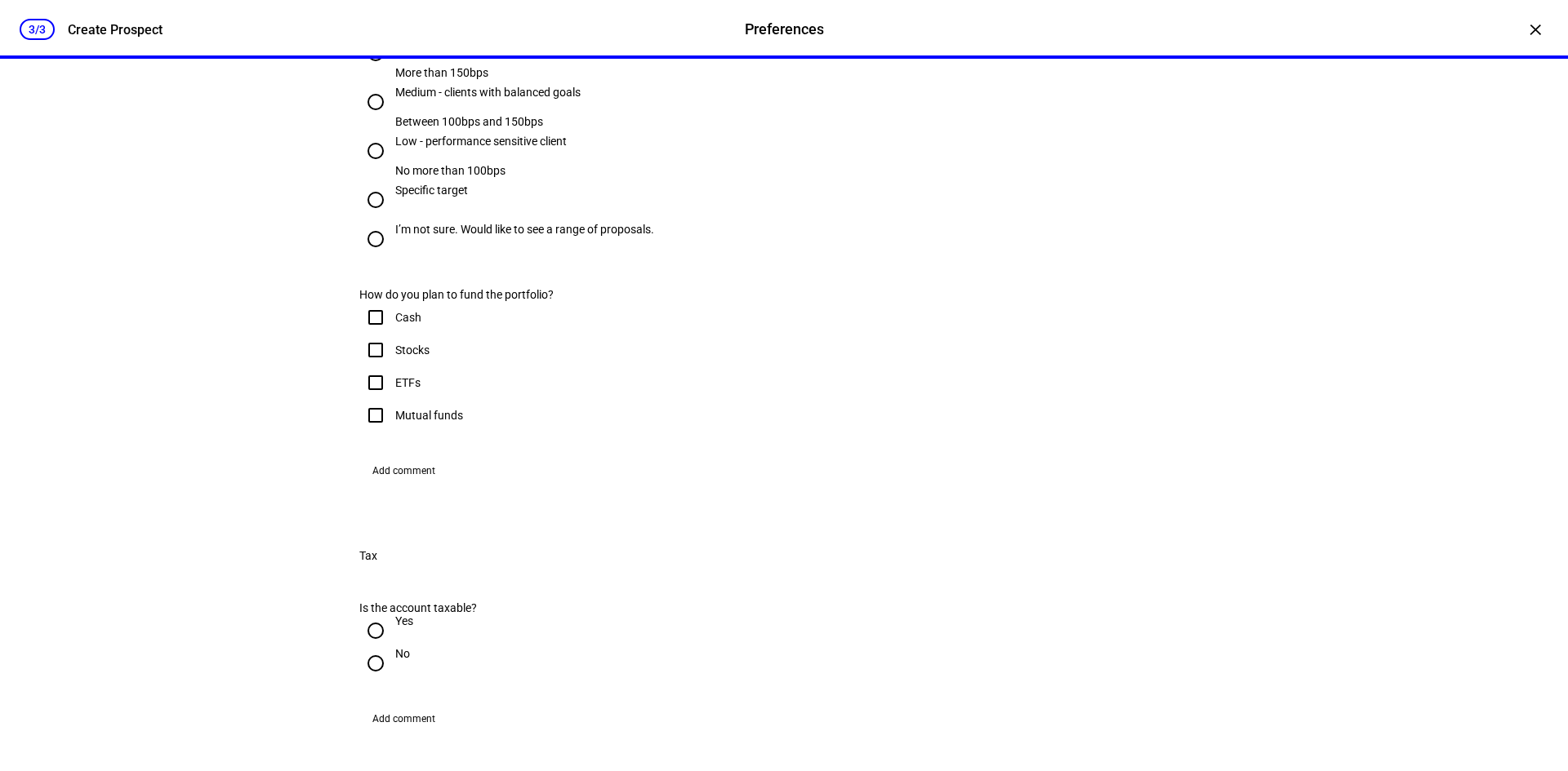
scroll to position [1469, 0]
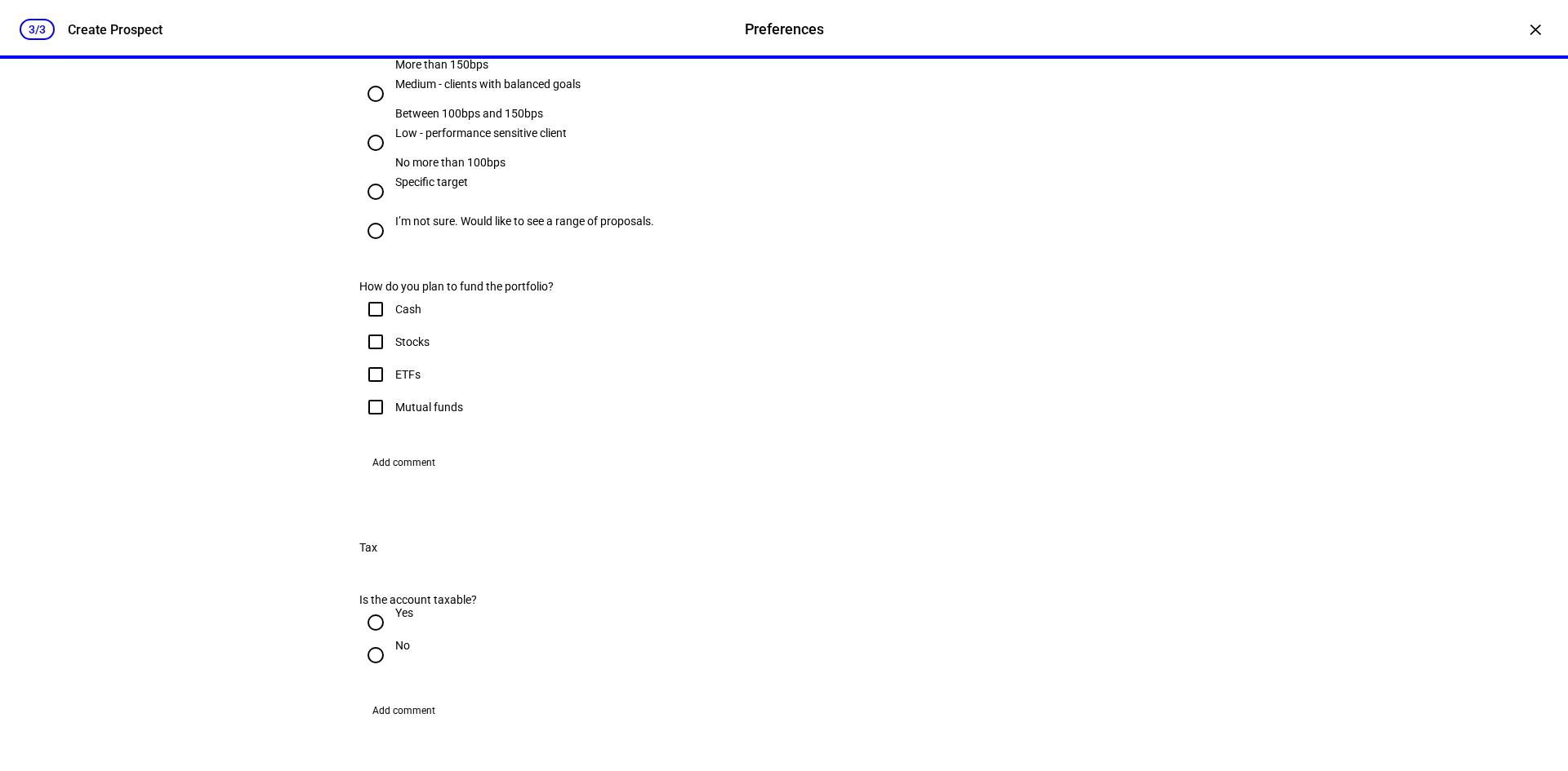
click at [511, 91] on div "Medium - clients with balanced goals" at bounding box center [487, 83] width 185 height 13
click at [392, 110] on input "Medium - clients with balanced goals Between 100bps and 150bps" at bounding box center [376, 94] width 33 height 33
radio input "true"
click at [472, 139] on div "Low - performance sensitive client" at bounding box center [481, 133] width 172 height 13
click at [392, 159] on input "Low - performance sensitive client No more than 100bps" at bounding box center [376, 143] width 33 height 33
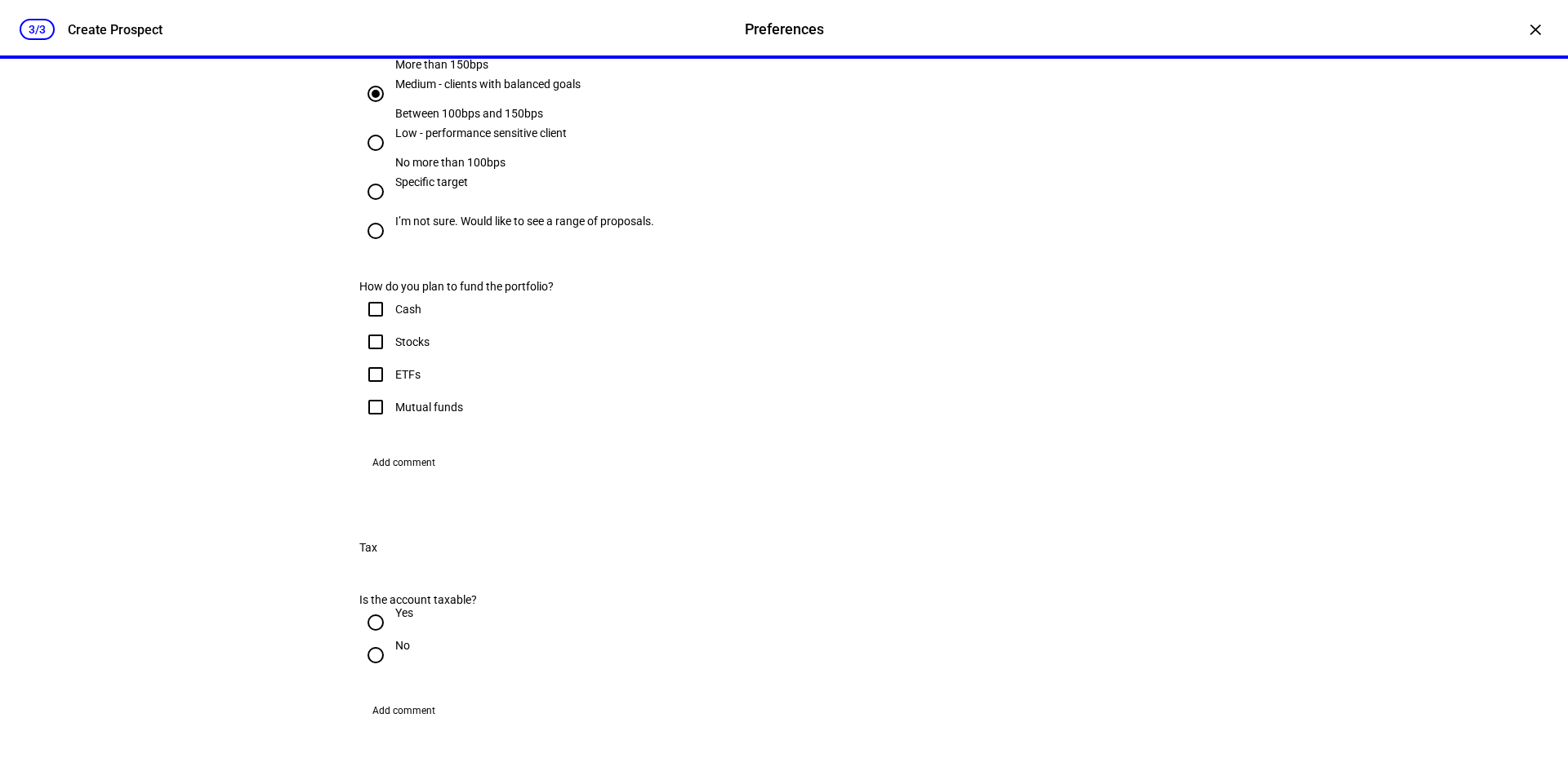
radio input "true"
click at [483, 107] on div "Medium - clients with balanced goals" at bounding box center [487, 92] width 185 height 29
click at [392, 110] on input "Medium - clients with balanced goals Between 100bps and 150bps" at bounding box center [376, 94] width 33 height 33
radio input "true"
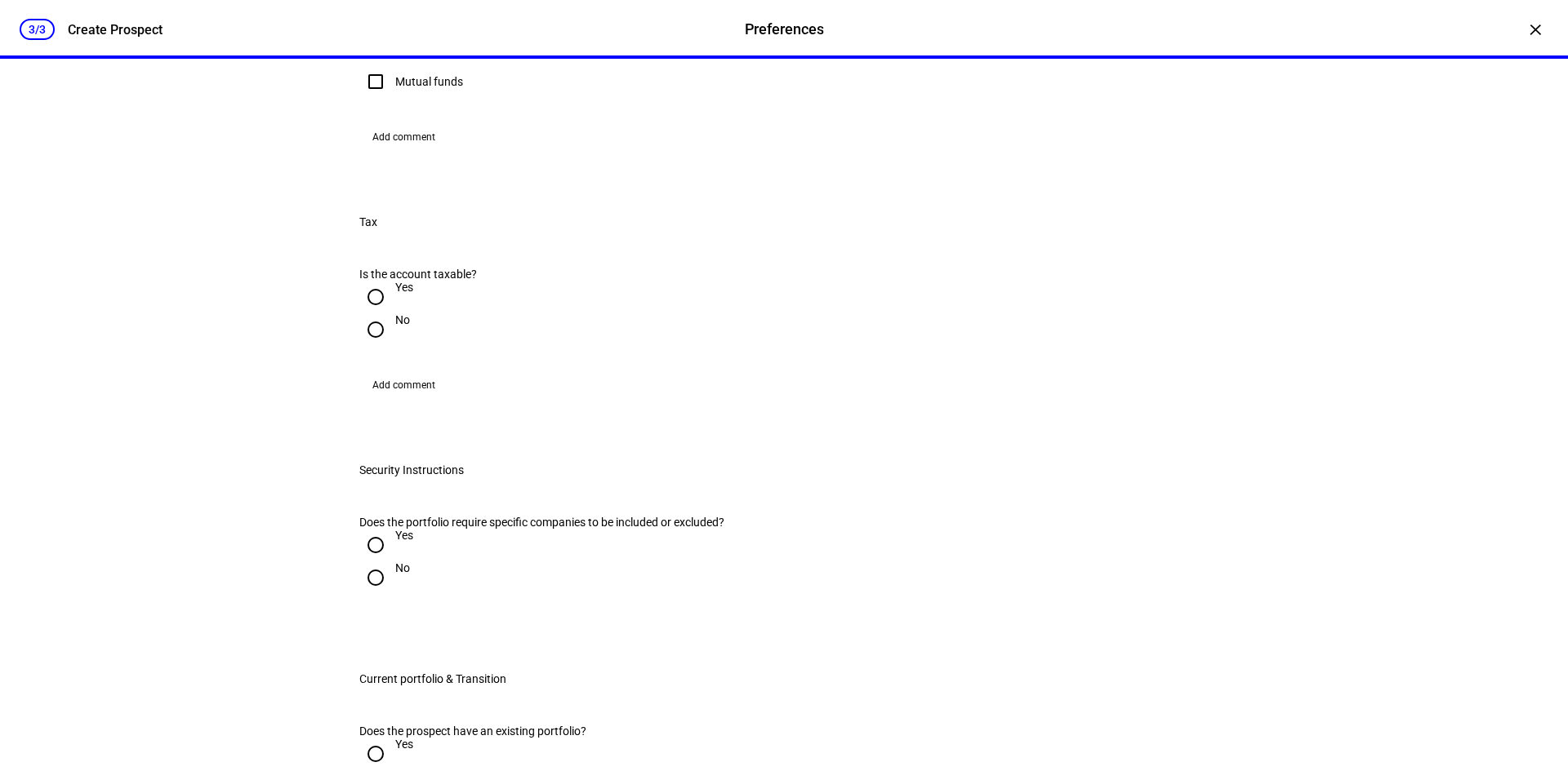
scroll to position [1796, 0]
click at [399, 22] on div "Stocks" at bounding box center [412, 15] width 34 height 13
click at [392, 32] on input "Stocks" at bounding box center [376, 15] width 33 height 33
checkbox input "true"
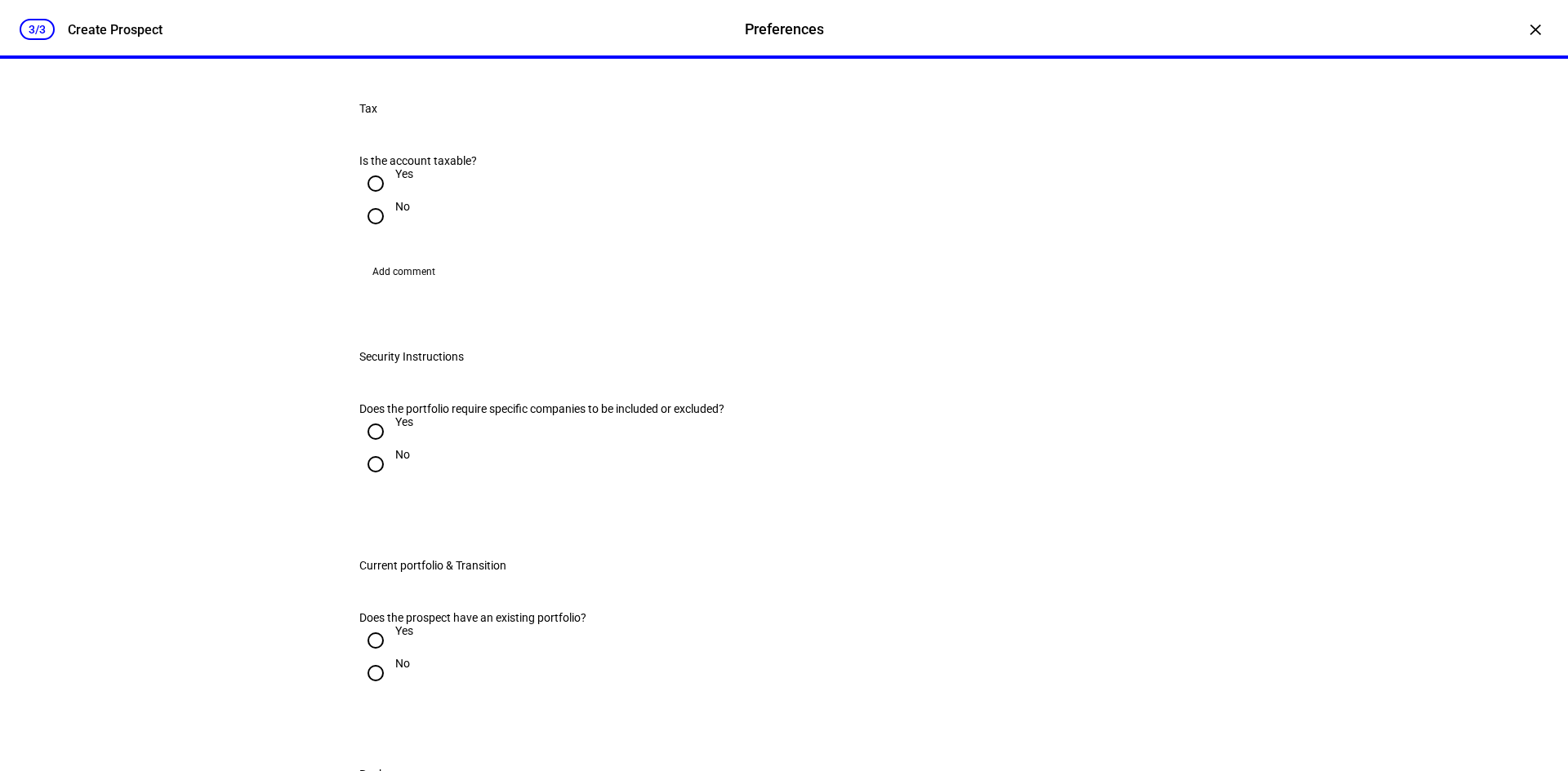
scroll to position [2122, 0]
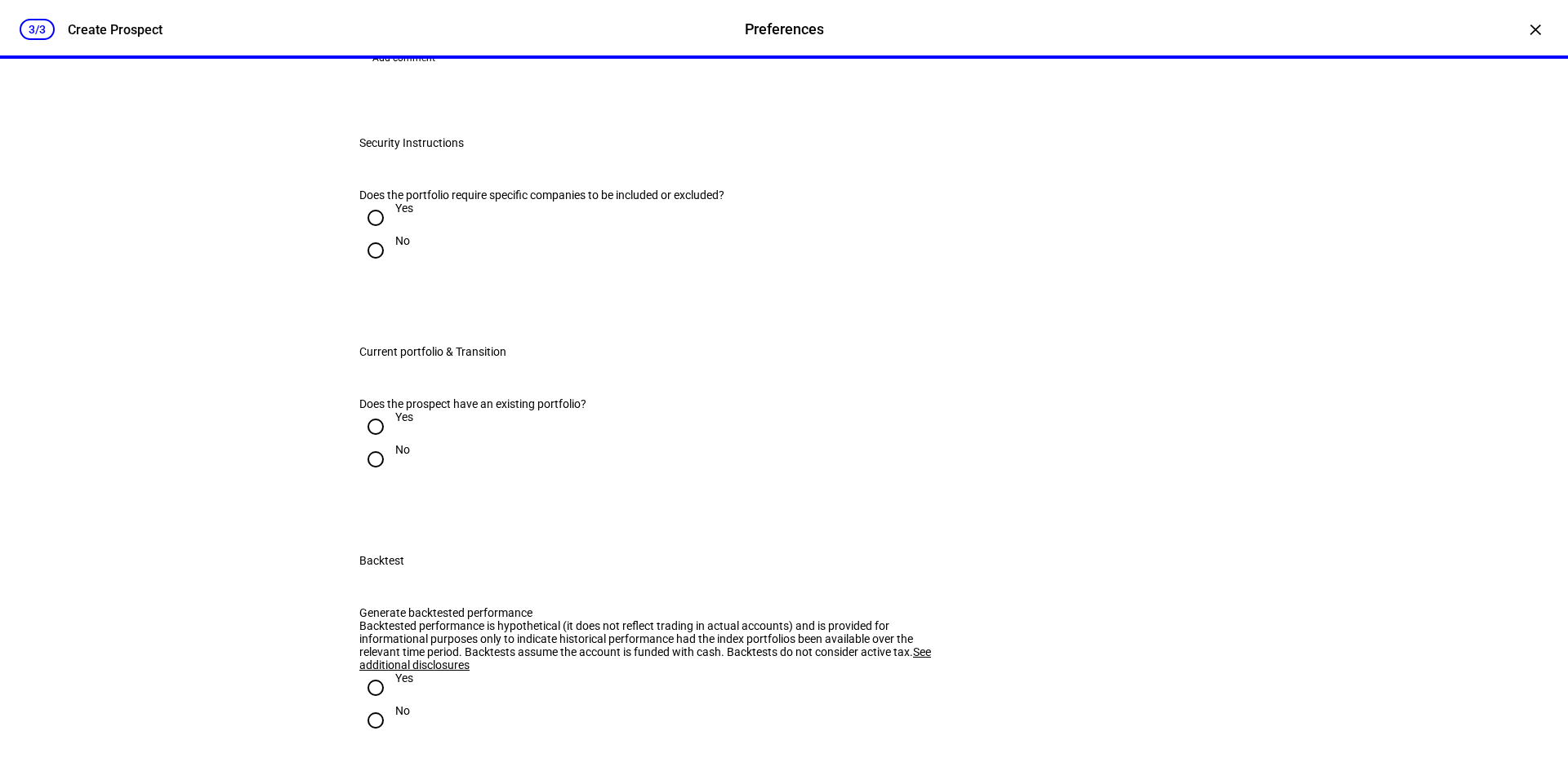
radio input "true"
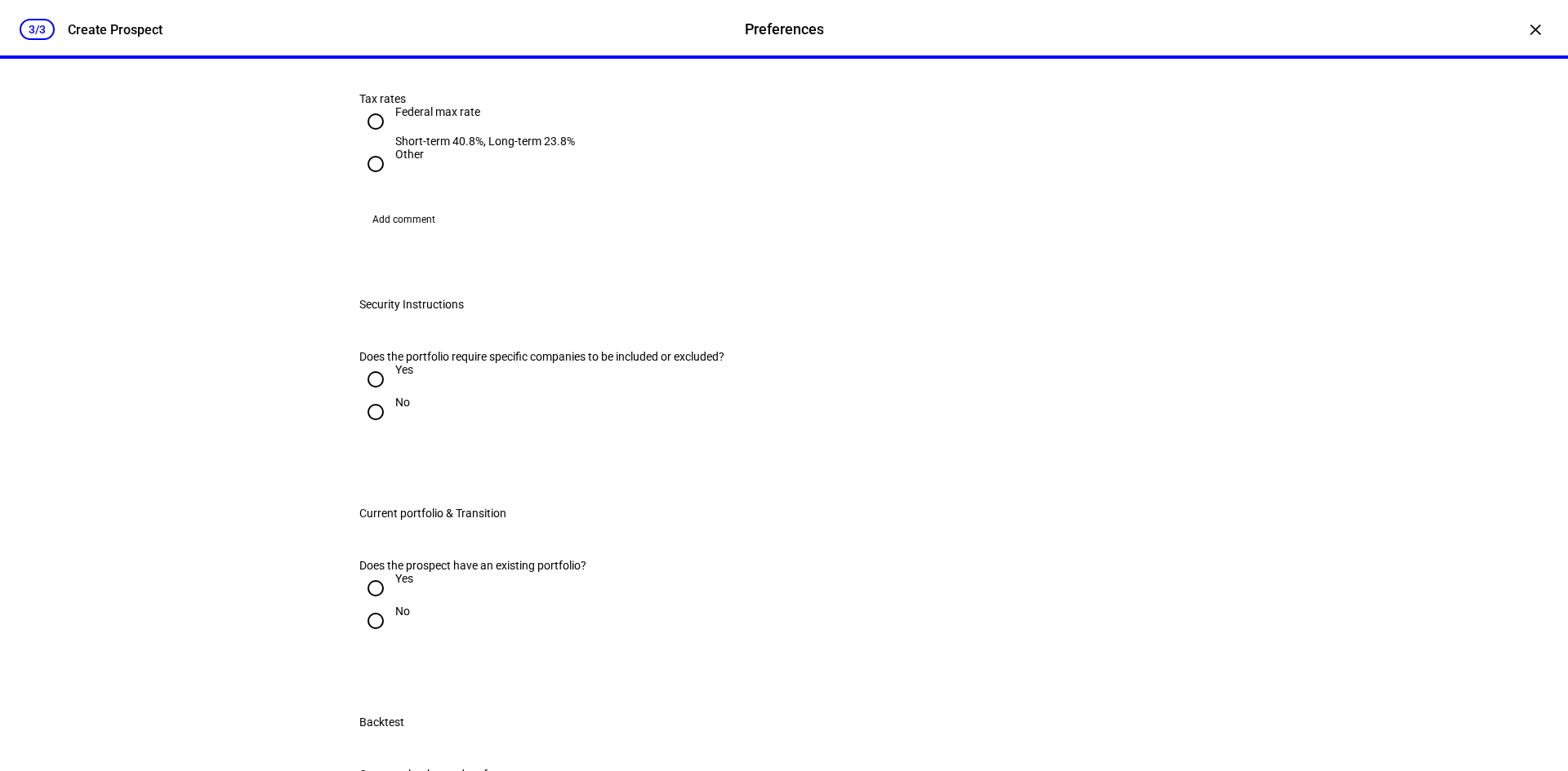
scroll to position [2204, 0]
click at [381, 35] on input "Yes" at bounding box center [376, 19] width 33 height 33
radio input "true"
click at [369, 139] on input "Federal max rate Short-term 40.8%, Long-term 23.8%" at bounding box center [376, 123] width 33 height 33
radio input "true"
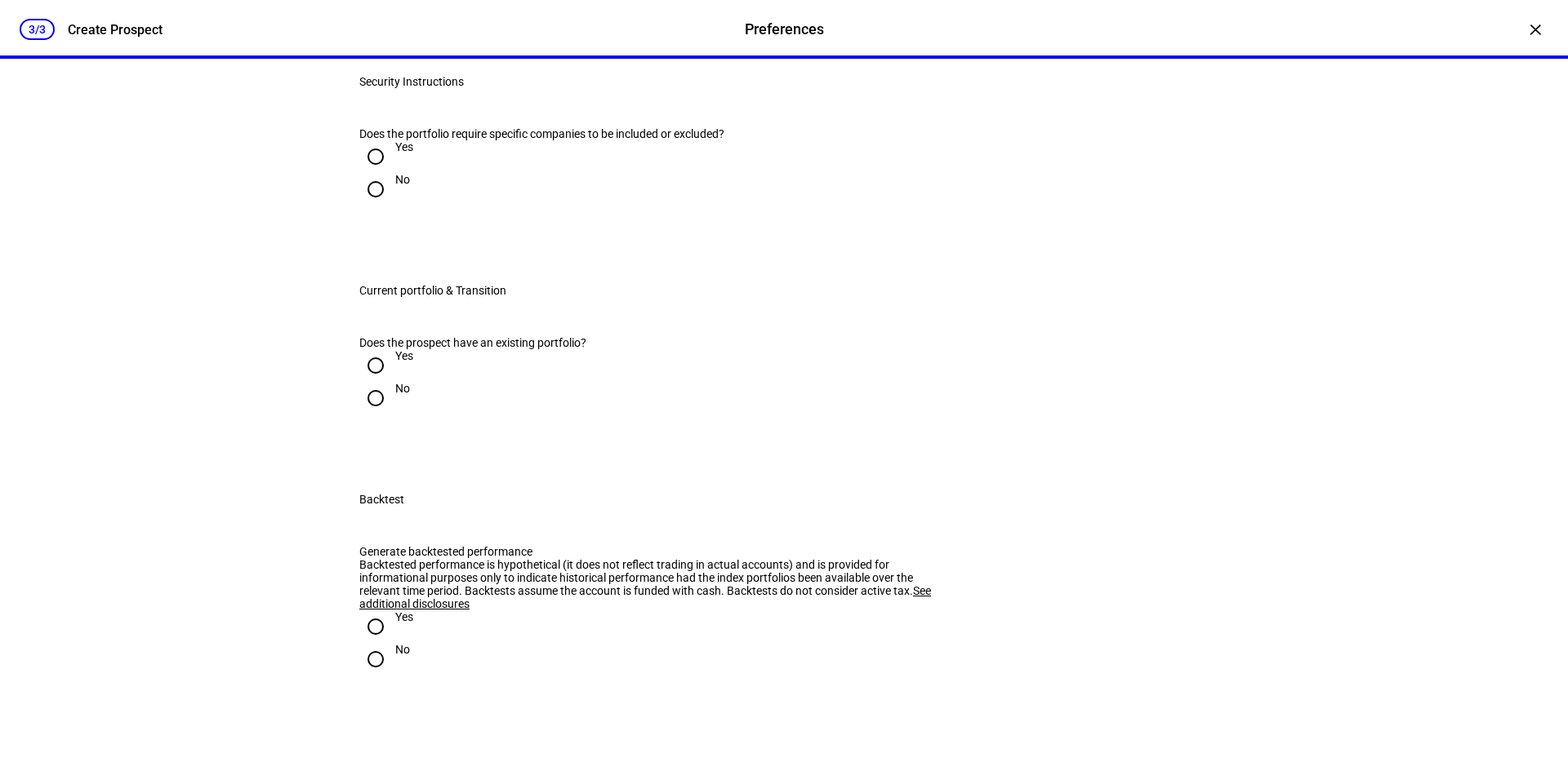
scroll to position [2449, 0]
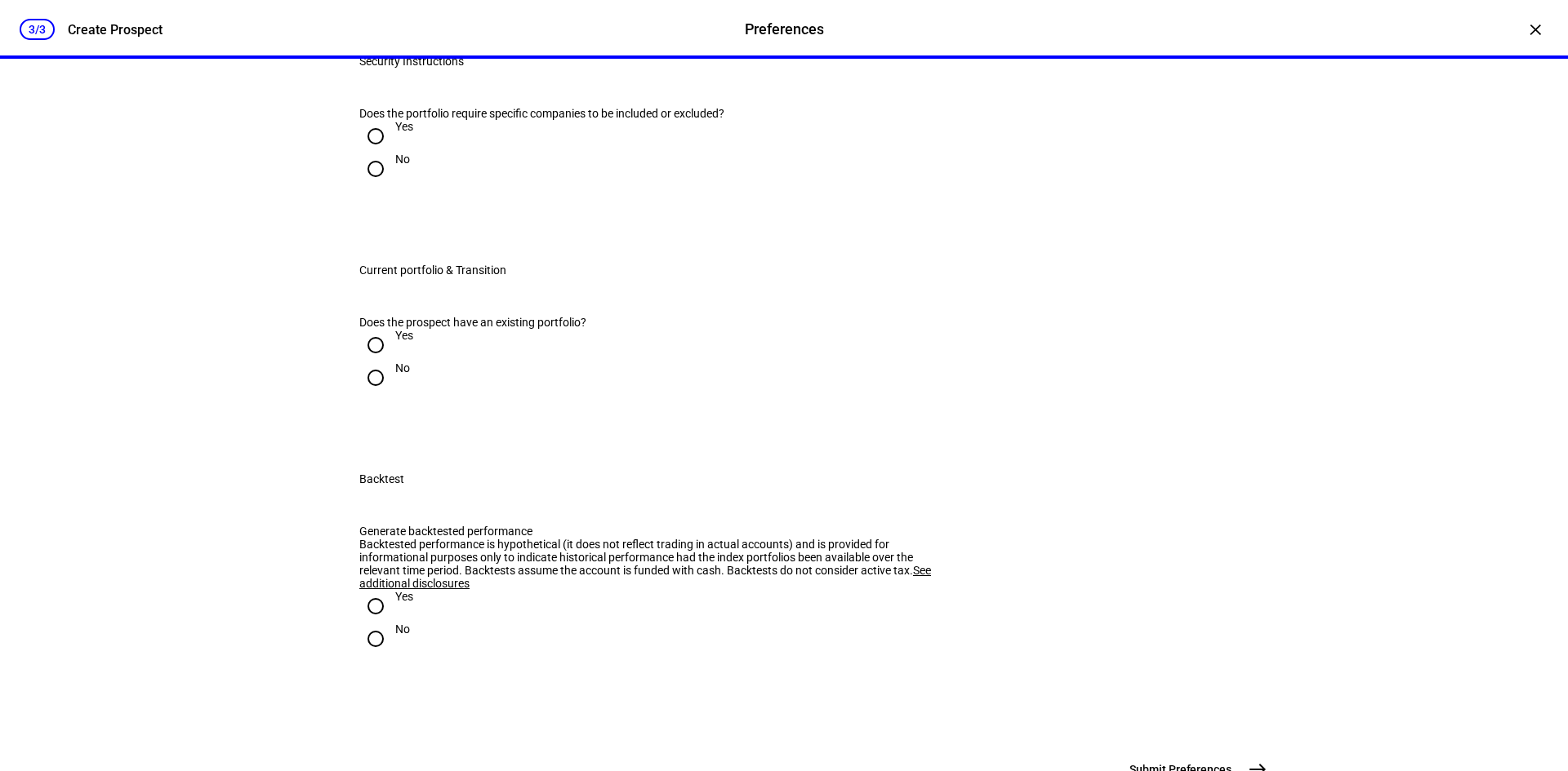
radio input "true"
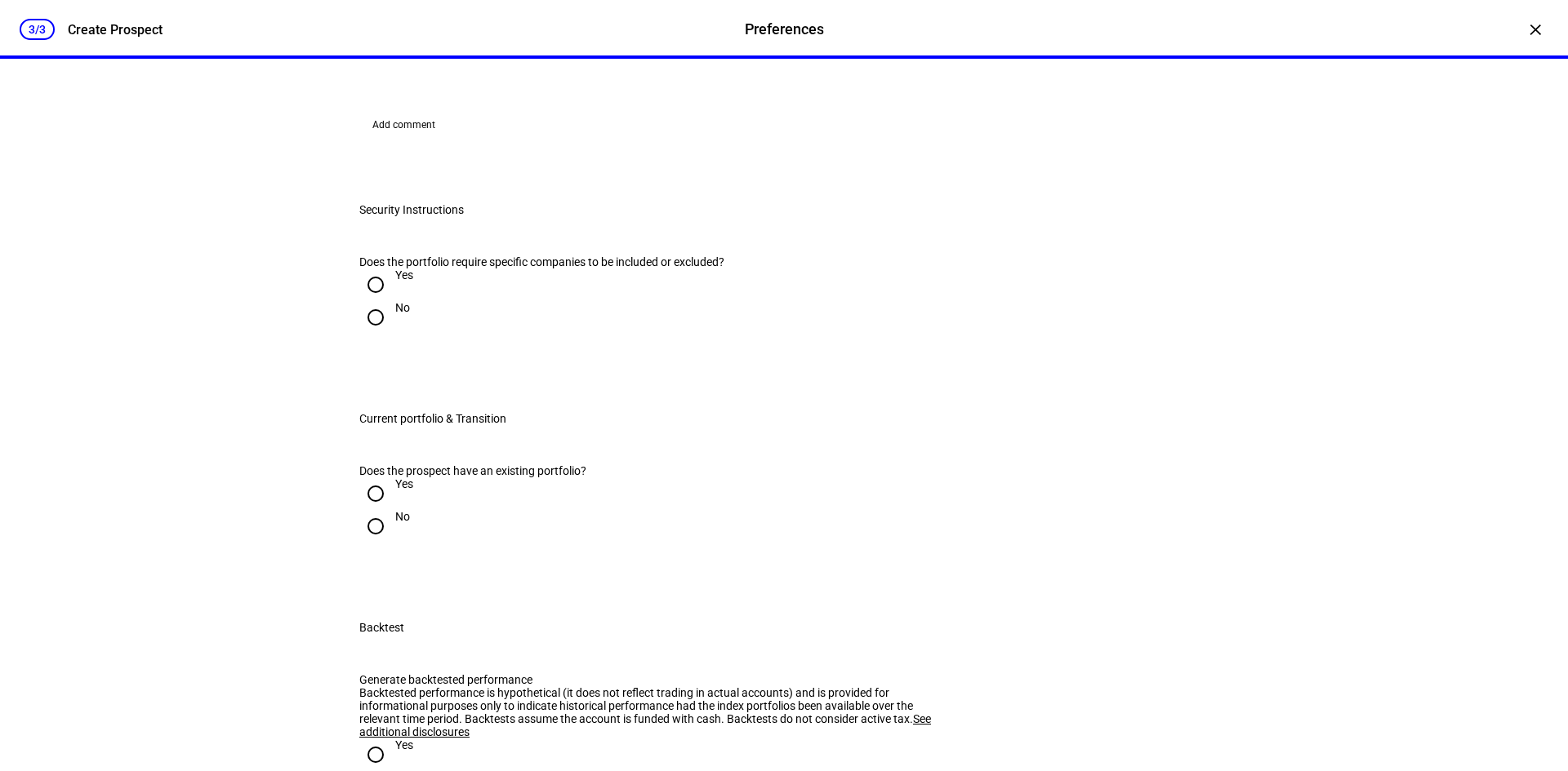
radio input "true"
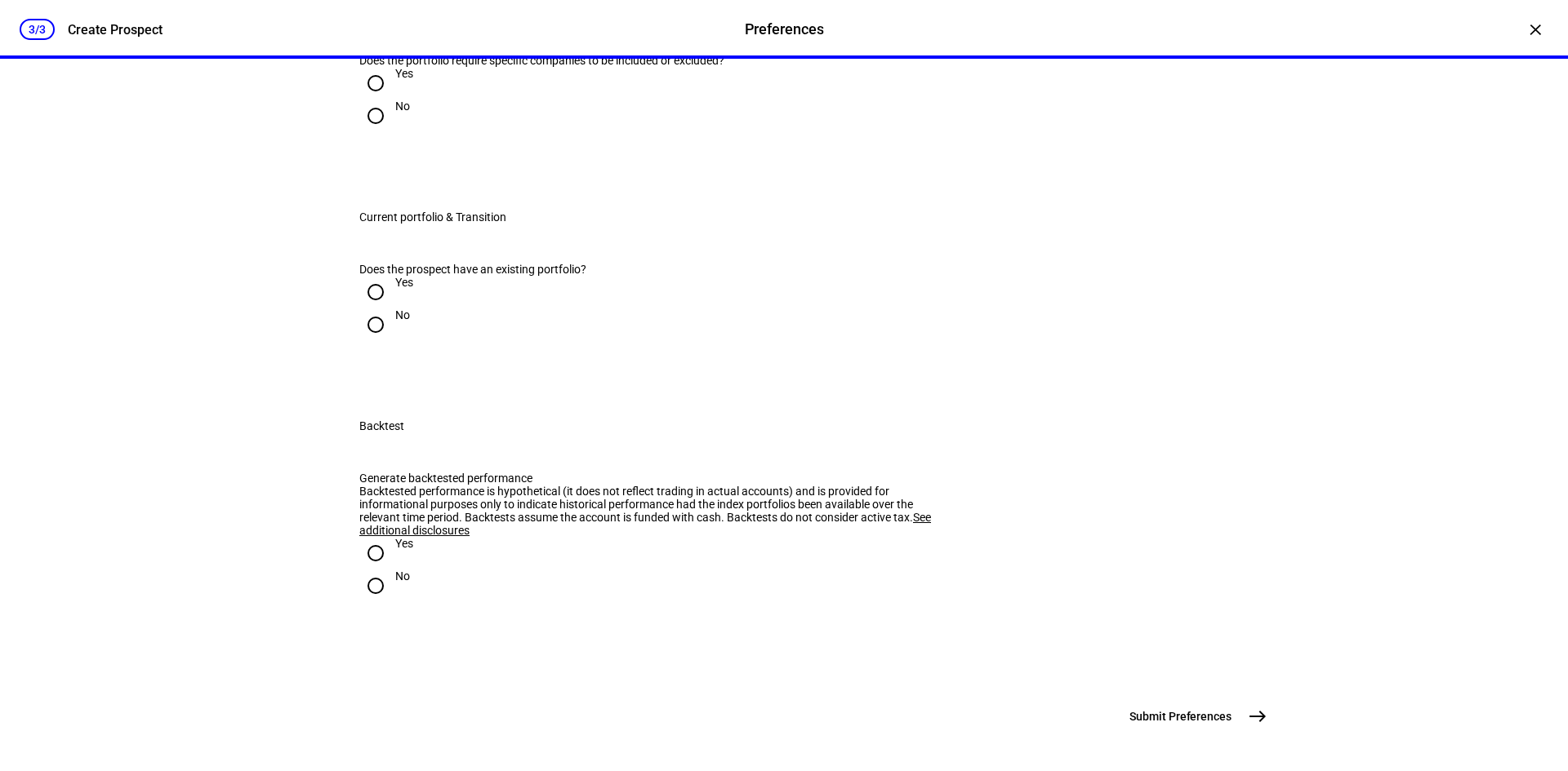
scroll to position [2530, 0]
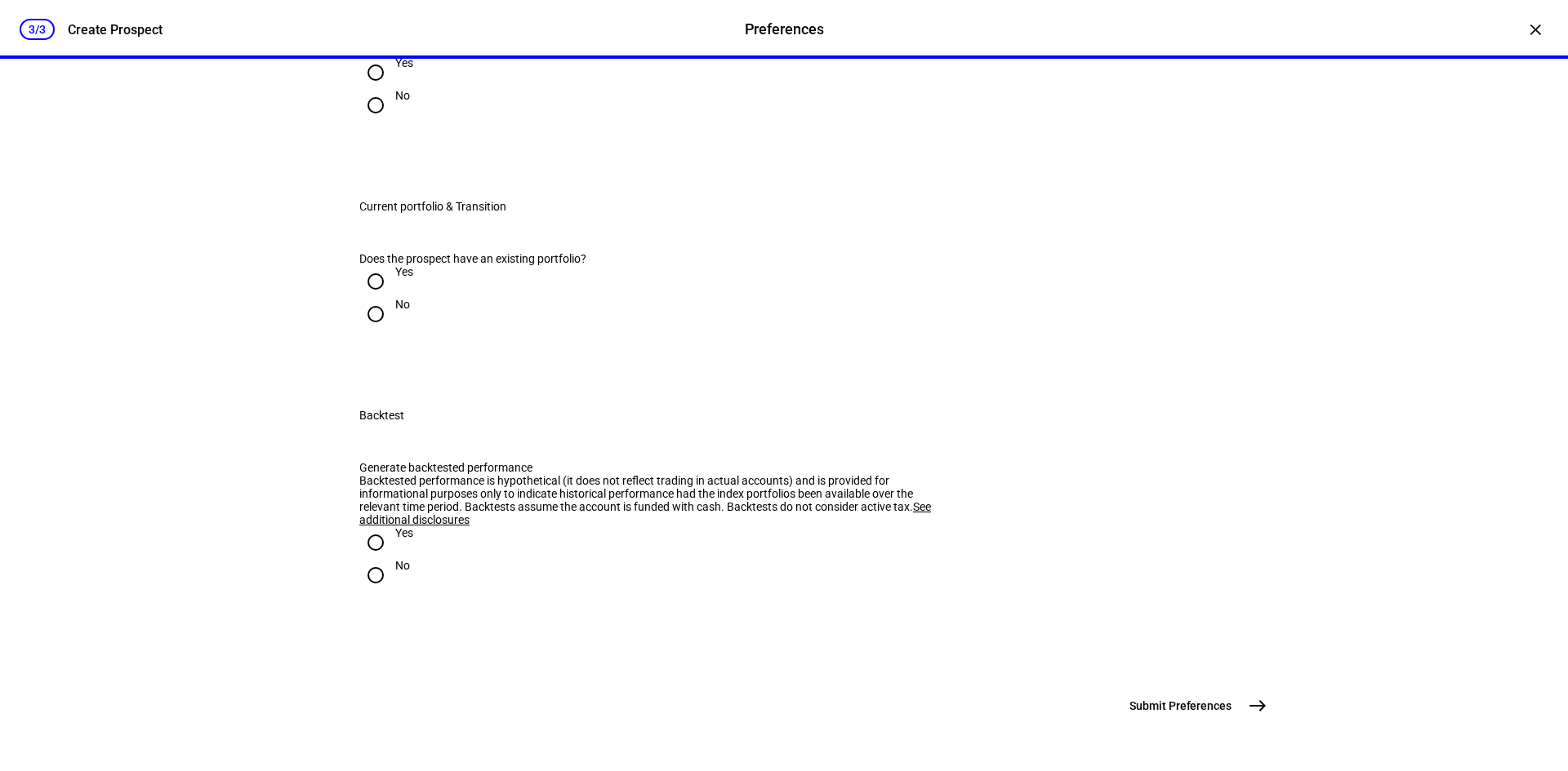
click at [374, 122] on input "No" at bounding box center [376, 106] width 33 height 33
radio input "true"
click at [371, 298] on input "Yes" at bounding box center [376, 282] width 33 height 33
radio input "true"
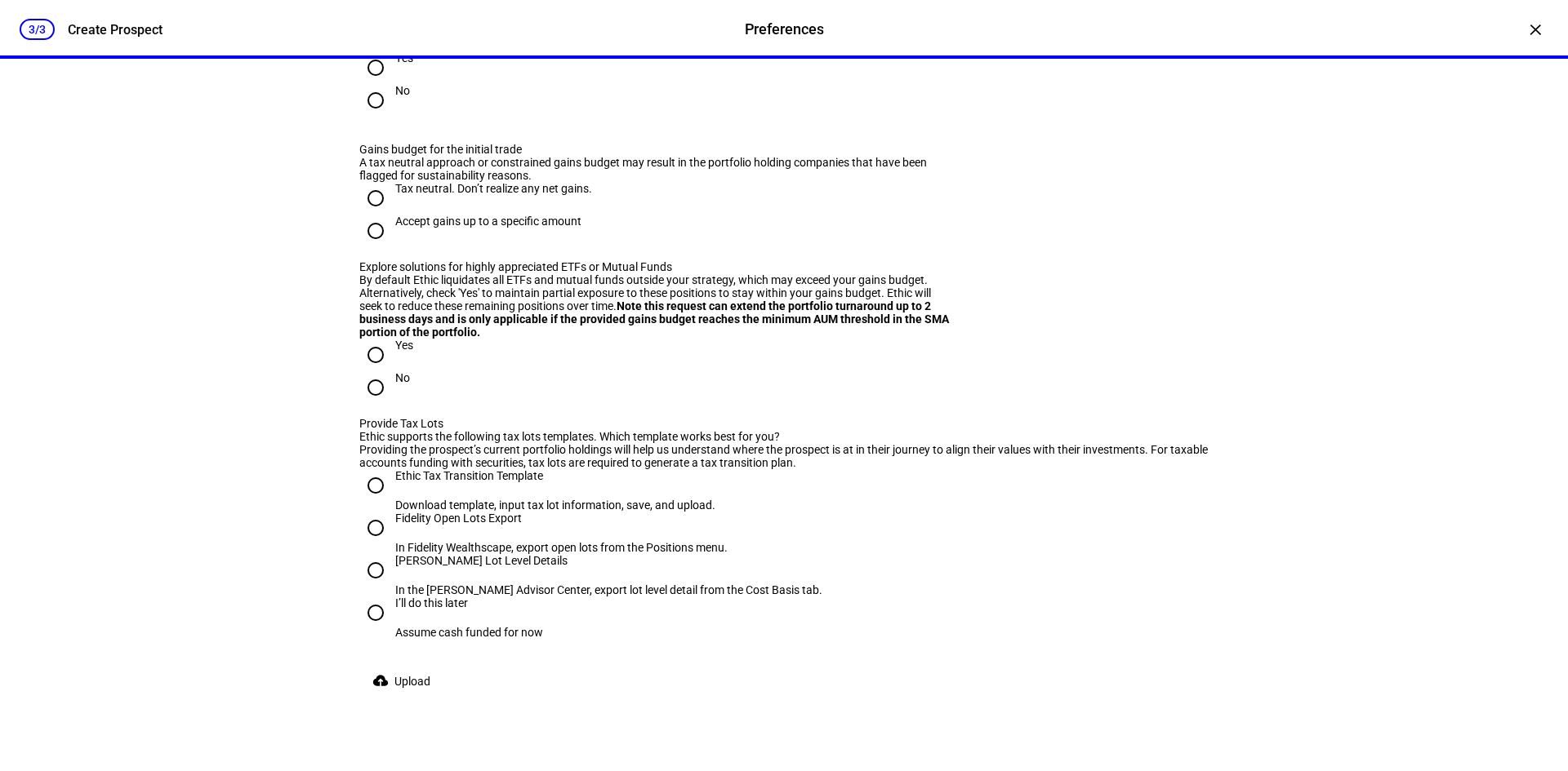
scroll to position [2856, 0]
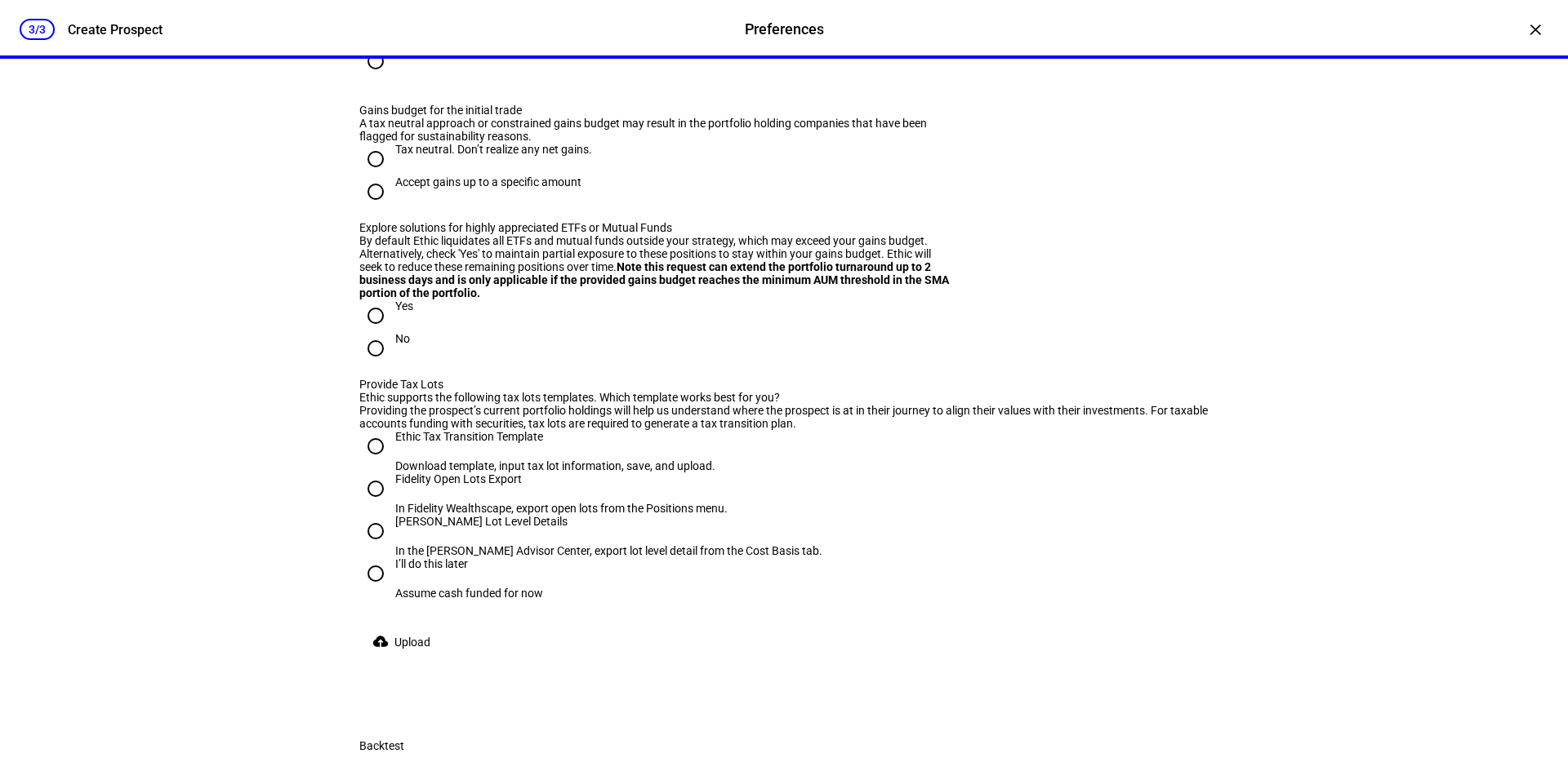
click at [417, 45] on div "Yes" at bounding box center [784, 29] width 849 height 33
click at [395, 25] on div "Yes" at bounding box center [404, 18] width 18 height 13
click at [392, 45] on input "Yes" at bounding box center [376, 29] width 33 height 33
radio input "true"
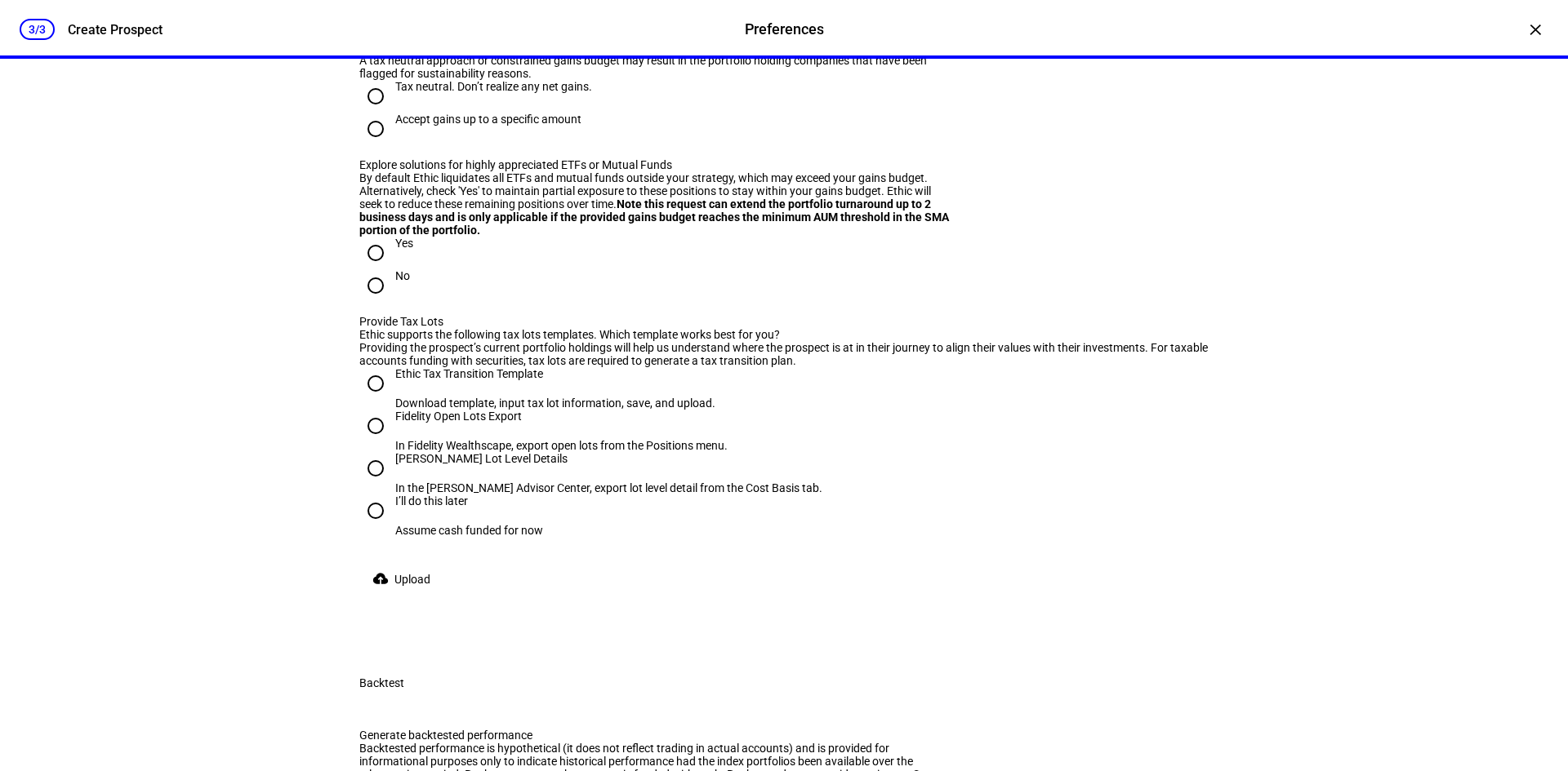
scroll to position [3101, 0]
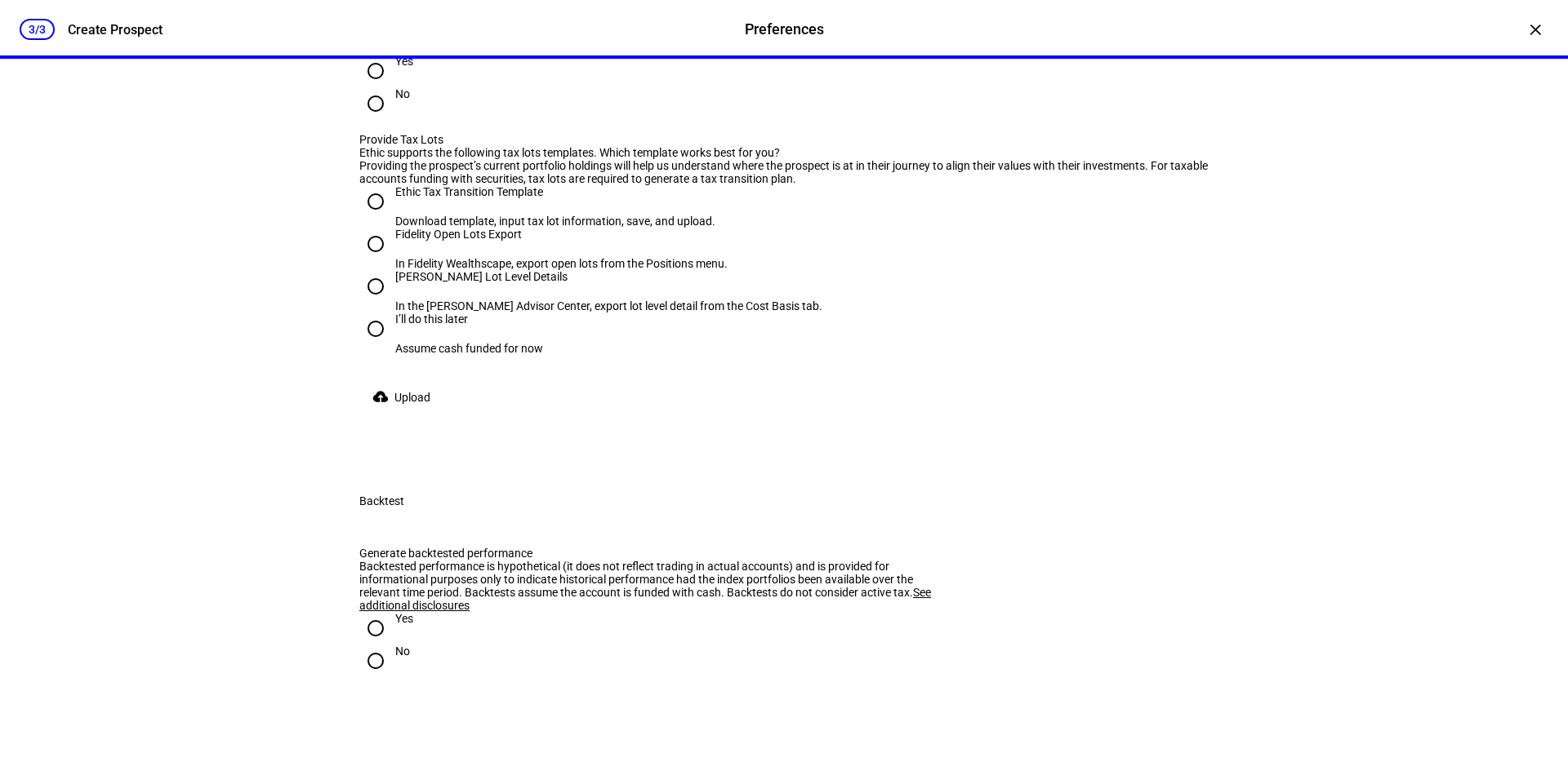
radio input "true"
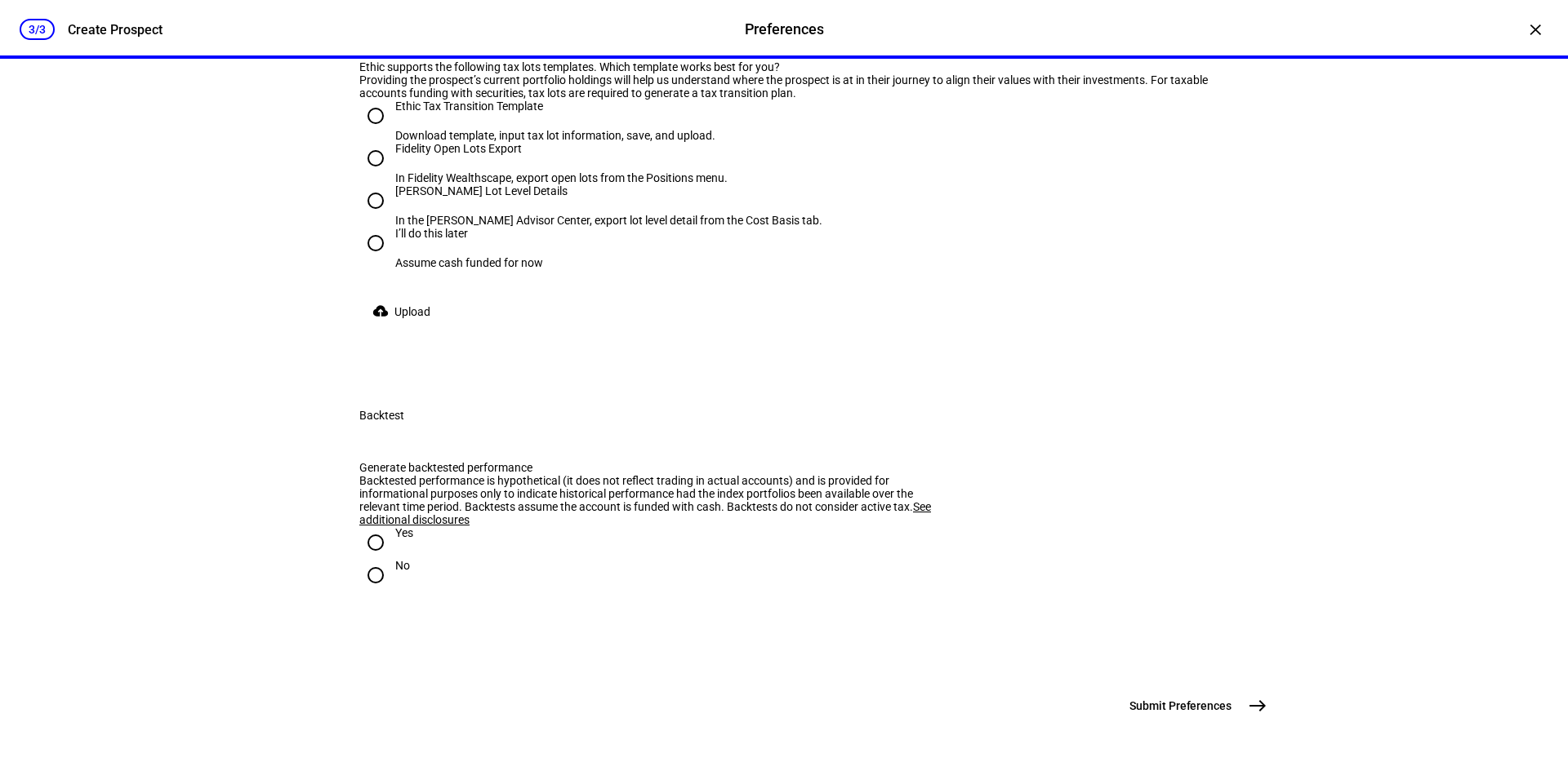
scroll to position [3264, 0]
click at [360, 34] on input "No" at bounding box center [376, 18] width 33 height 33
radio input "true"
click at [382, 260] on input "I’ll do this later Assume cash funded for now" at bounding box center [376, 243] width 33 height 33
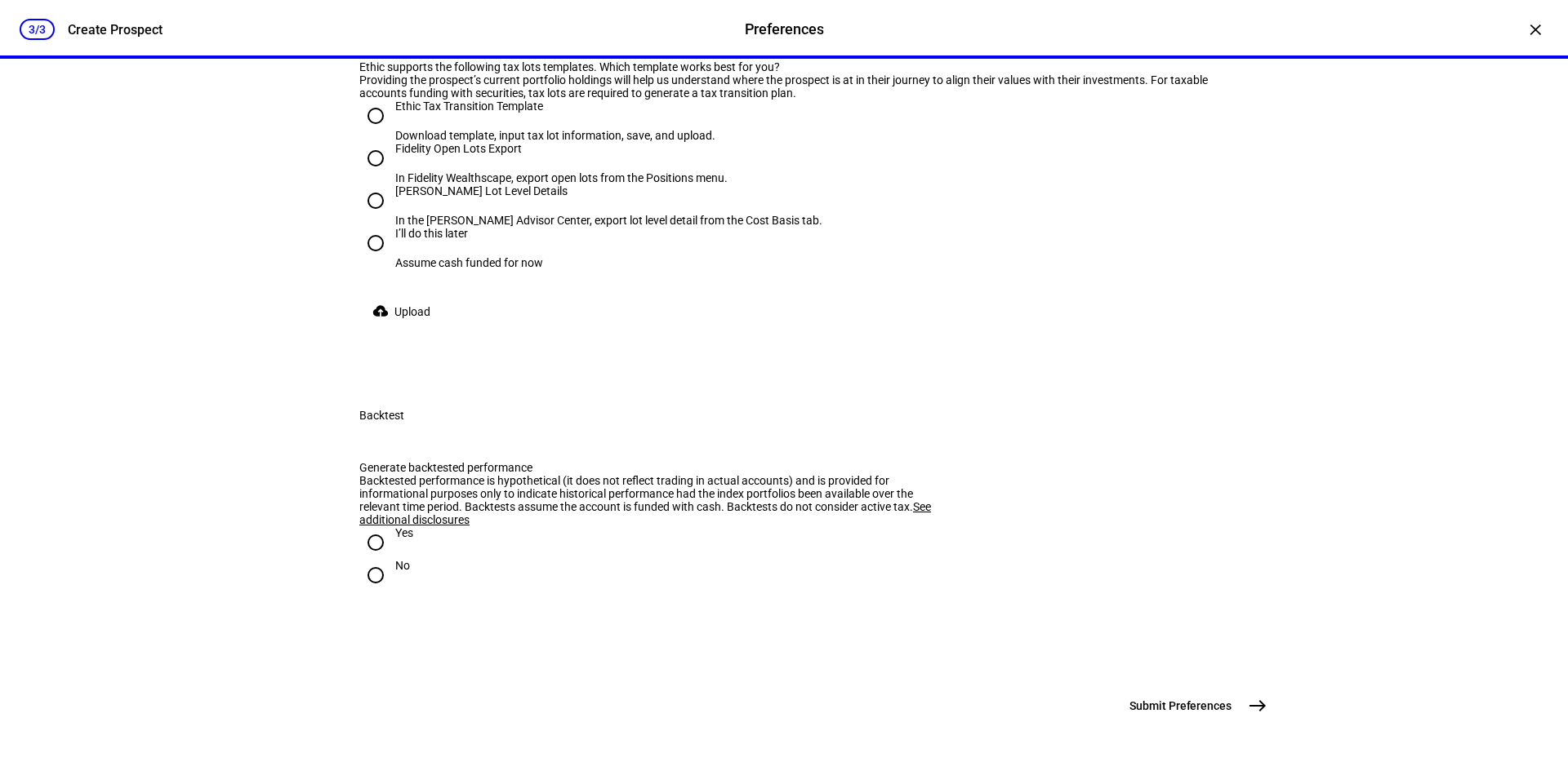
radio input "true"
click at [370, 556] on div at bounding box center [375, 575] width 39 height 39
radio input "true"
click at [370, 526] on input "Yes" at bounding box center [376, 542] width 33 height 33
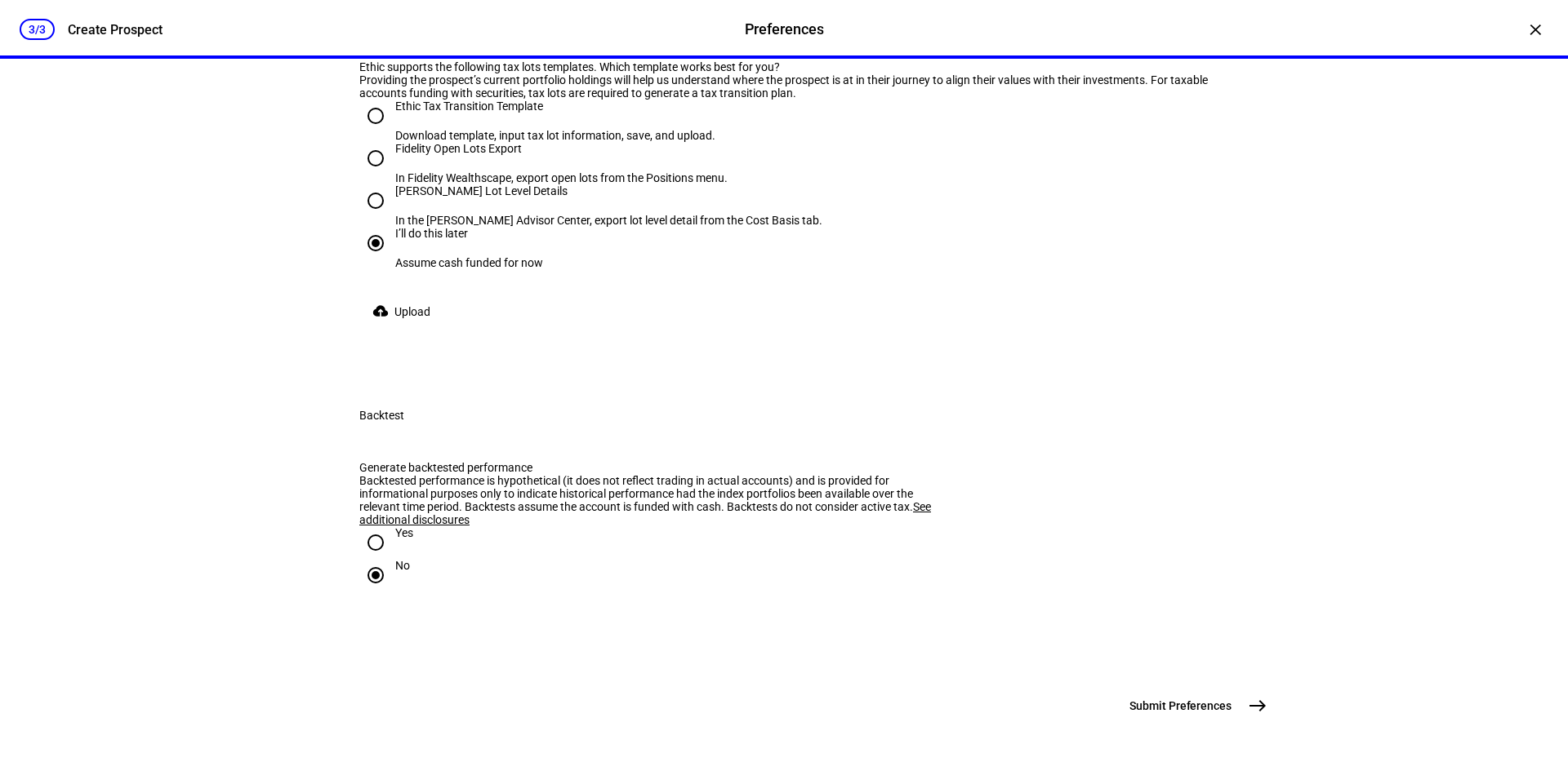
radio input "true"
click at [1162, 584] on mat-icon "east" at bounding box center [1258, 706] width 19 height 19
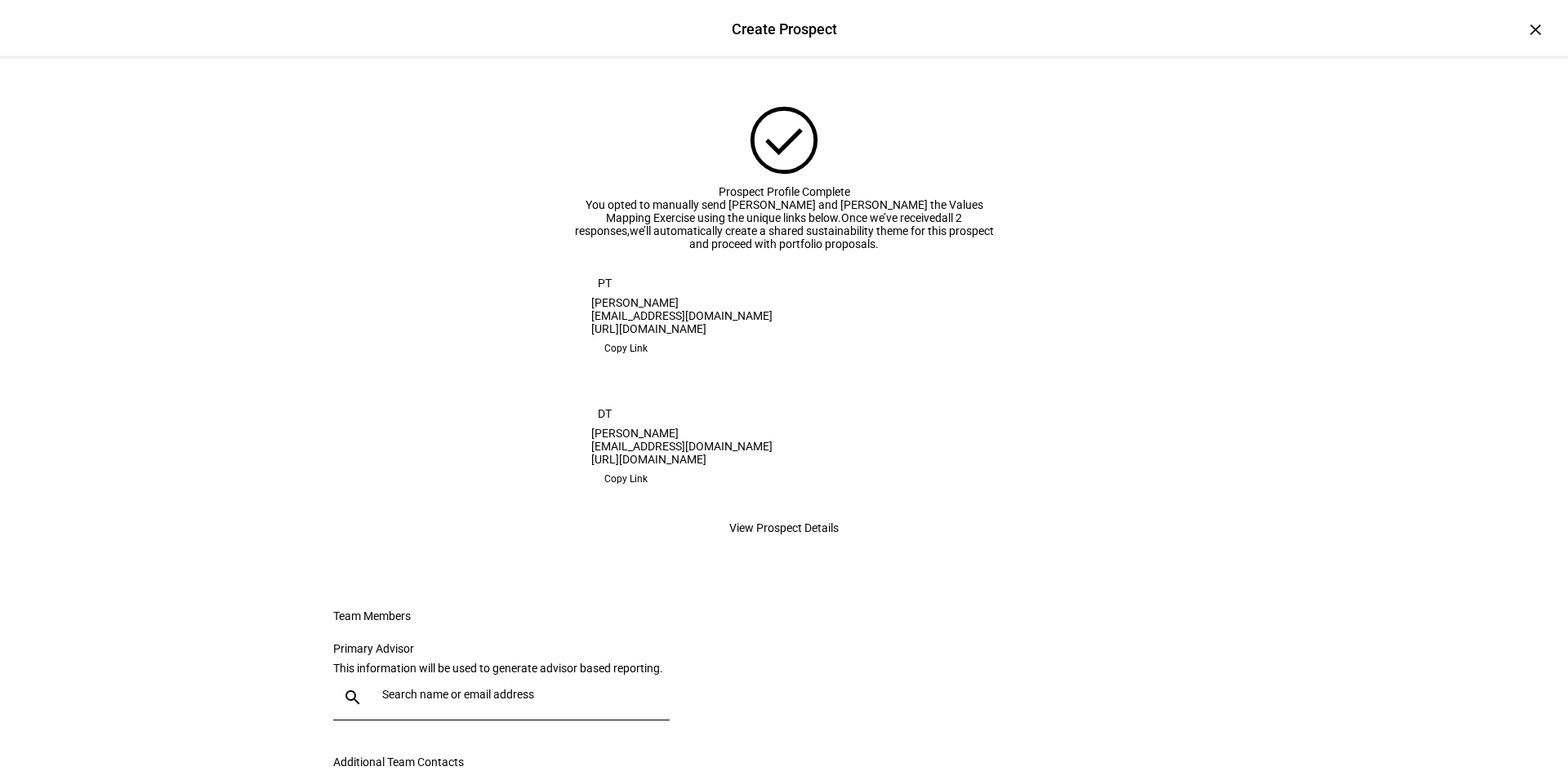
scroll to position [545, 0]
click at [661, 361] on span at bounding box center [626, 348] width 70 height 26
click at [647, 492] on span "Copy Link" at bounding box center [626, 478] width 44 height 26
